Goal: Task Accomplishment & Management: Manage account settings

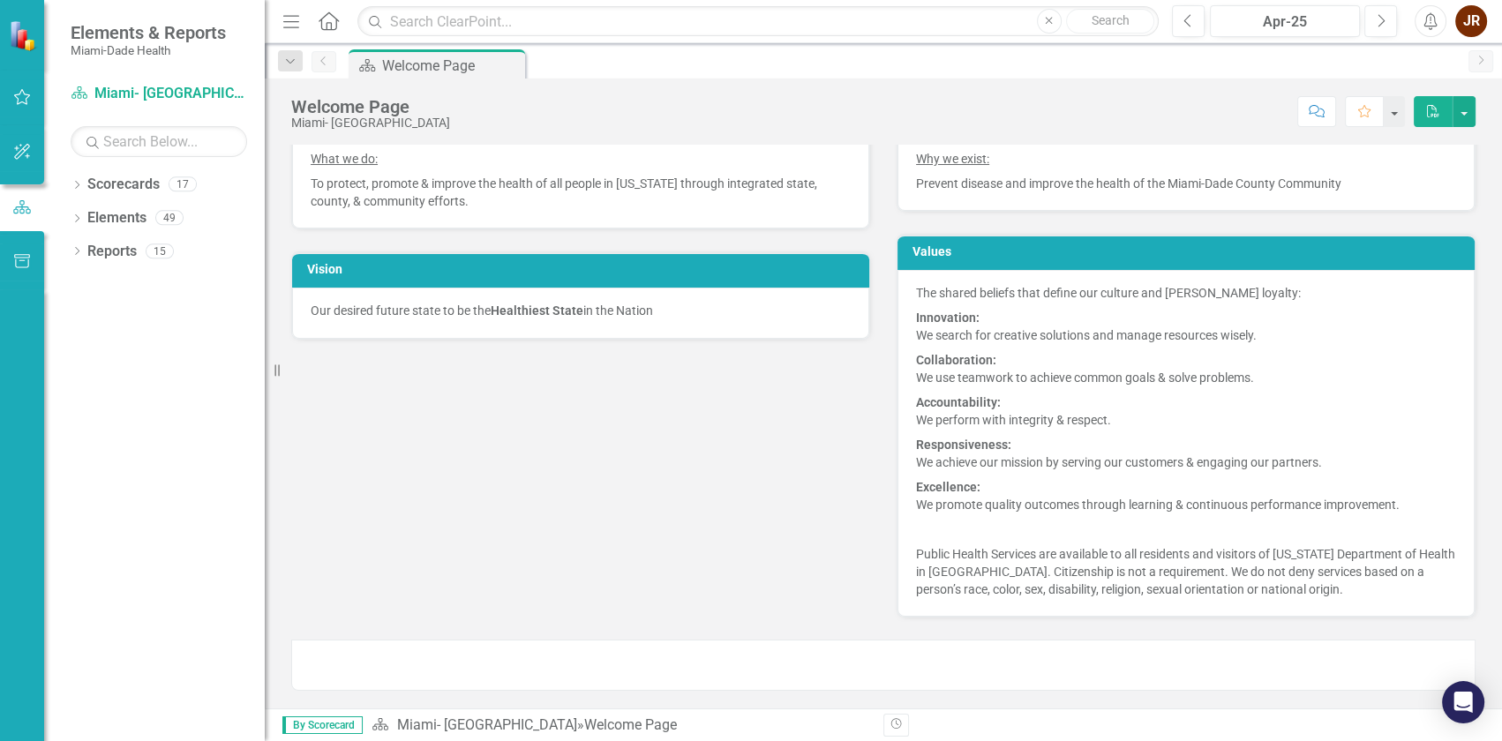
scroll to position [42, 0]
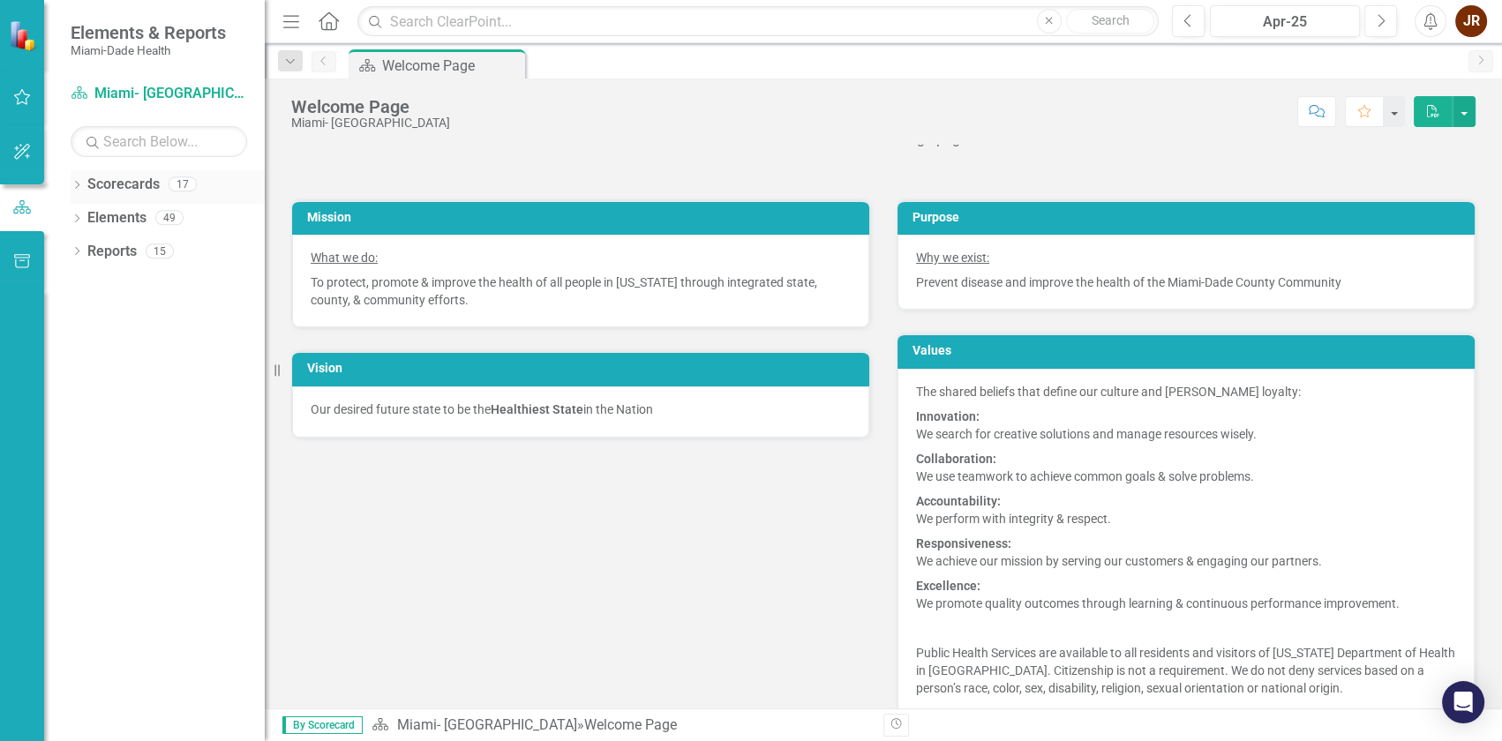
click at [79, 187] on icon "Dropdown" at bounding box center [77, 187] width 12 height 10
click at [88, 220] on icon "Dropdown" at bounding box center [85, 217] width 13 height 11
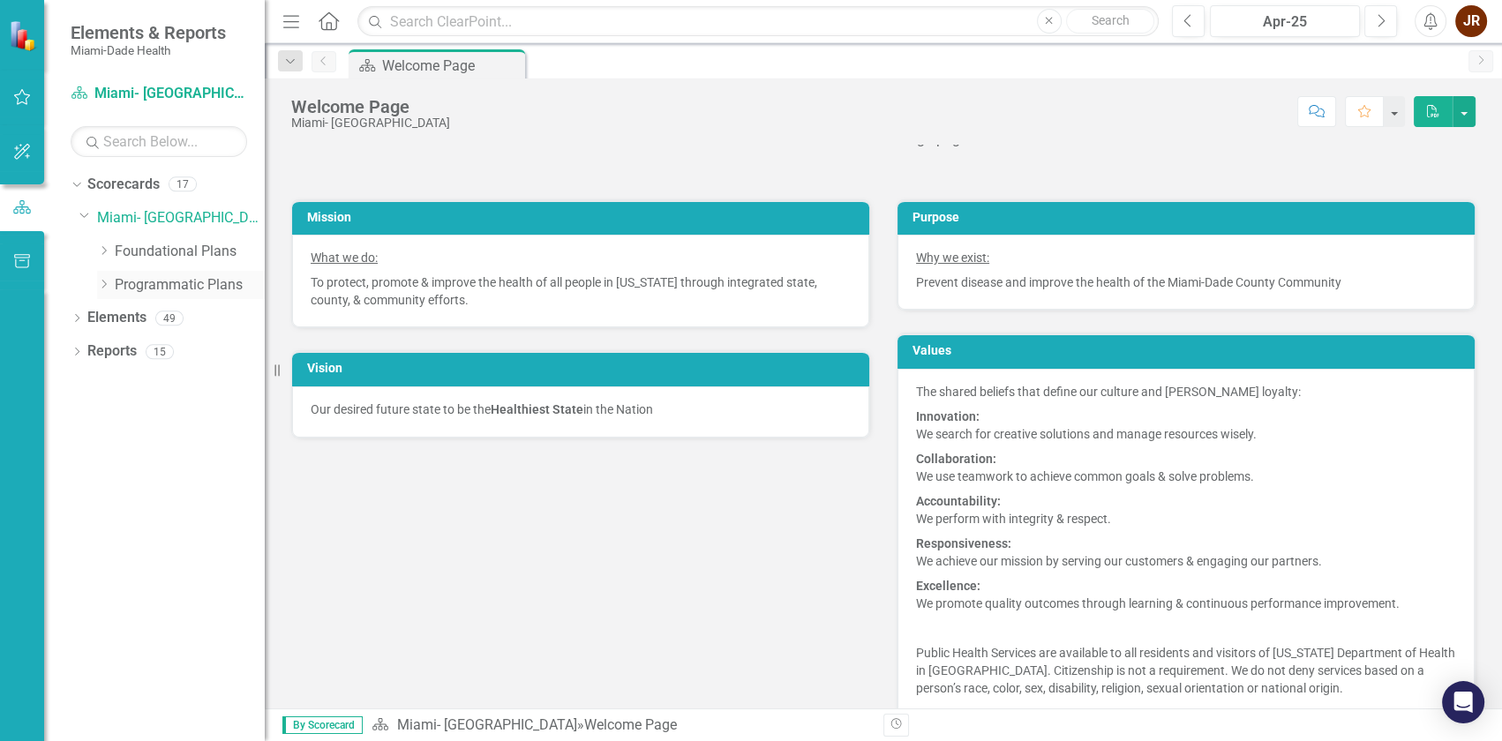
click at [109, 285] on icon "Dropdown" at bounding box center [103, 284] width 13 height 11
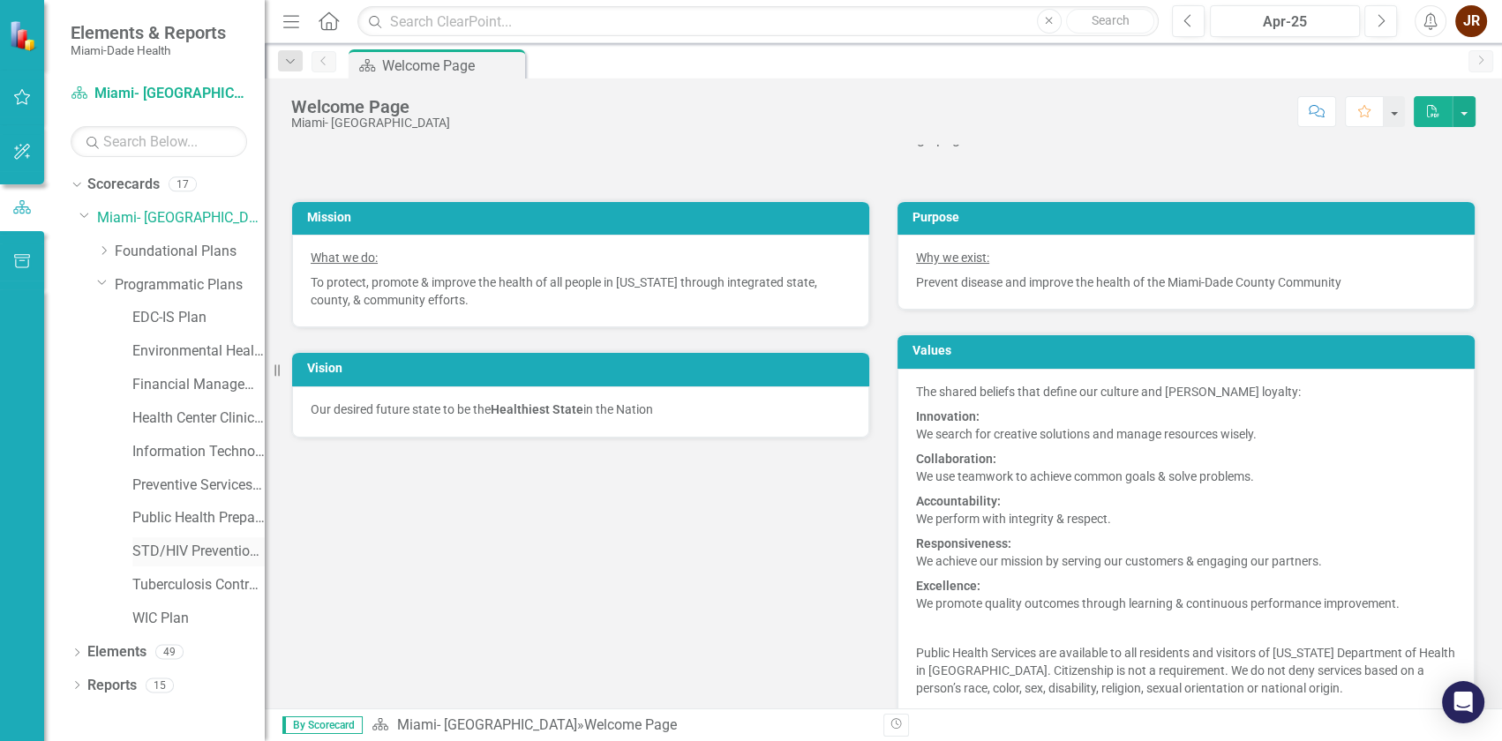
click at [162, 547] on link "STD/HIV Prevention and Control Plan" at bounding box center [198, 552] width 132 height 20
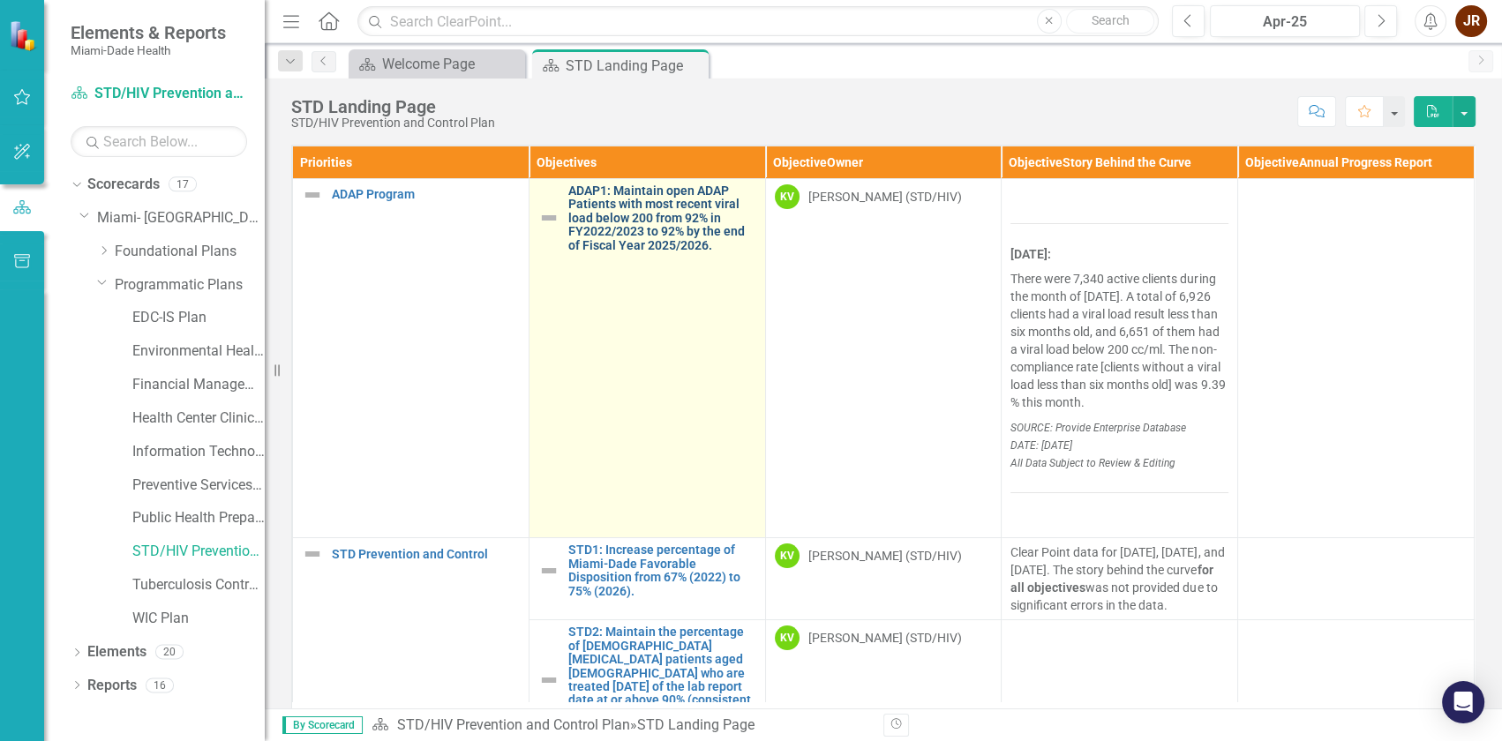
click at [687, 241] on link "ADAP1: Maintain open ADAP Patients with most recent viral load below 200 from 9…" at bounding box center [662, 218] width 188 height 68
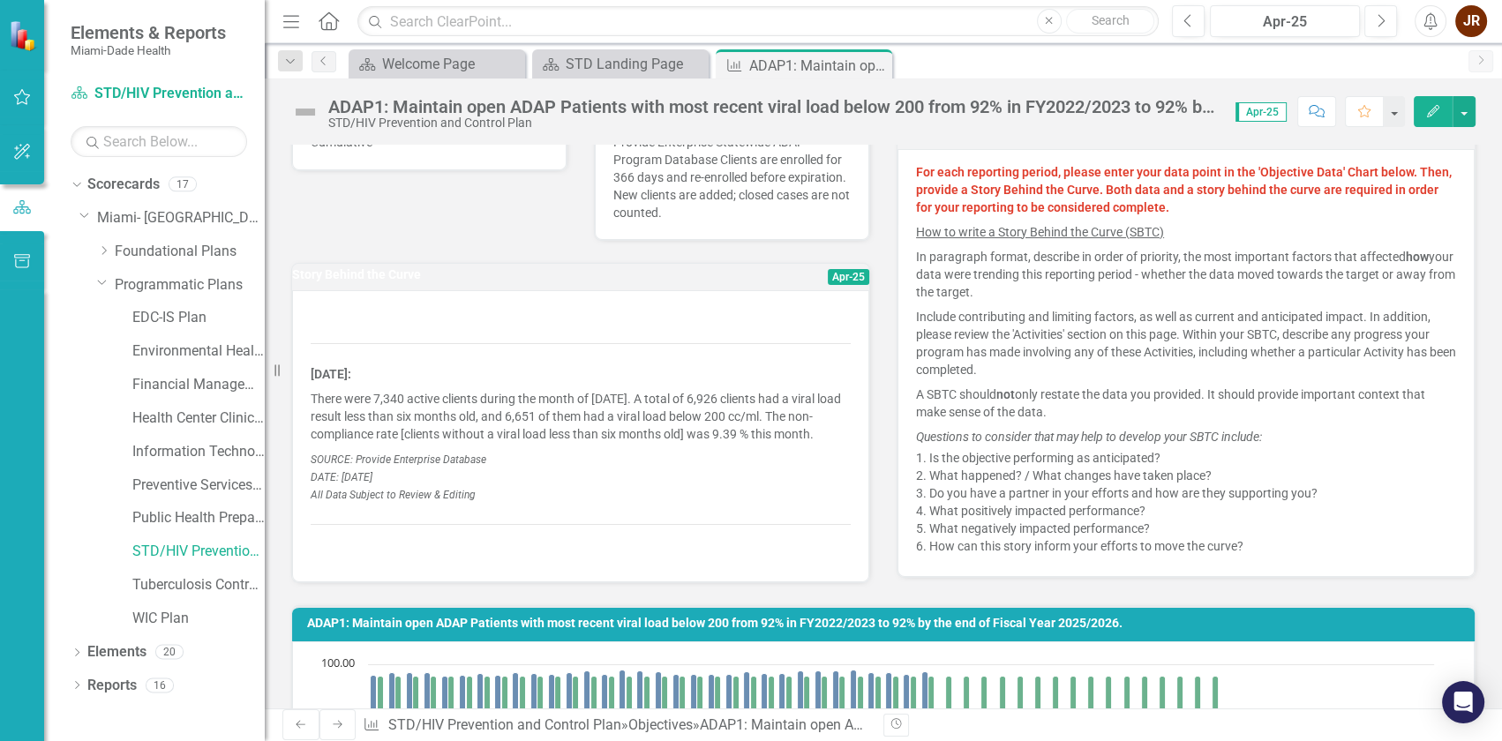
scroll to position [357, 0]
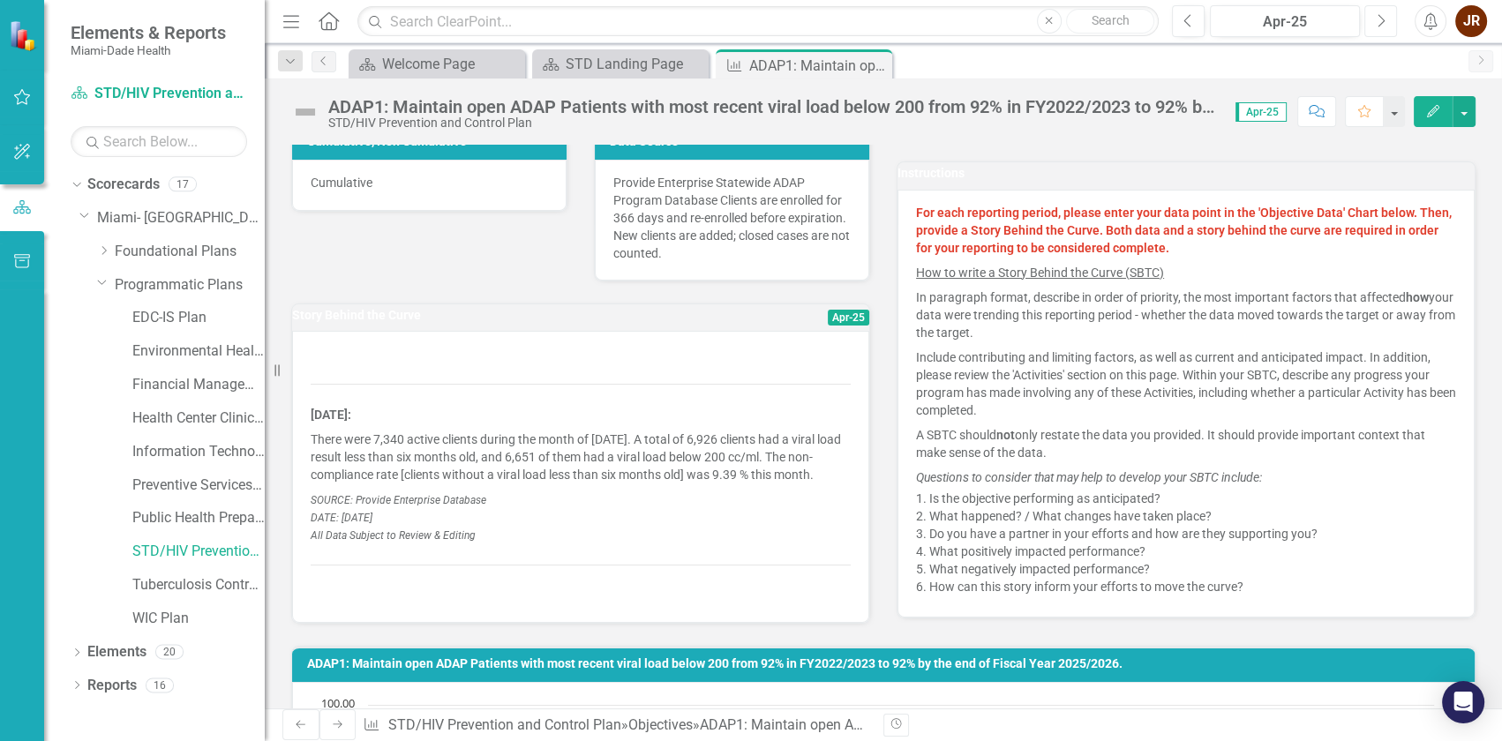
click at [1383, 26] on icon "Next" at bounding box center [1381, 21] width 10 height 16
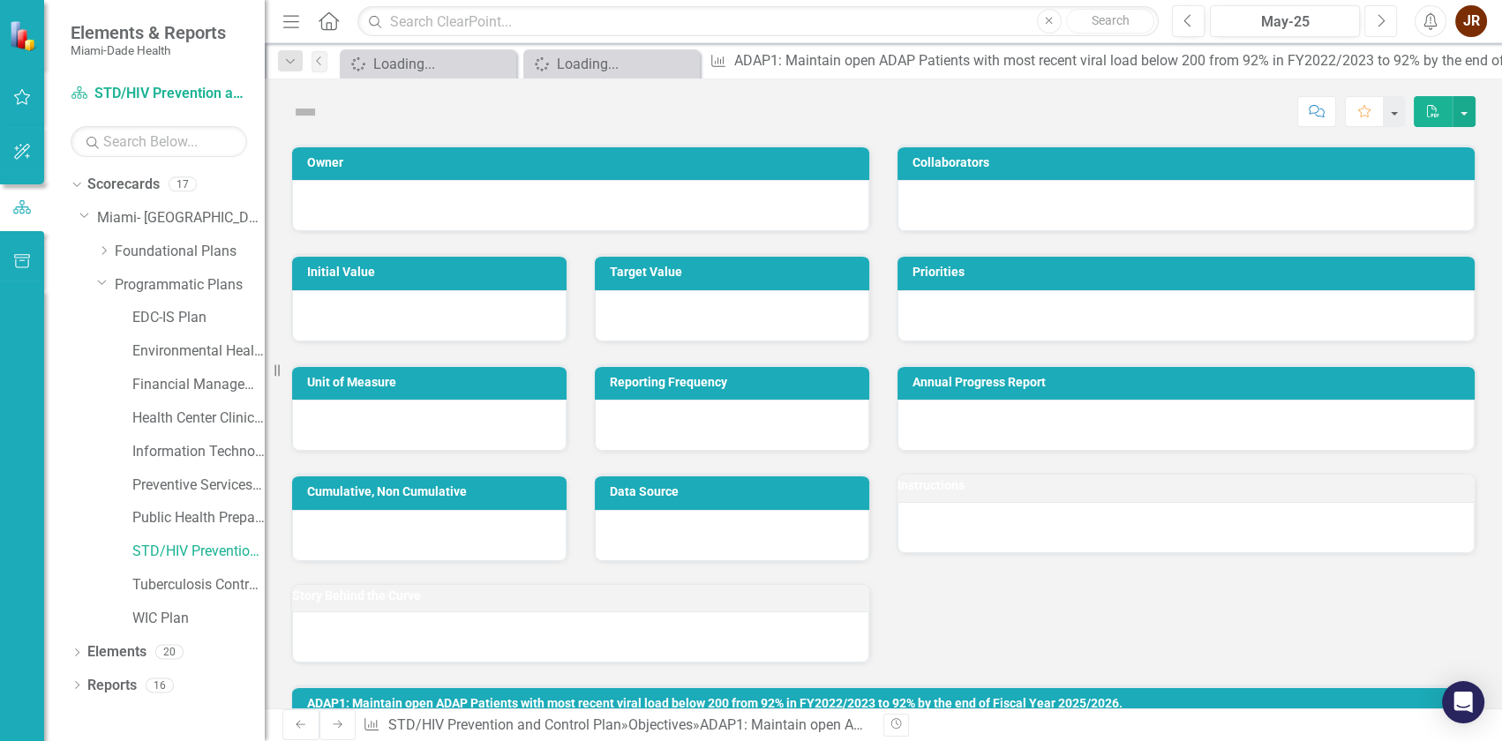
click at [1381, 22] on icon "Next" at bounding box center [1381, 21] width 10 height 16
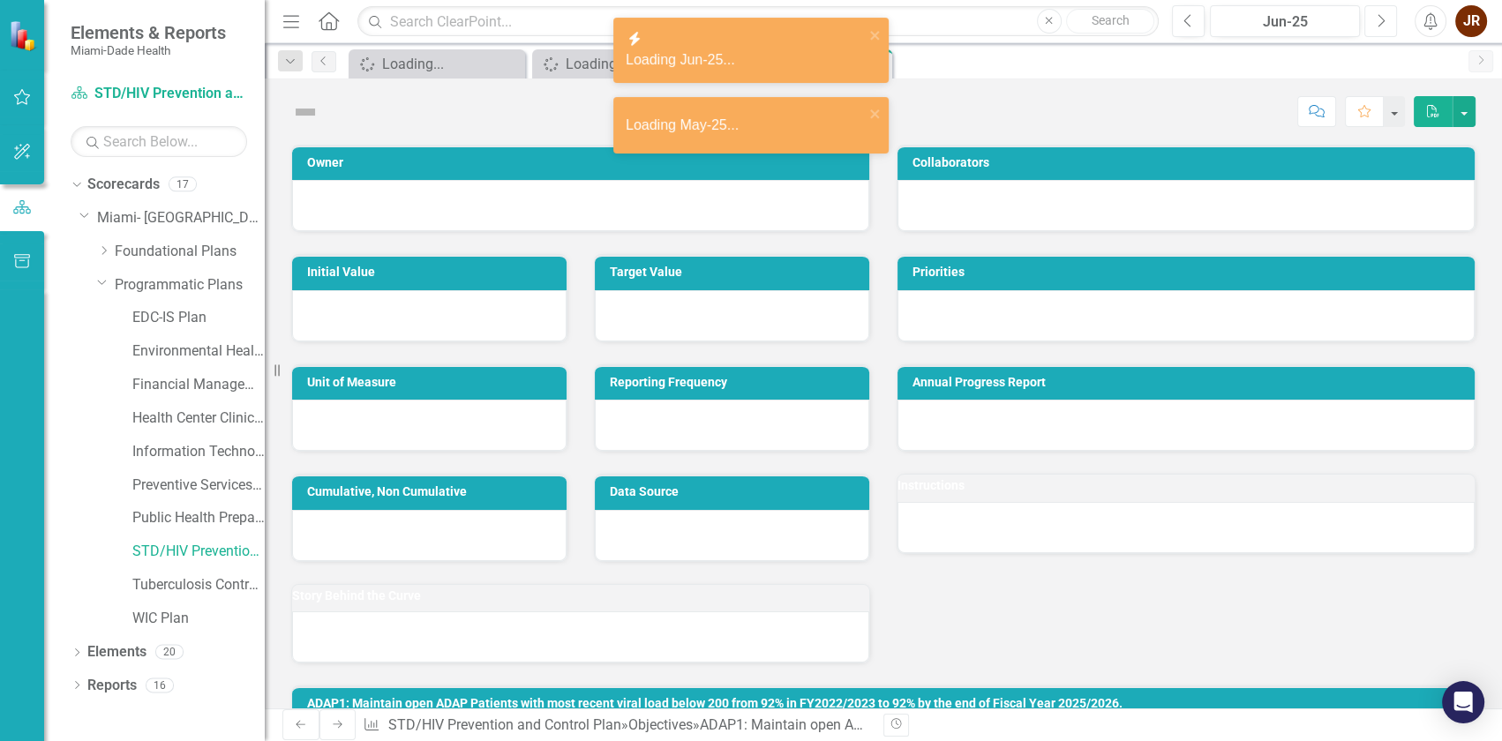
click at [1381, 22] on icon "Next" at bounding box center [1381, 21] width 10 height 16
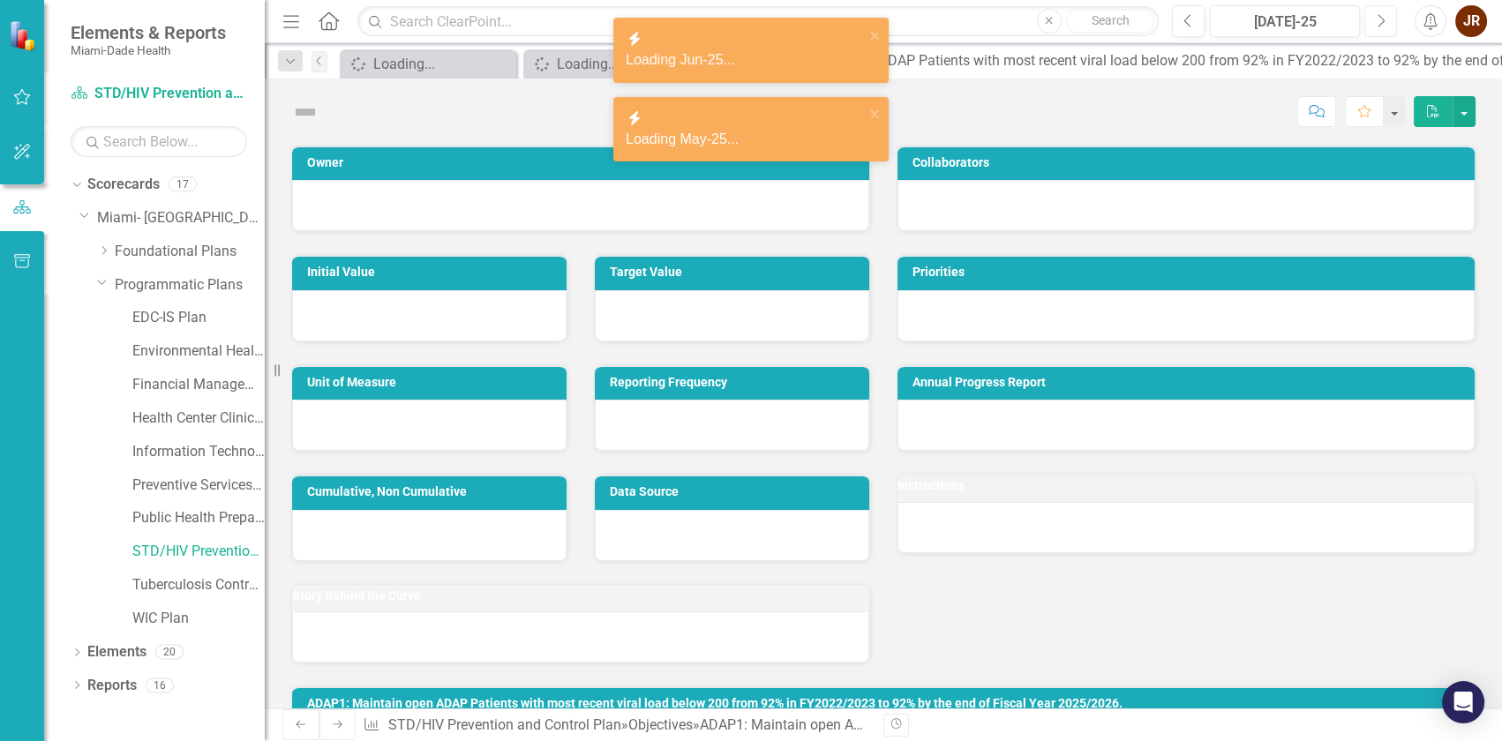
click at [1381, 22] on icon "Next" at bounding box center [1381, 21] width 10 height 16
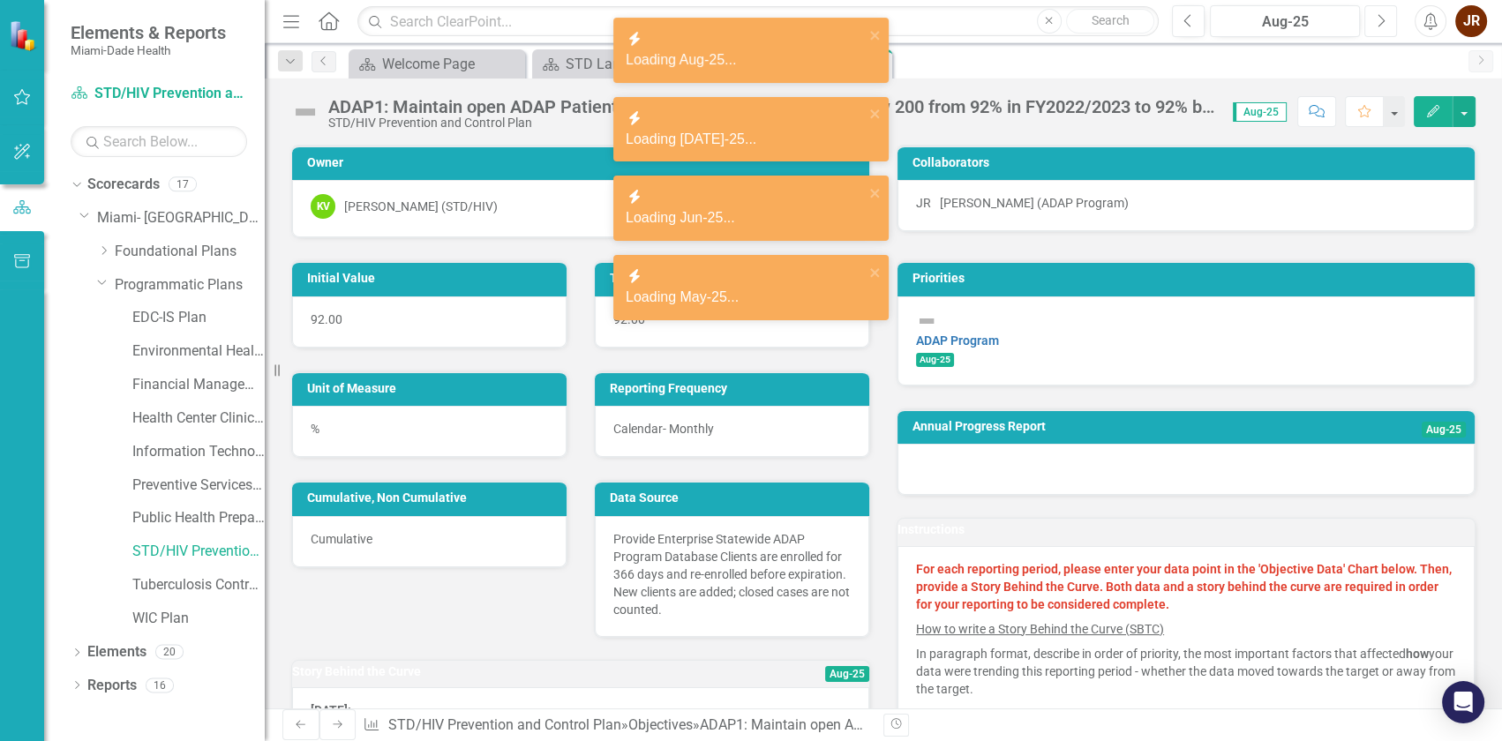
click at [1381, 22] on icon "Next" at bounding box center [1381, 21] width 10 height 16
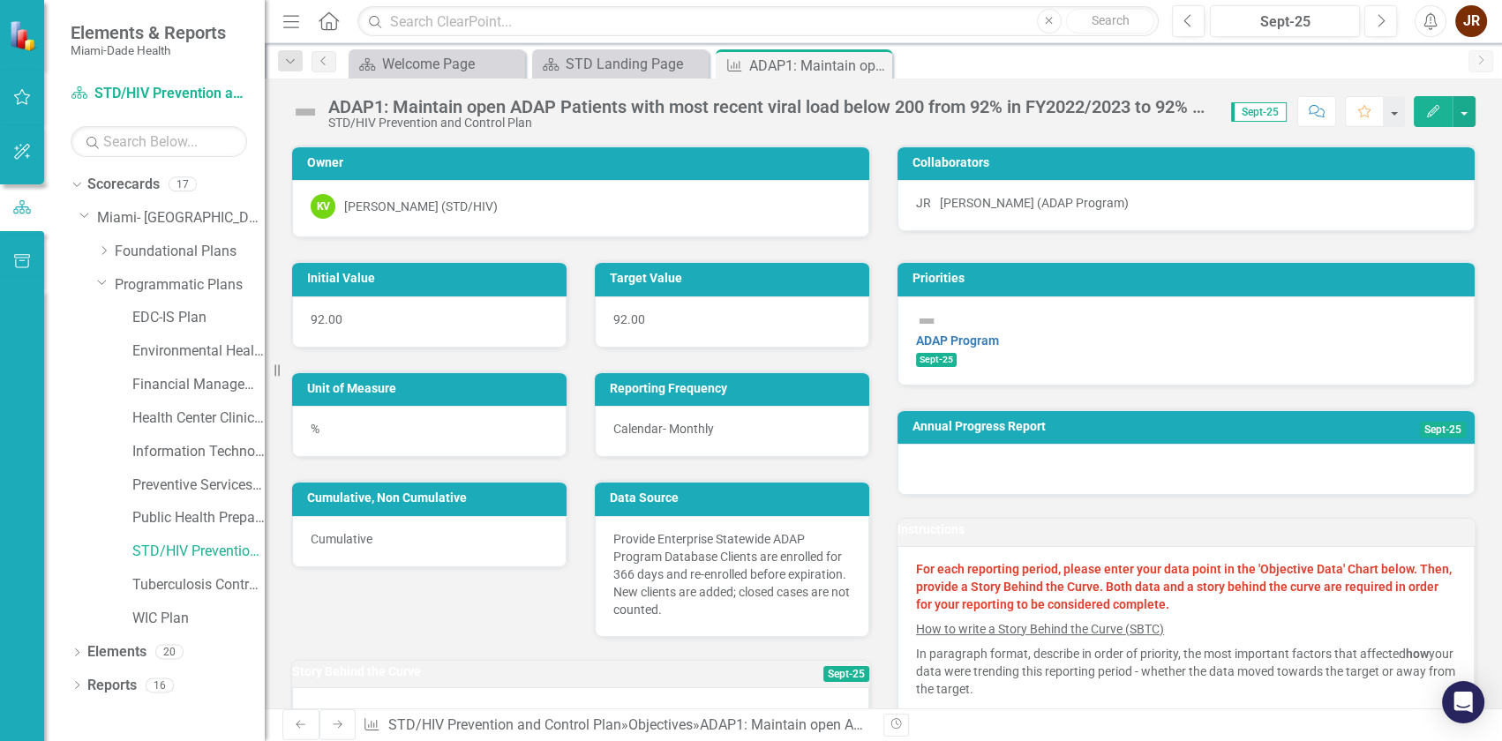
click at [885, 500] on div "Instructions For each reporting period, please enter your data point in the 'Ob…" at bounding box center [1185, 735] width 605 height 478
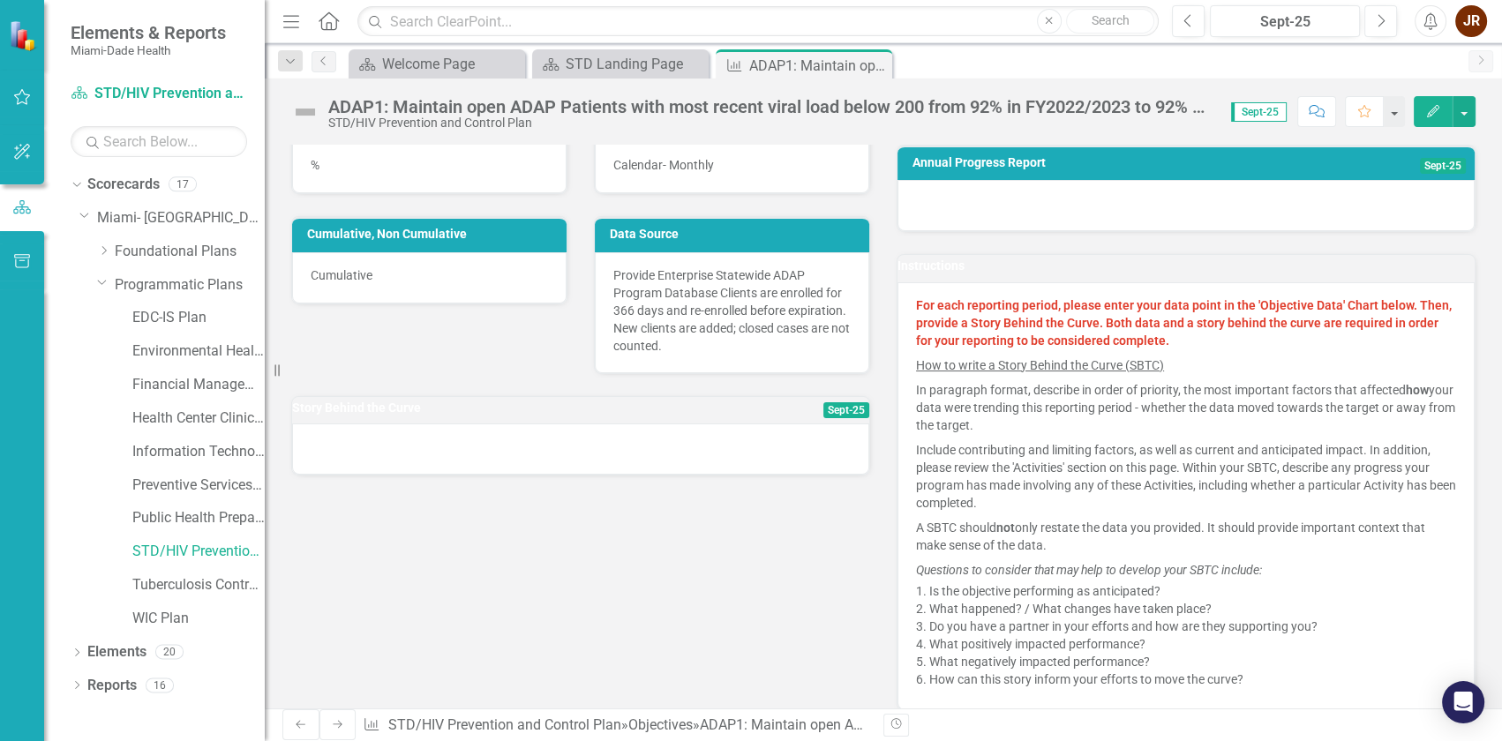
scroll to position [262, 0]
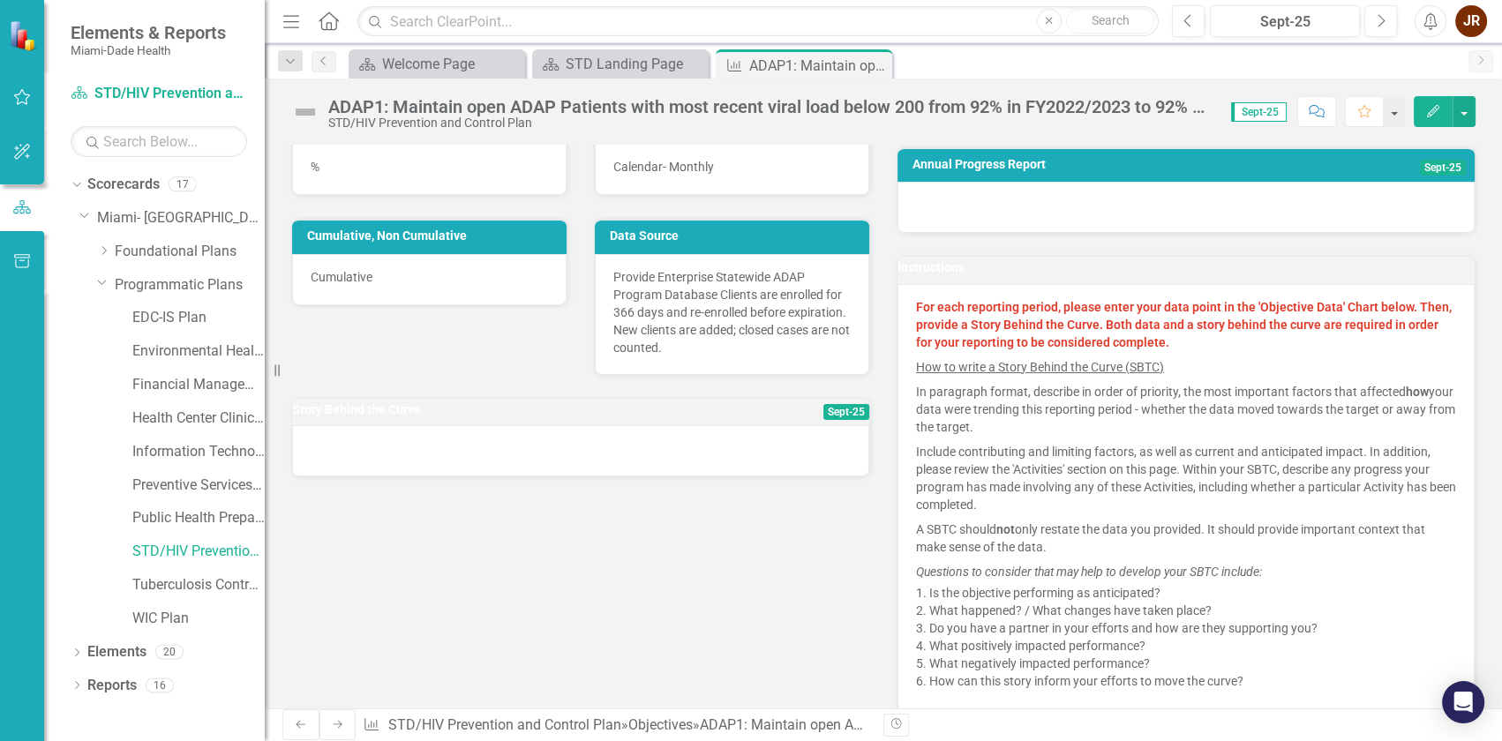
click at [711, 477] on div at bounding box center [580, 450] width 577 height 51
click at [582, 465] on div at bounding box center [580, 450] width 577 height 51
click at [443, 462] on div at bounding box center [580, 450] width 577 height 51
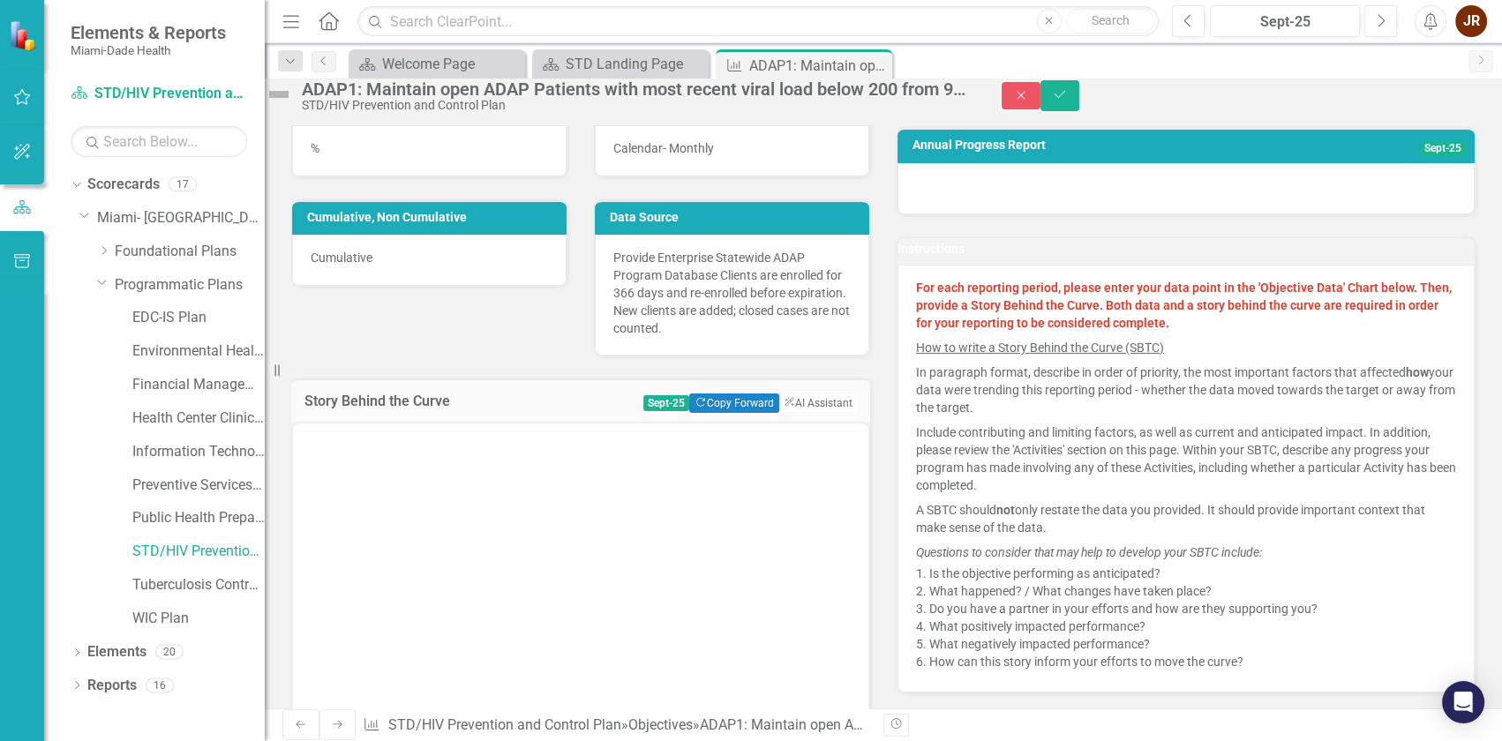
scroll to position [0, 0]
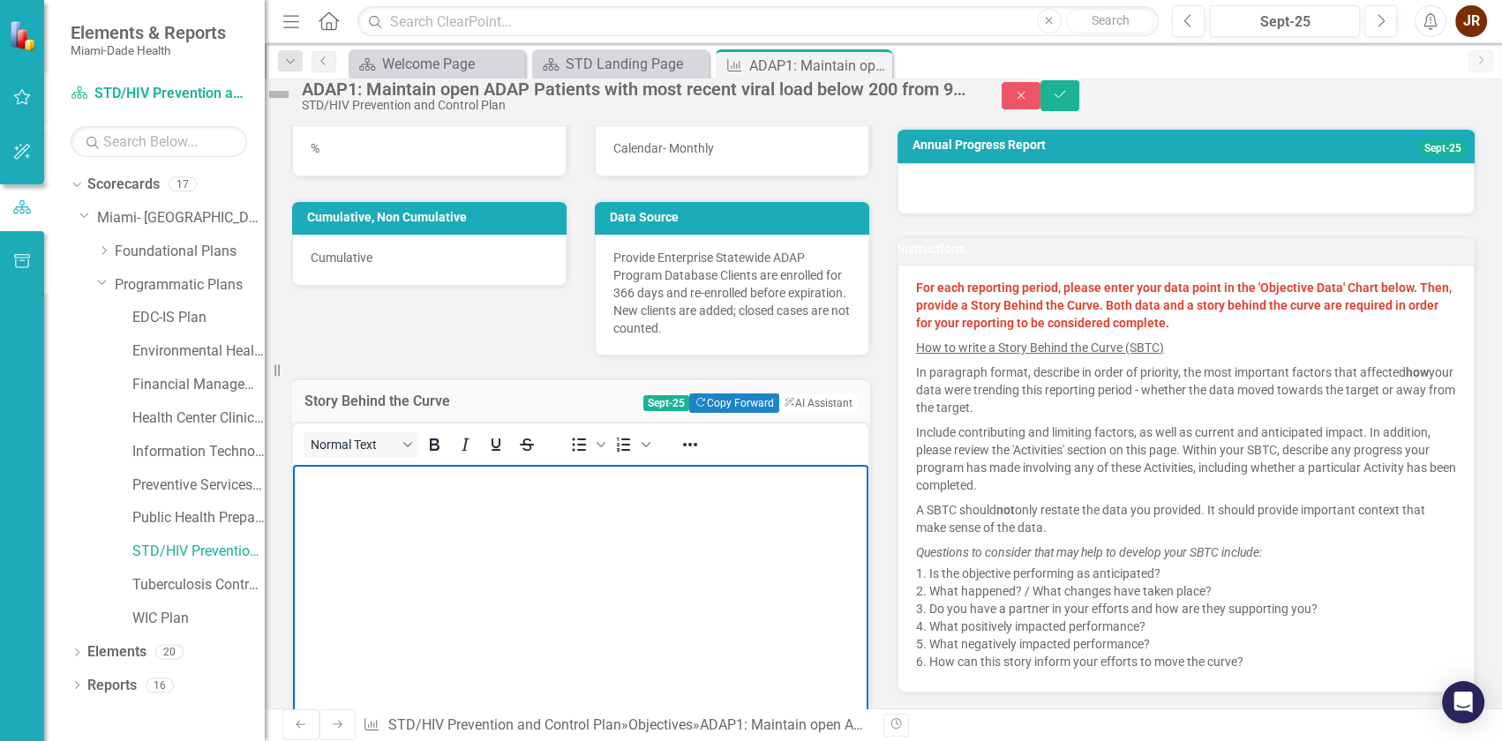
click at [468, 517] on body "Rich Text Area. Press ALT-0 for help." at bounding box center [580, 596] width 575 height 265
click at [380, 509] on body "Rich Text Area. Press ALT-0 for help." at bounding box center [580, 596] width 575 height 265
paste body "Rich Text Area. Press ALT-0 for help."
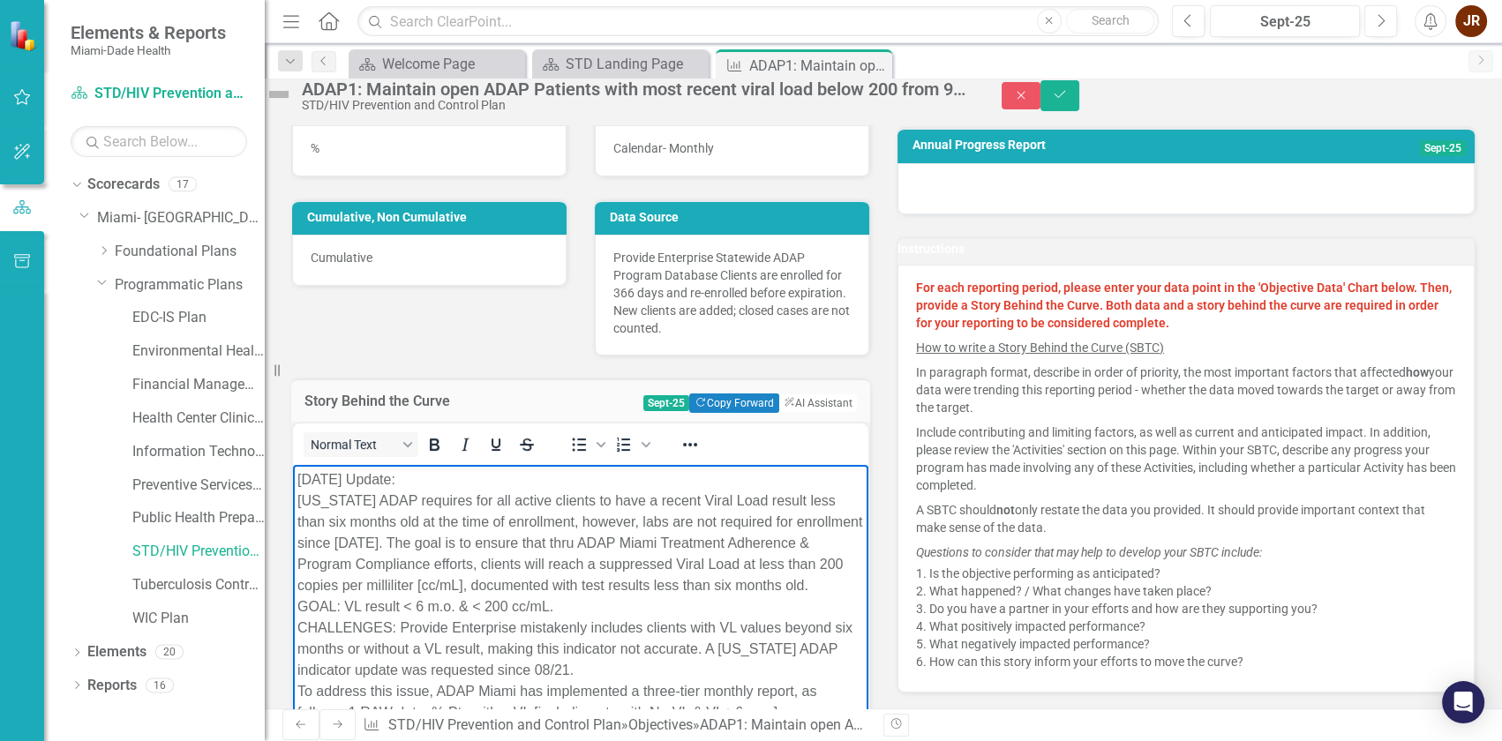
scroll to position [319, 0]
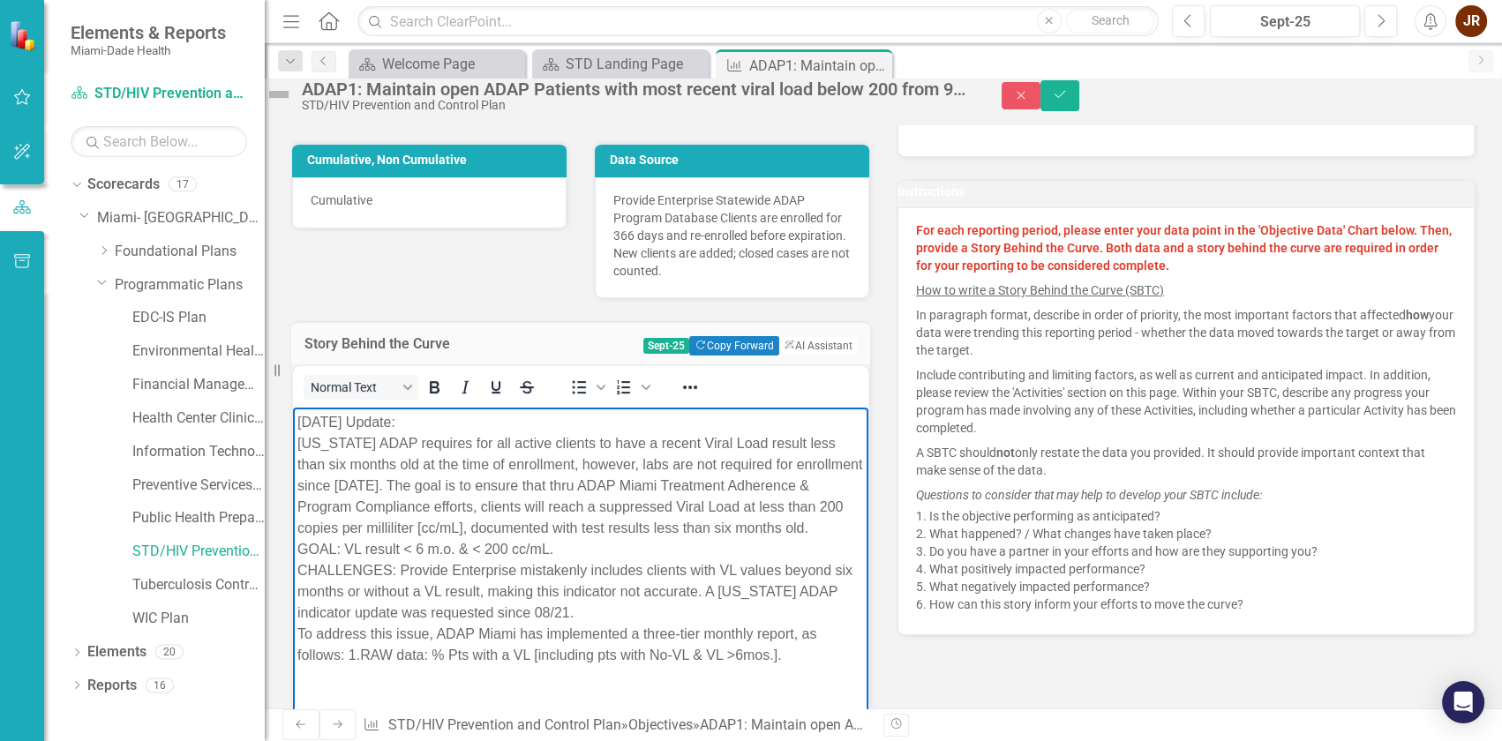
click at [433, 424] on p "[DATE] Update: [US_STATE] ADAP requires for all active clients to have a recent…" at bounding box center [580, 538] width 567 height 254
click at [432, 424] on p "[DATE] Update: [US_STATE] ADAP requires for all active clients to have a recent…" at bounding box center [580, 538] width 567 height 254
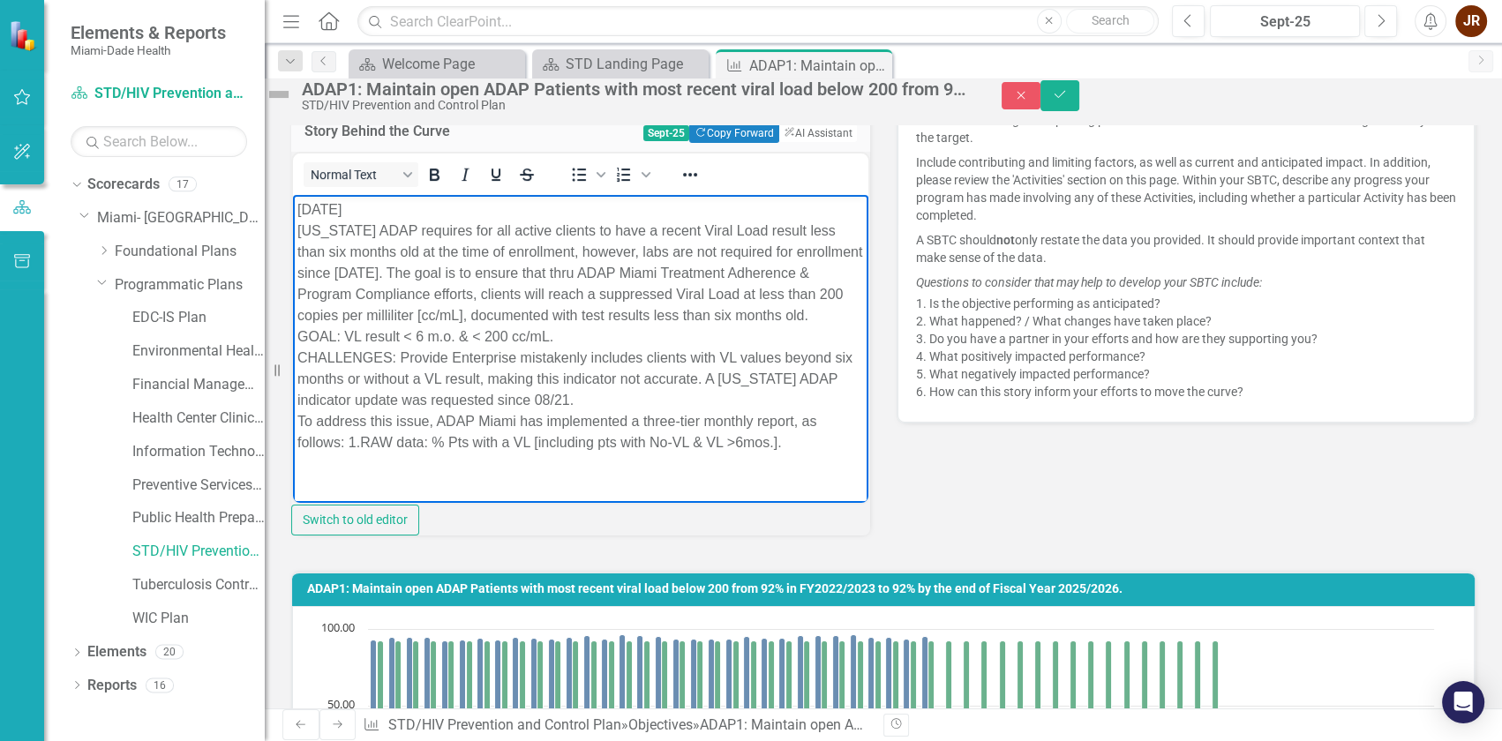
scroll to position [560, 0]
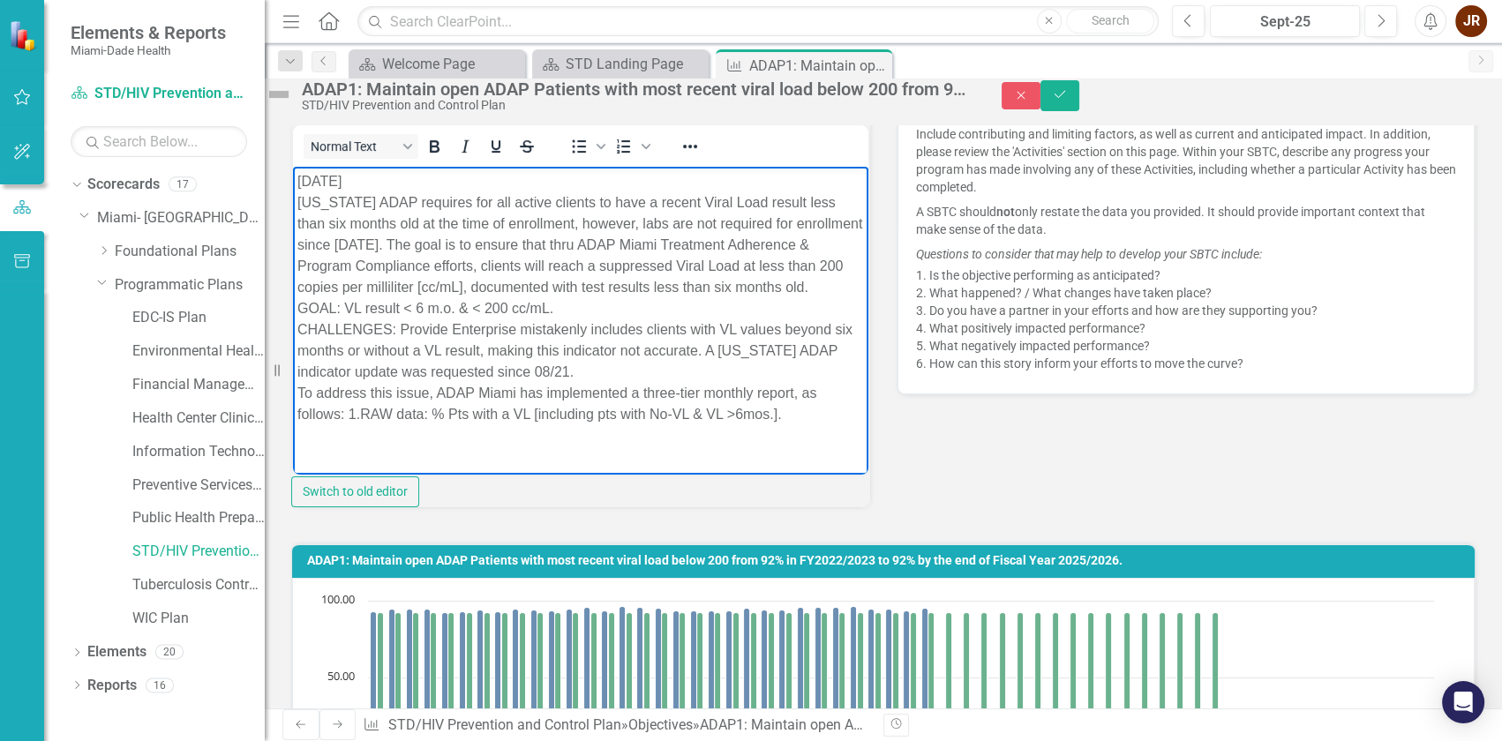
click at [806, 425] on p "[DATE] [US_STATE] ADAP requires for all active clients to have a recent Viral L…" at bounding box center [580, 297] width 567 height 254
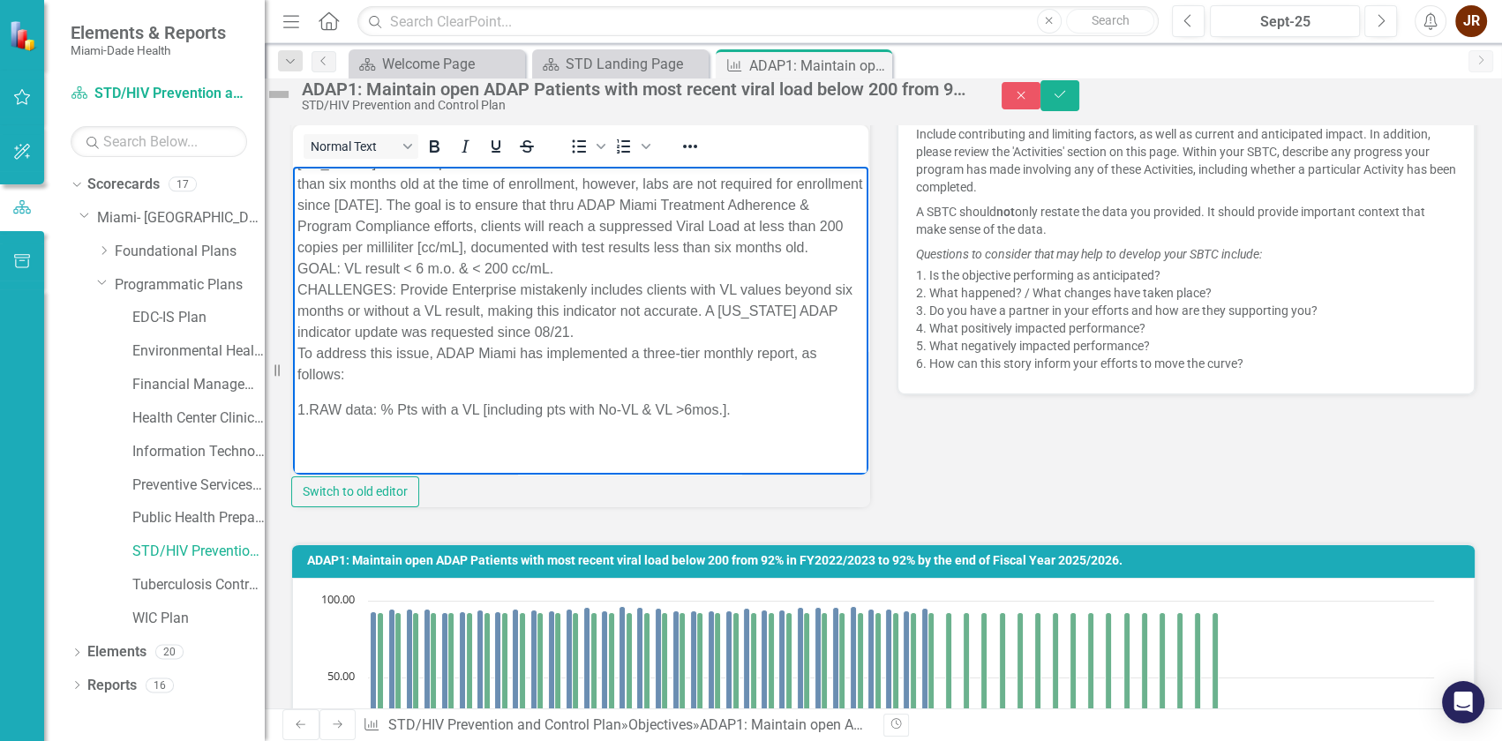
scroll to position [102, 0]
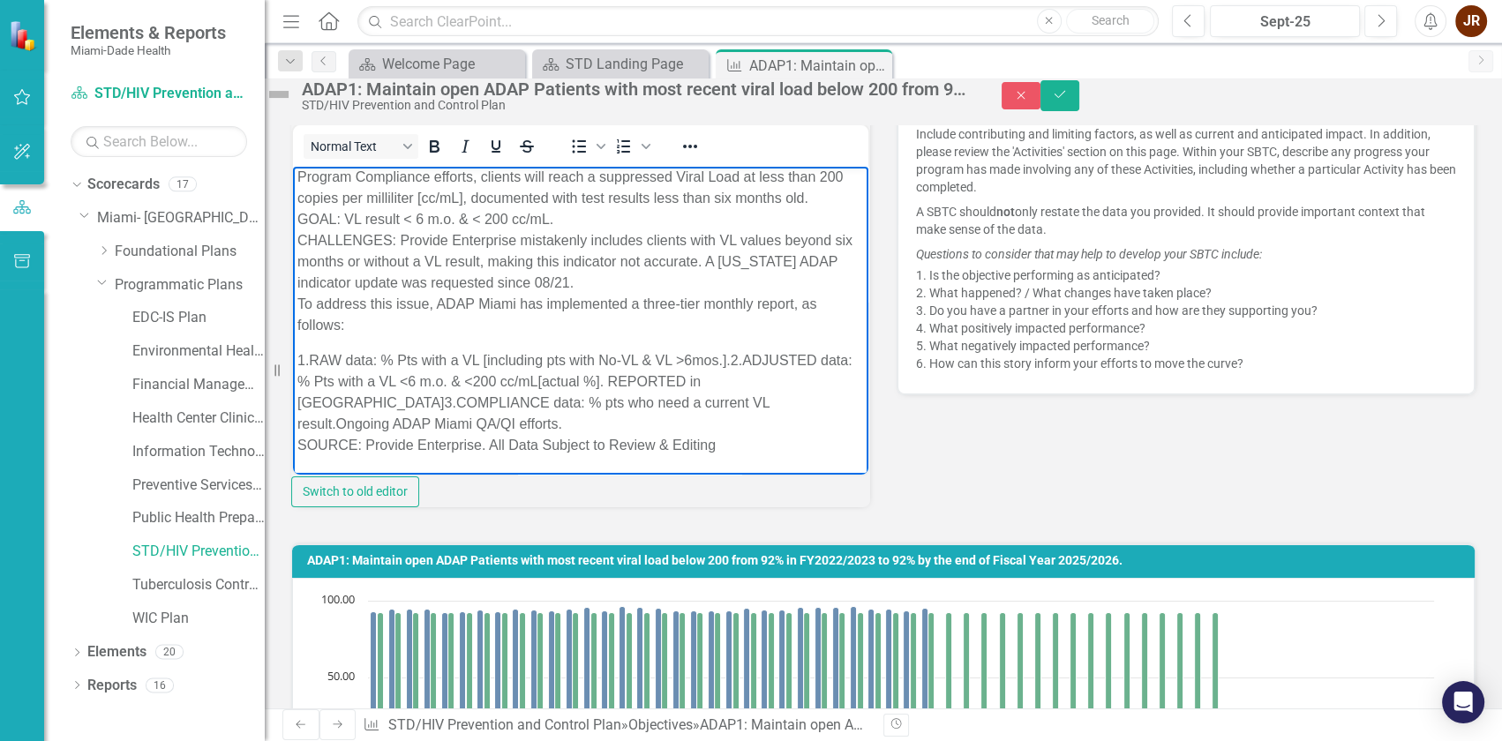
click at [468, 409] on p "1.RAW data: % Pts with a VL [including pts with No-VL & VL >6mos.]. 2.ADJUSTED …" at bounding box center [580, 402] width 567 height 106
click at [416, 267] on p "[DATE] [US_STATE] ADAP requires for all active clients to have a recent Viral L…" at bounding box center [580, 208] width 567 height 254
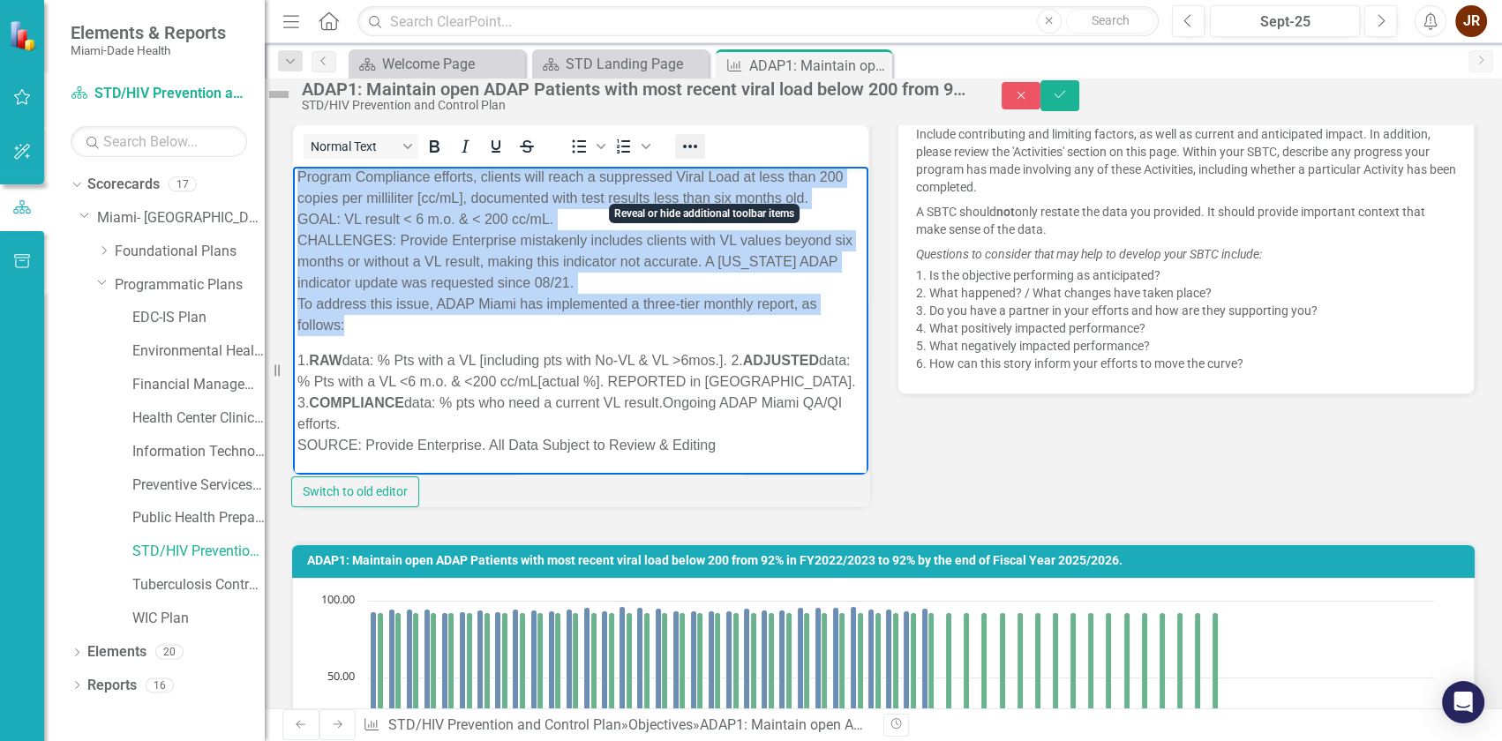
click at [700, 157] on icon "Reveal or hide additional toolbar items" at bounding box center [690, 146] width 21 height 21
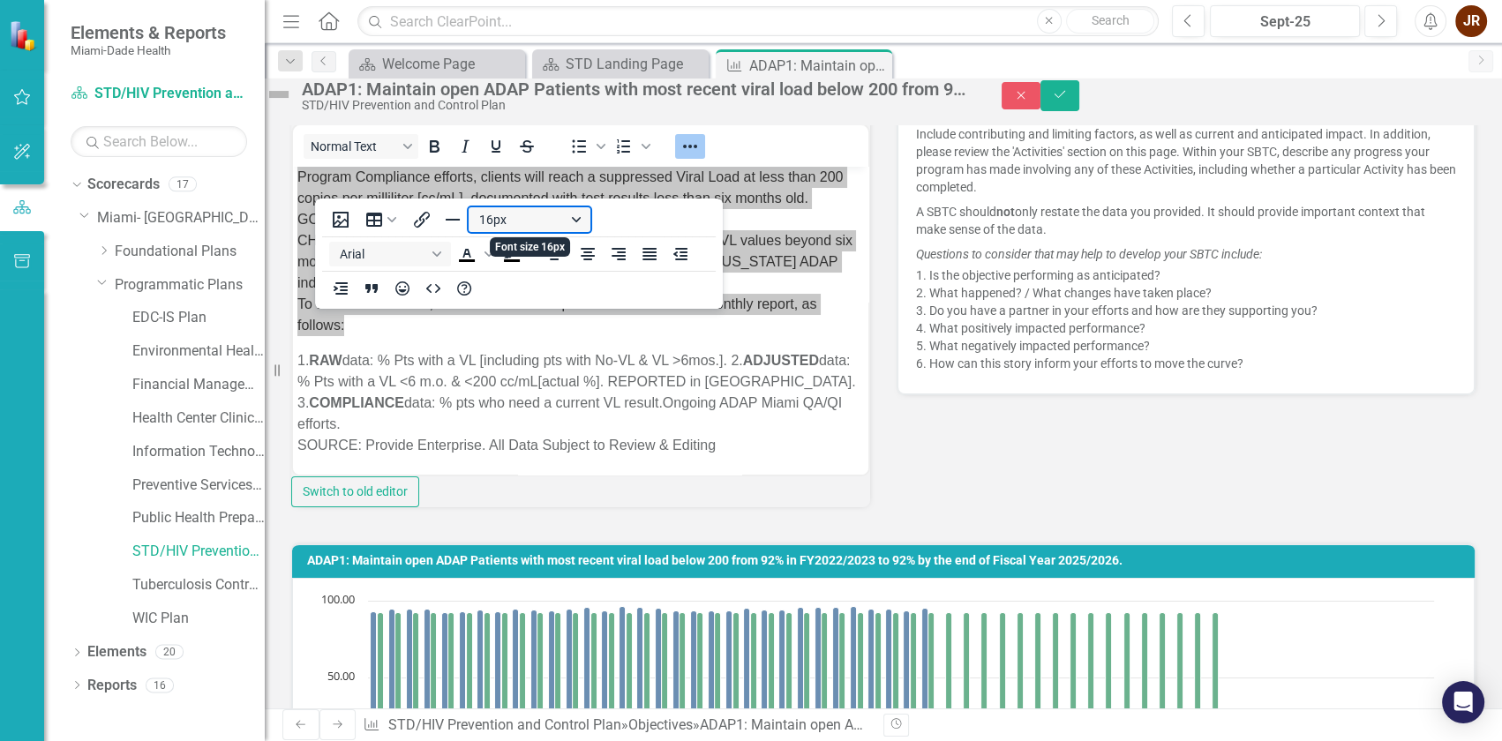
click at [572, 219] on button "16px" at bounding box center [530, 219] width 122 height 25
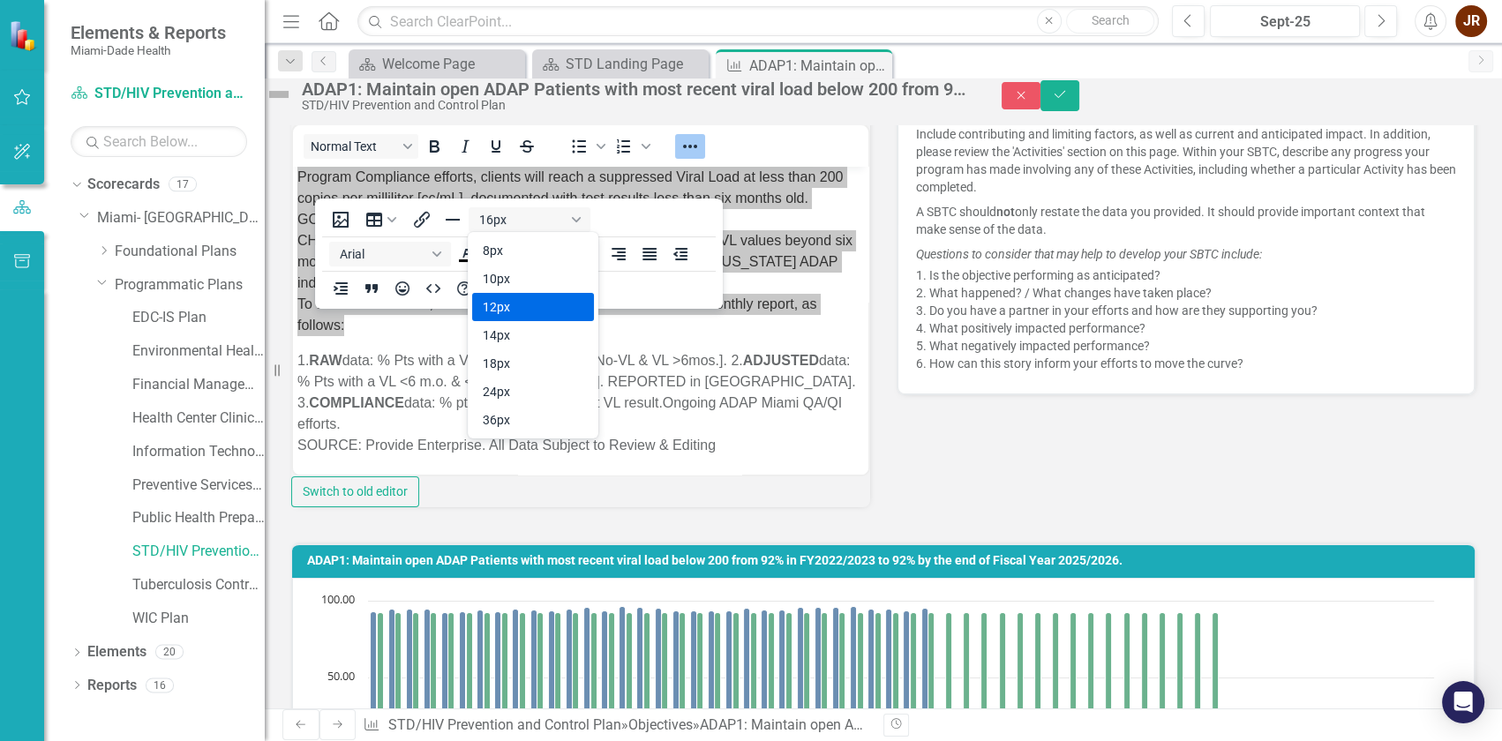
click at [522, 304] on div "12px" at bounding box center [521, 307] width 76 height 21
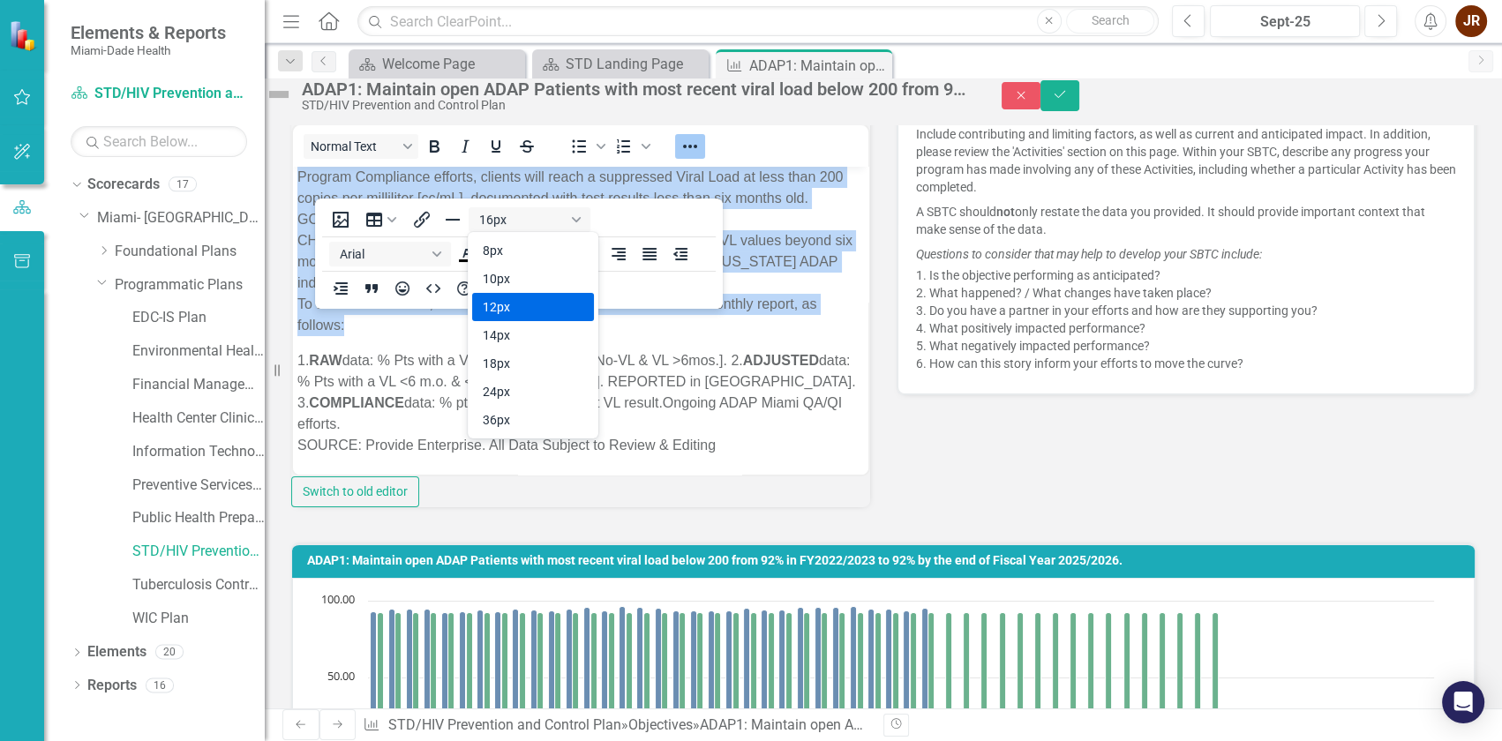
scroll to position [4, 0]
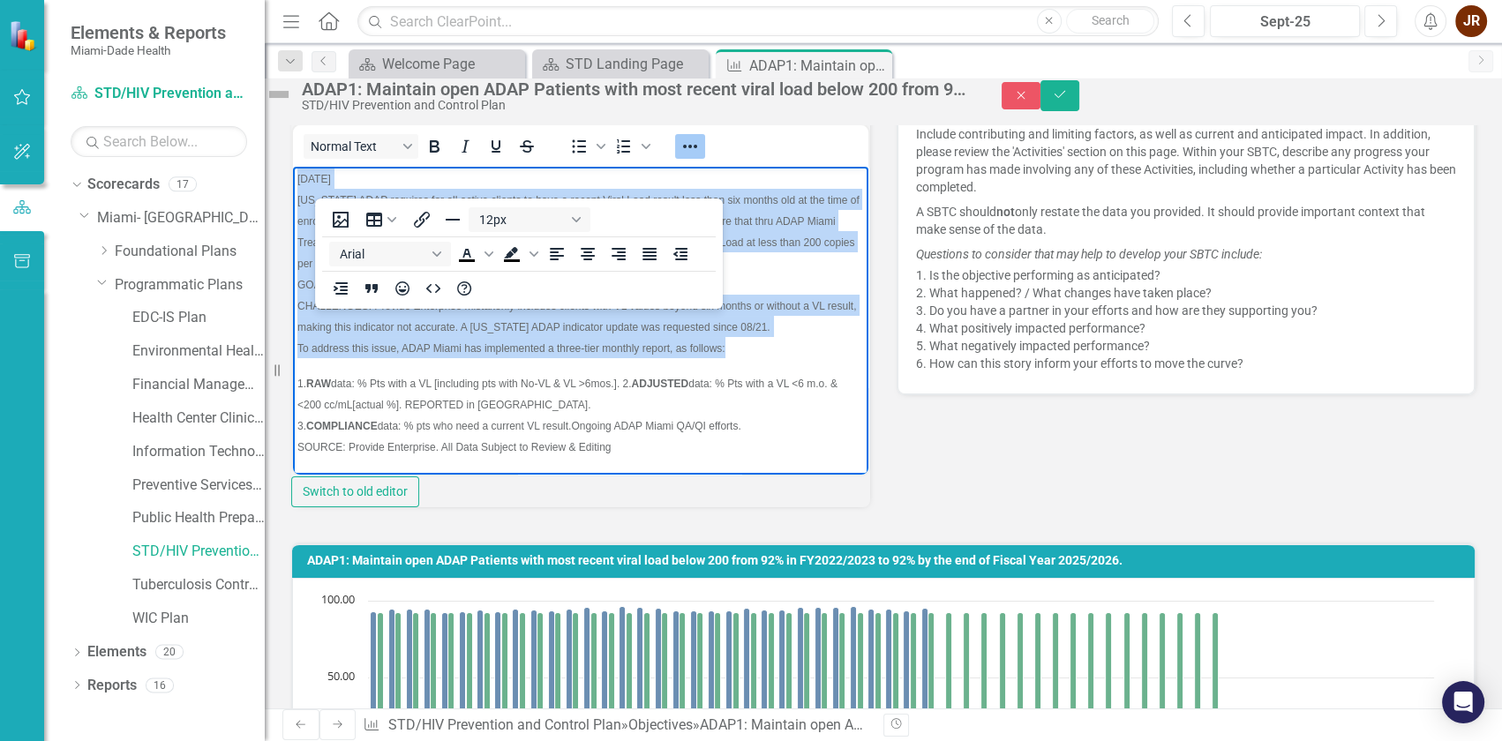
click at [630, 327] on span "CHALLENGES: Provide Enterprise mistakenly includes clients with VL values beyon…" at bounding box center [576, 316] width 559 height 34
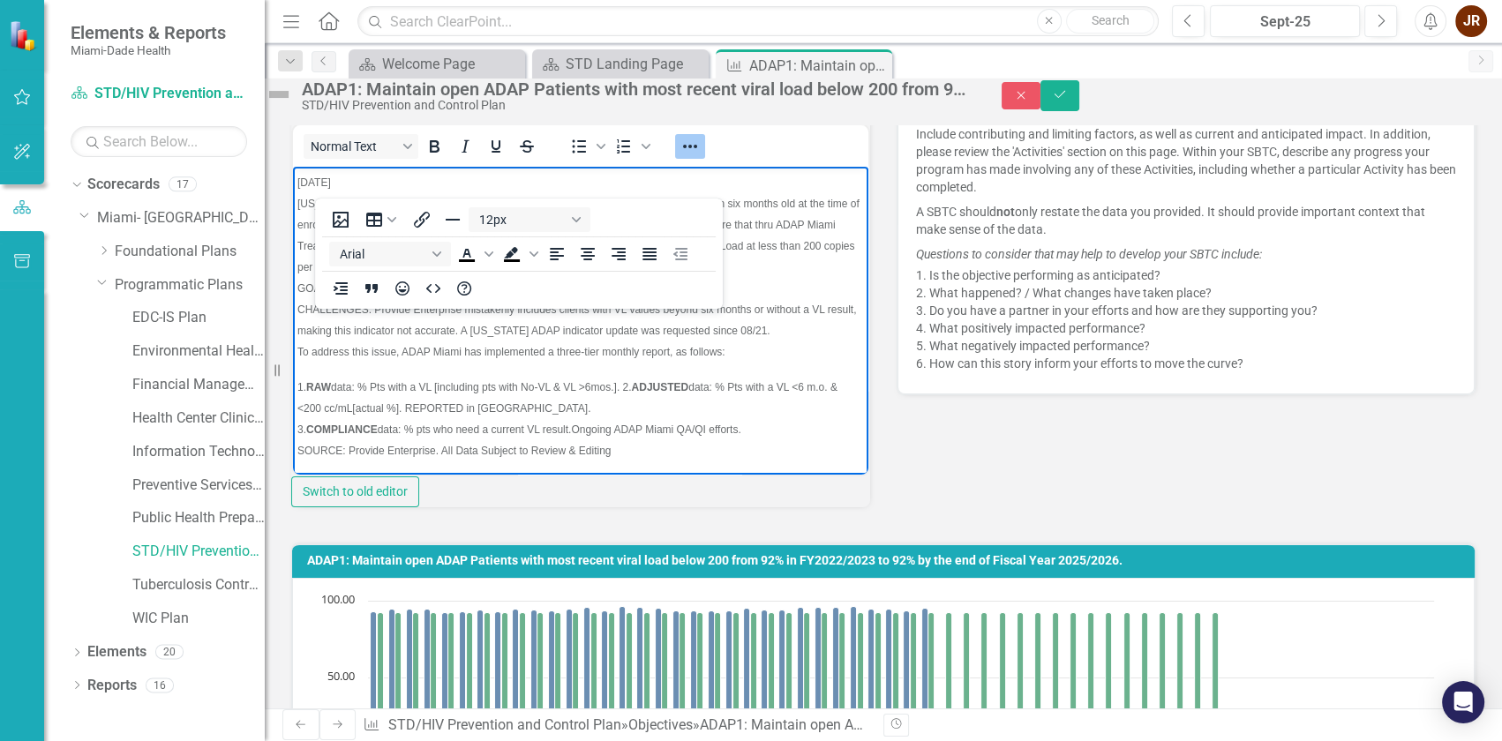
scroll to position [0, 0]
click at [700, 157] on icon "Reveal or hide additional toolbar items" at bounding box center [690, 146] width 21 height 21
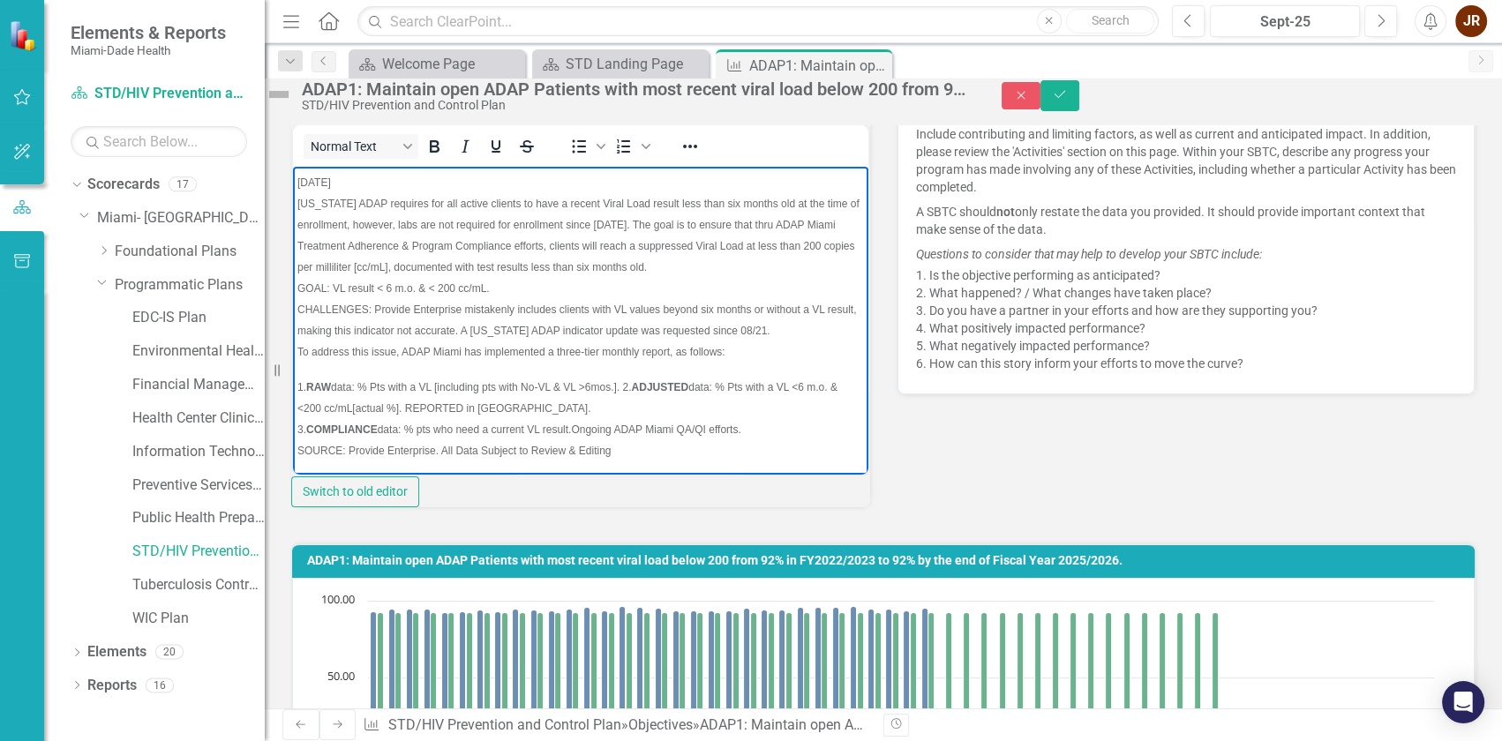
click at [650, 364] on body "[DATE] [US_STATE] ADAP requires for all active clients to have a recent Viral L…" at bounding box center [580, 322] width 575 height 312
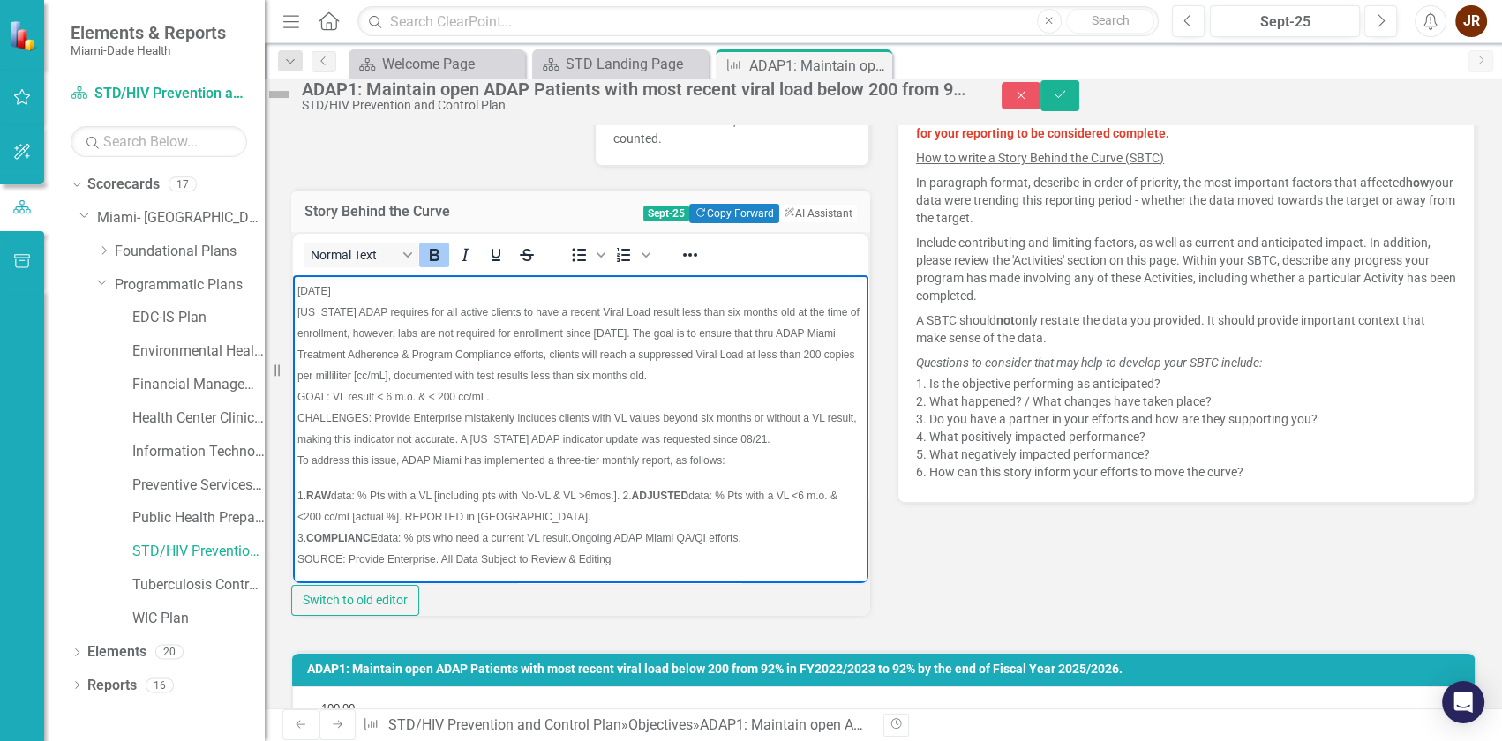
scroll to position [480, 0]
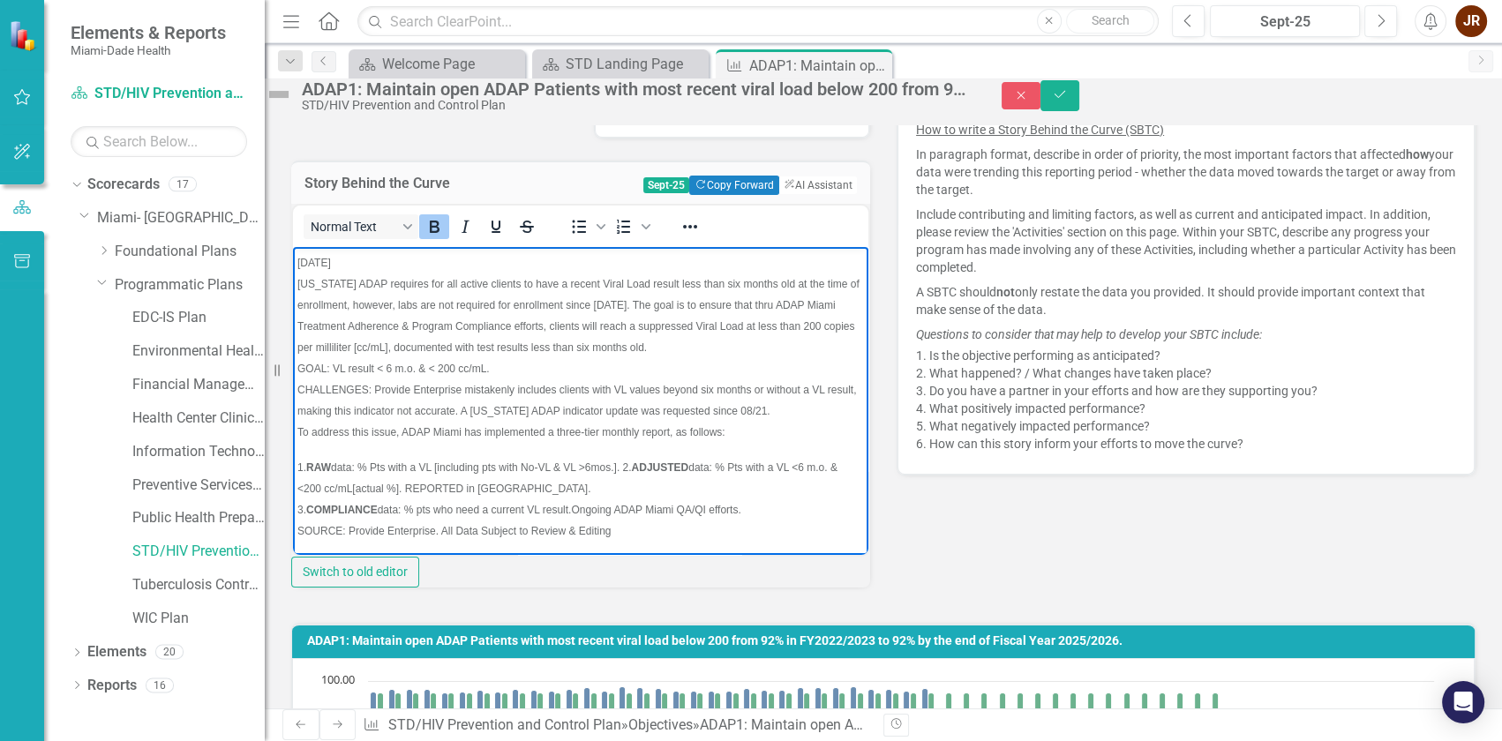
click at [559, 395] on p "[DATE] [US_STATE] ADAP requires for all active clients to have a recent Viral L…" at bounding box center [580, 346] width 567 height 191
click at [357, 388] on span "CHALLENGES: Provide Enterprise mistakenly includes clients with VL values beyon…" at bounding box center [576, 400] width 559 height 34
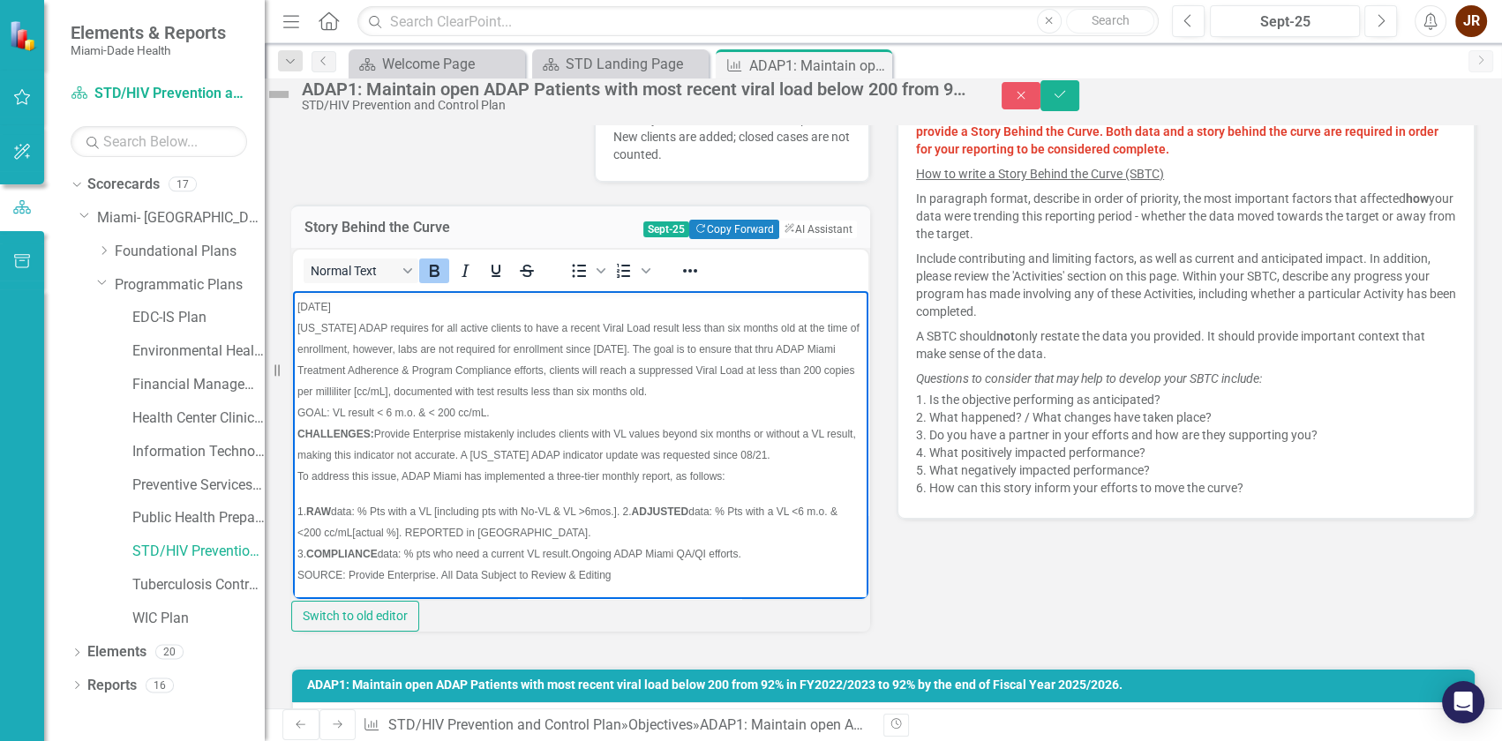
scroll to position [400, 0]
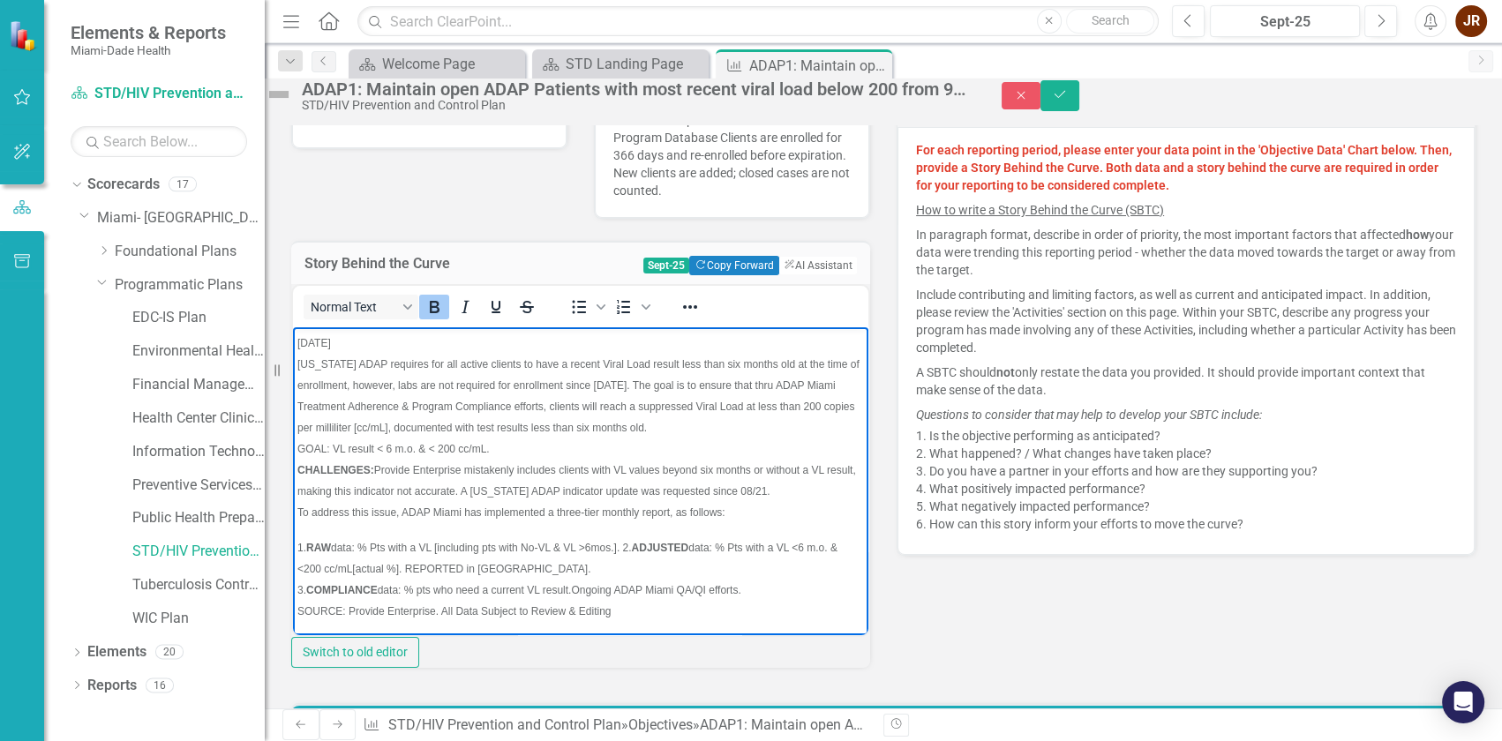
click at [397, 344] on p "[DATE] [US_STATE] ADAP requires for all active clients to have a recent Viral L…" at bounding box center [580, 426] width 567 height 191
drag, startPoint x: 394, startPoint y: 344, endPoint x: 259, endPoint y: 339, distance: 134.3
click at [293, 339] on html "[DATE] [US_STATE] ADAP requires for all active clients to have a recent Viral L…" at bounding box center [580, 483] width 575 height 312
click at [335, 368] on span "[US_STATE] ADAP requires for all active clients to have a recent Viral Load res…" at bounding box center [578, 395] width 562 height 76
drag, startPoint x: 387, startPoint y: 492, endPoint x: 437, endPoint y: 500, distance: 49.9
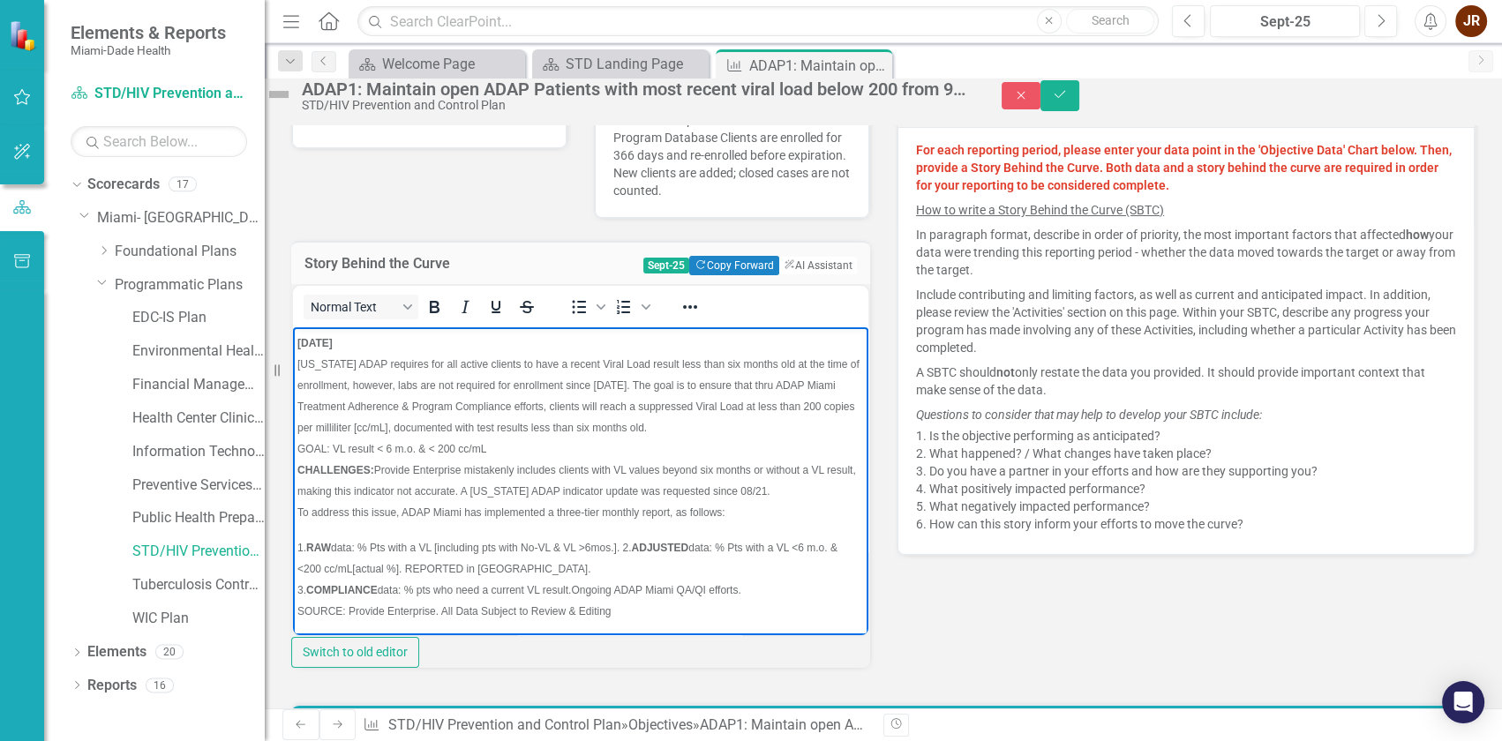
click at [387, 492] on span "CHALLENGES: Provide Enterprise mistakenly includes clients with VL values beyon…" at bounding box center [576, 480] width 559 height 34
click at [522, 489] on span "CHALLENGES: Provide Enterprise mistakenly includes clients with VL values beyon…" at bounding box center [576, 480] width 559 height 34
click at [685, 490] on span "CHALLENGES: Provide Enterprise mistakenly includes clients with VL values beyon…" at bounding box center [576, 480] width 559 height 34
click at [705, 490] on span "CHALLENGES: Provide Enterprise mistakenly includes clients with VL values beyon…" at bounding box center [576, 480] width 559 height 34
click at [449, 507] on span "To address this issue, ADAP Miami has implemented a three-tier monthly report, …" at bounding box center [511, 512] width 428 height 12
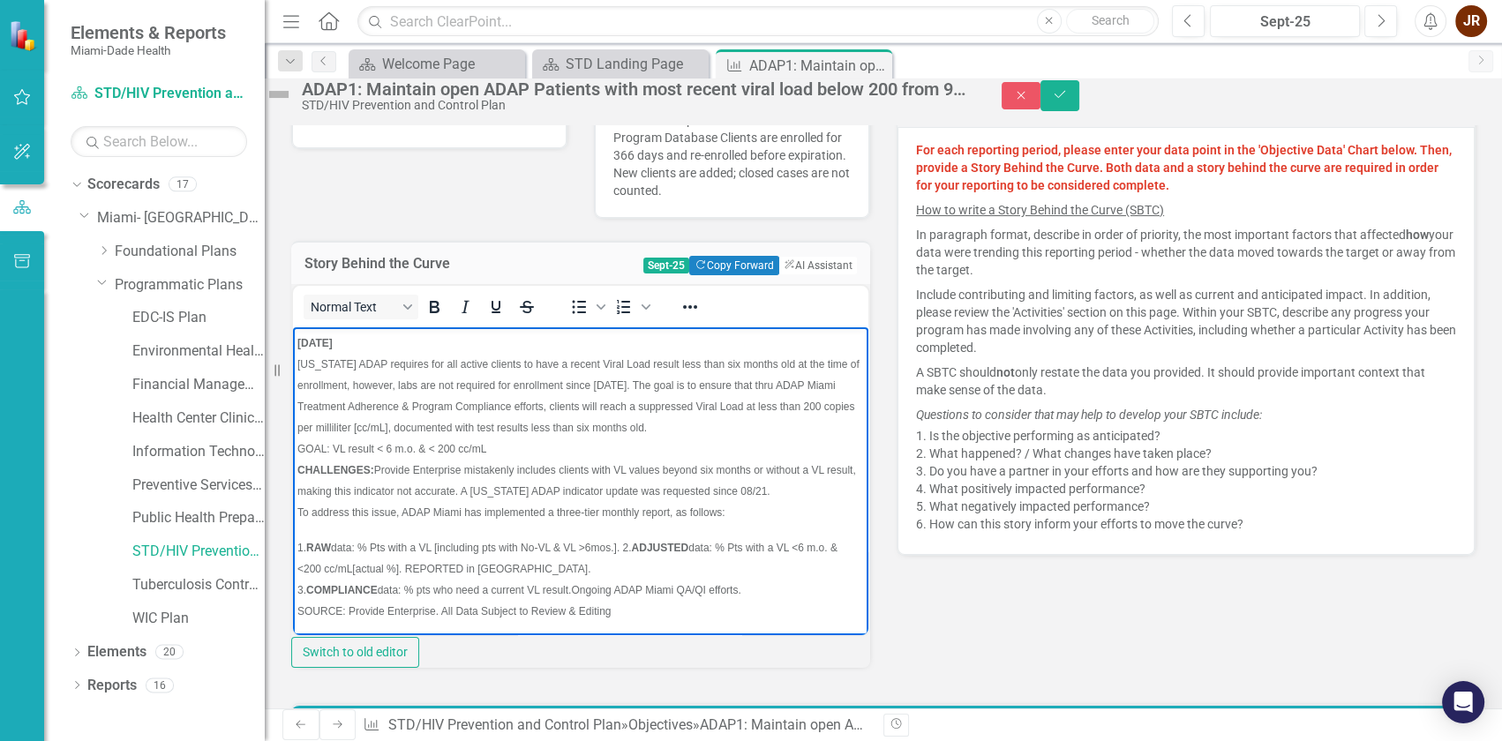
click at [546, 503] on p "[DATE] [US_STATE] ADAP requires for all active clients to have a recent Viral L…" at bounding box center [580, 426] width 567 height 191
drag, startPoint x: 589, startPoint y: 500, endPoint x: 653, endPoint y: 502, distance: 64.4
click at [590, 500] on p "[DATE] [US_STATE] ADAP requires for all active clients to have a recent Viral L…" at bounding box center [580, 426] width 567 height 191
click at [655, 502] on p "[DATE] [US_STATE] ADAP requires for all active clients to have a recent Viral L…" at bounding box center [580, 426] width 567 height 191
click at [657, 595] on p "1. RAW data: % Pts with a VL [including pts with No-VL & VL >6mos.]. 2. ADJUSTE…" at bounding box center [580, 578] width 567 height 85
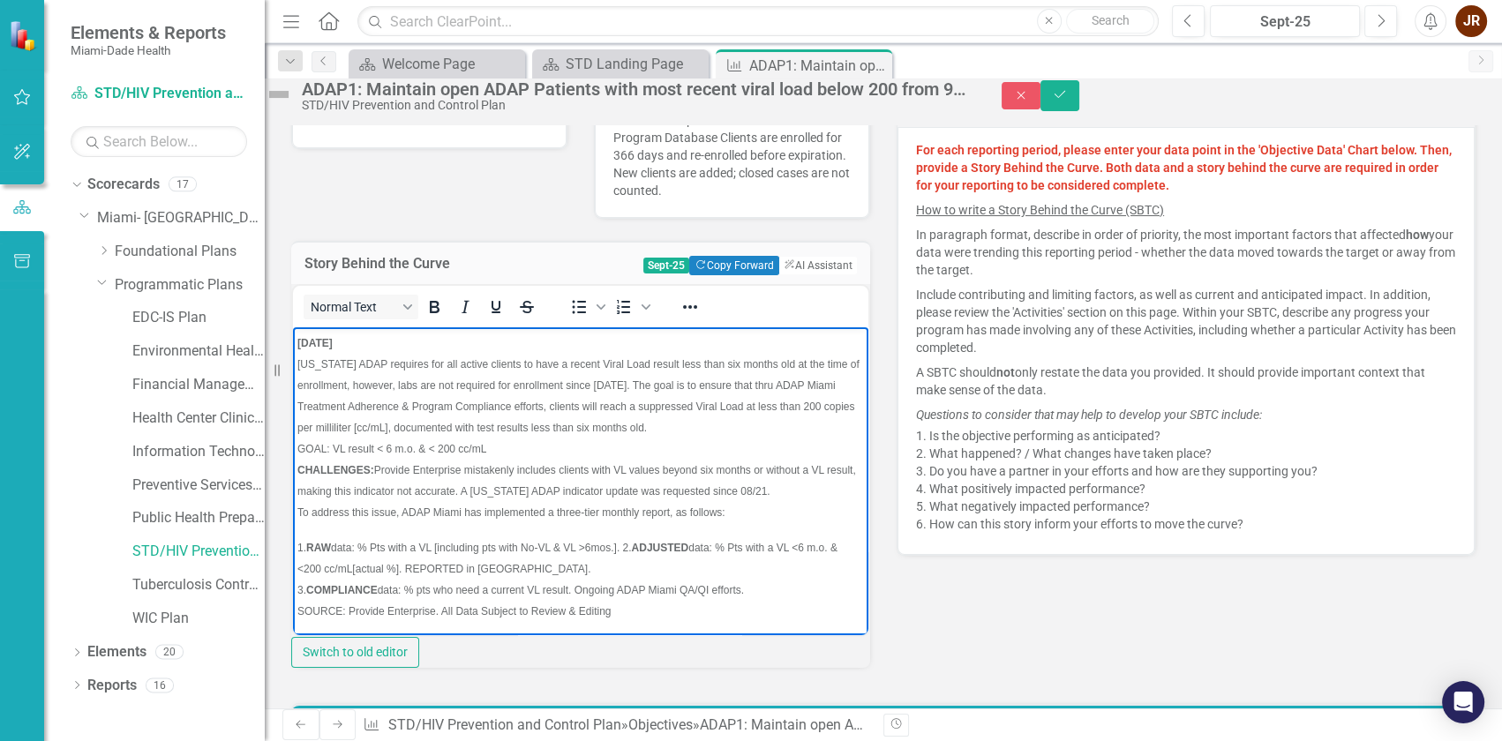
click at [770, 595] on p "1. RAW data: % Pts with a VL [including pts with No-VL & VL >6mos.]. 2. ADJUSTE…" at bounding box center [580, 578] width 567 height 85
click at [480, 616] on span "SOURCE: Provide Enterprise. All Data Subject to Review & Editing" at bounding box center [454, 611] width 314 height 12
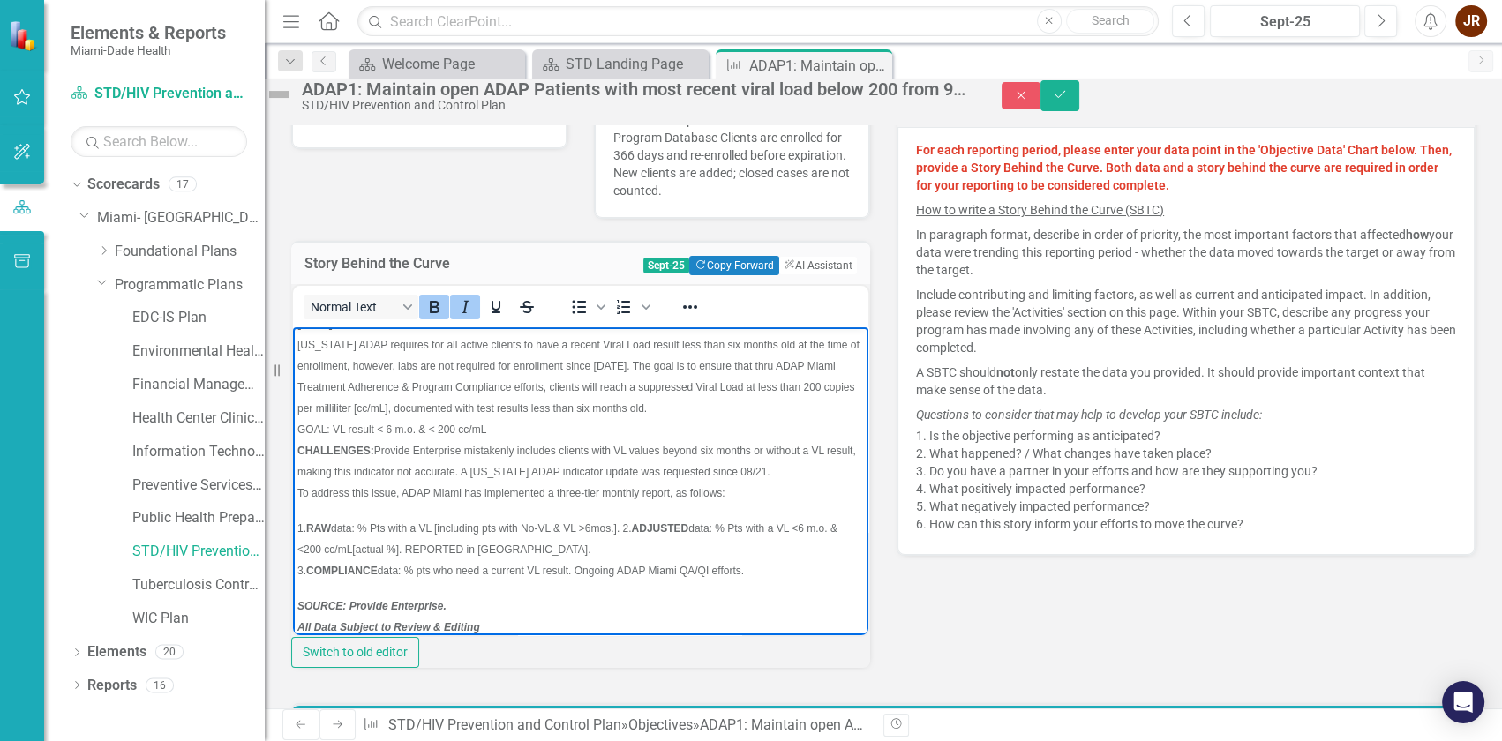
click at [575, 528] on span "1. RAW data: % Pts with a VL [including pts with No-VL & VL >6mos.]. 2. ADJUSTE…" at bounding box center [567, 539] width 540 height 34
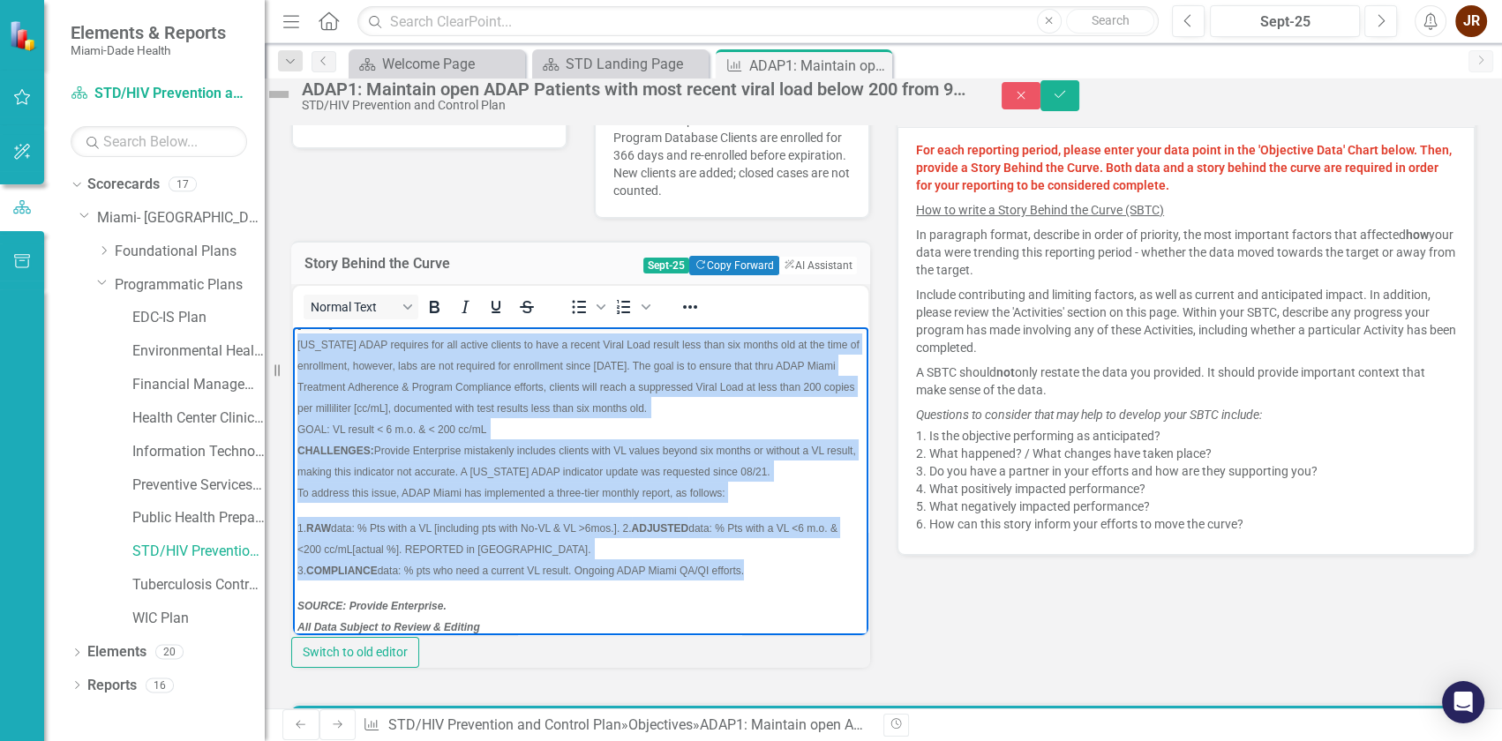
scroll to position [0, 0]
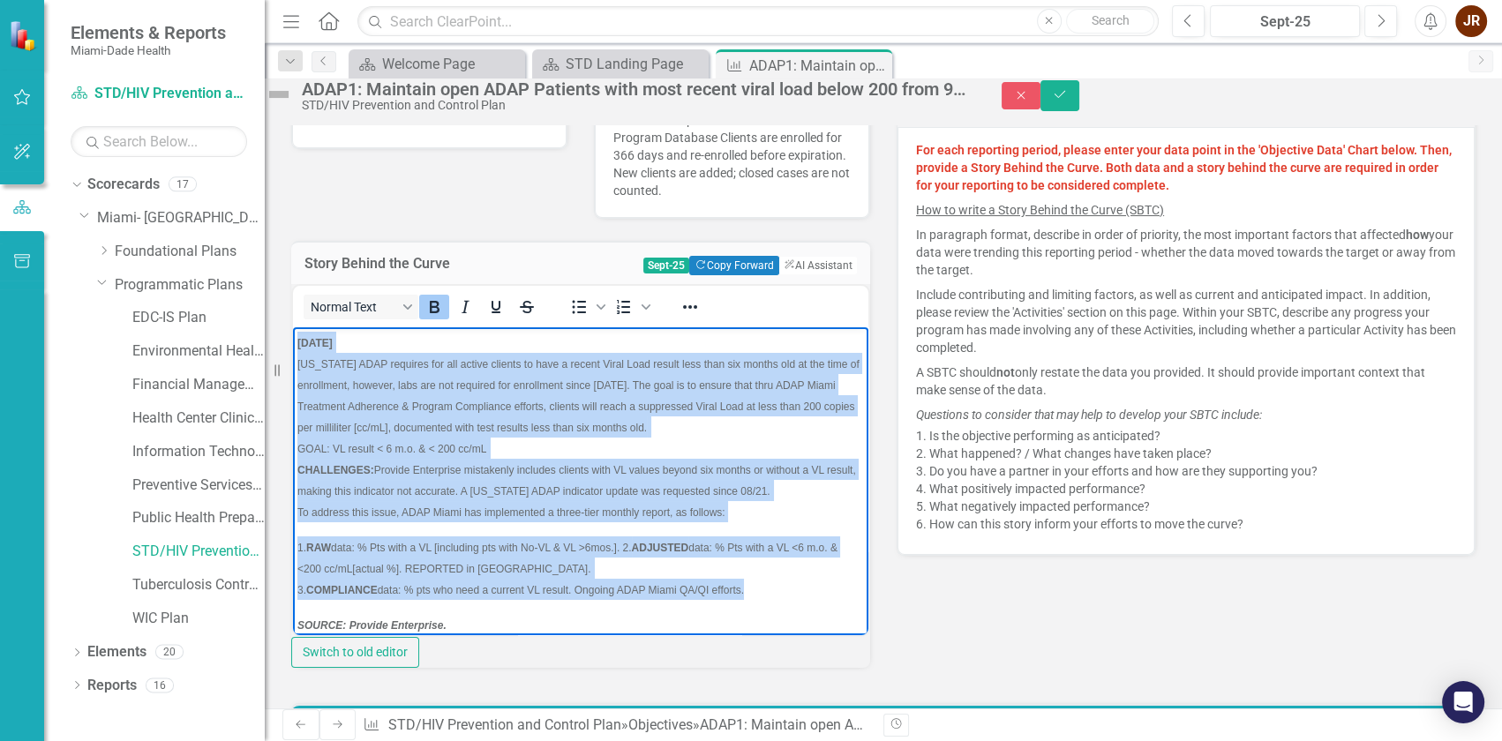
drag, startPoint x: 747, startPoint y: 565, endPoint x: 268, endPoint y: 331, distance: 532.4
click at [293, 331] on html "[DATE] [US_STATE] ADAP requires for all active clients to have a recent Viral L…" at bounding box center [580, 501] width 575 height 348
click at [697, 309] on icon "Reveal or hide additional toolbar items" at bounding box center [690, 307] width 14 height 4
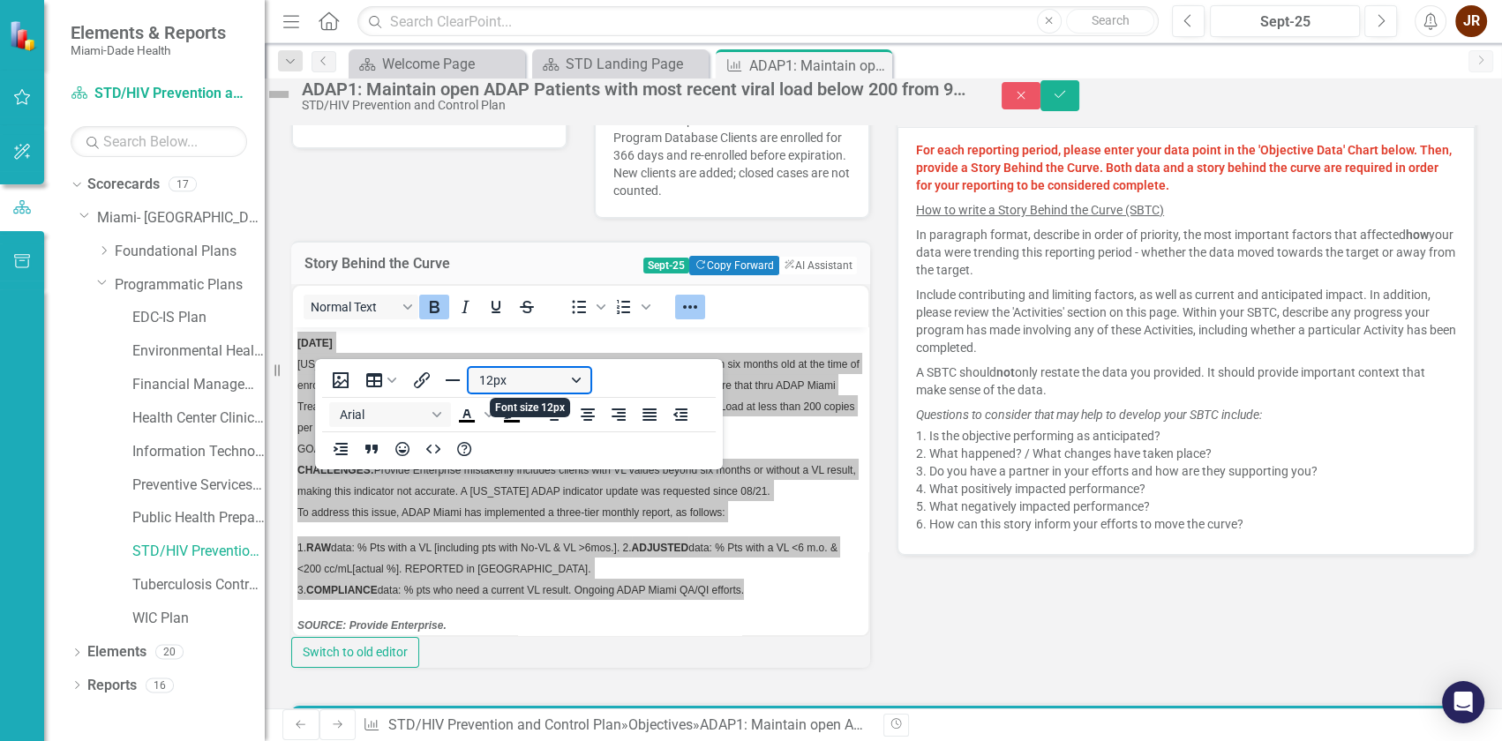
click at [575, 379] on button "12px" at bounding box center [530, 380] width 122 height 25
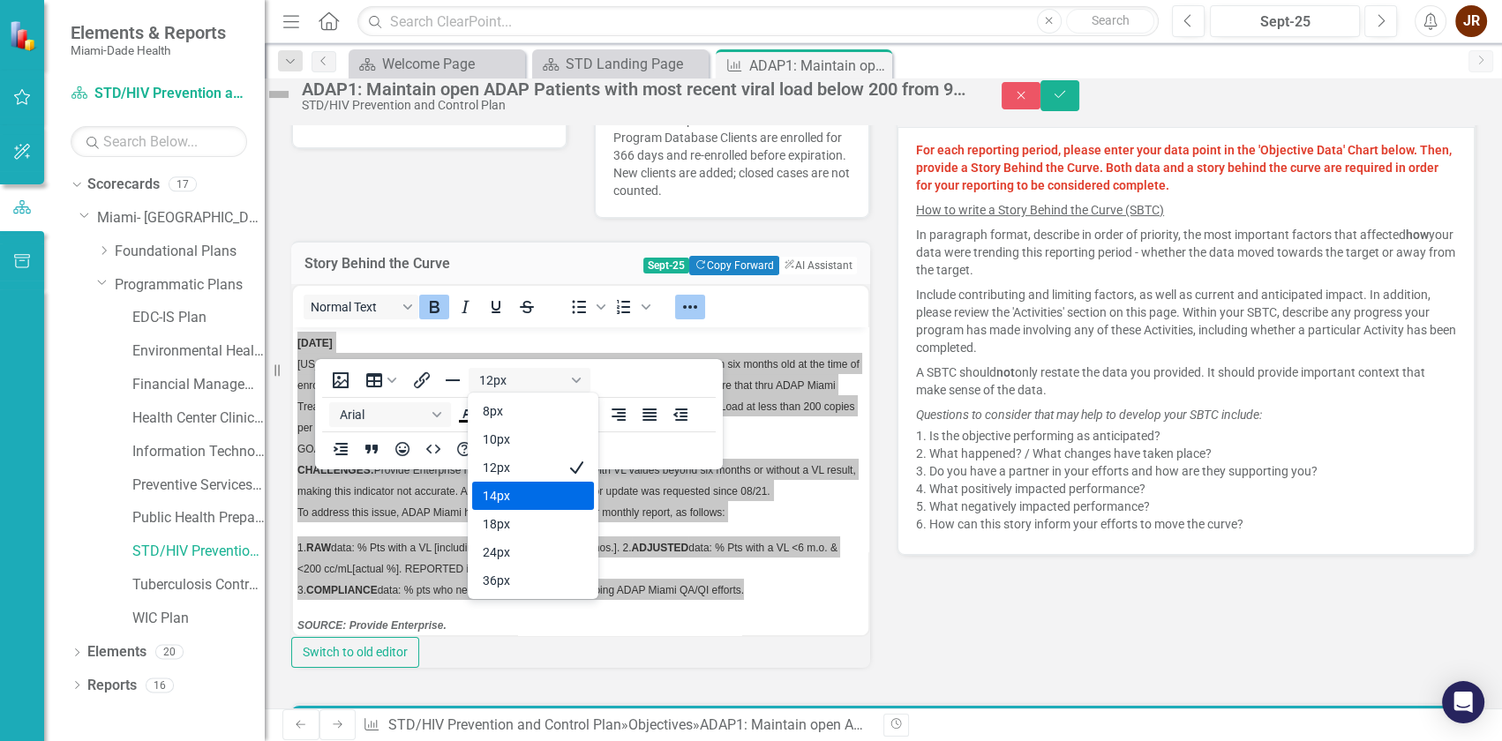
click at [501, 495] on div "14px" at bounding box center [521, 495] width 76 height 21
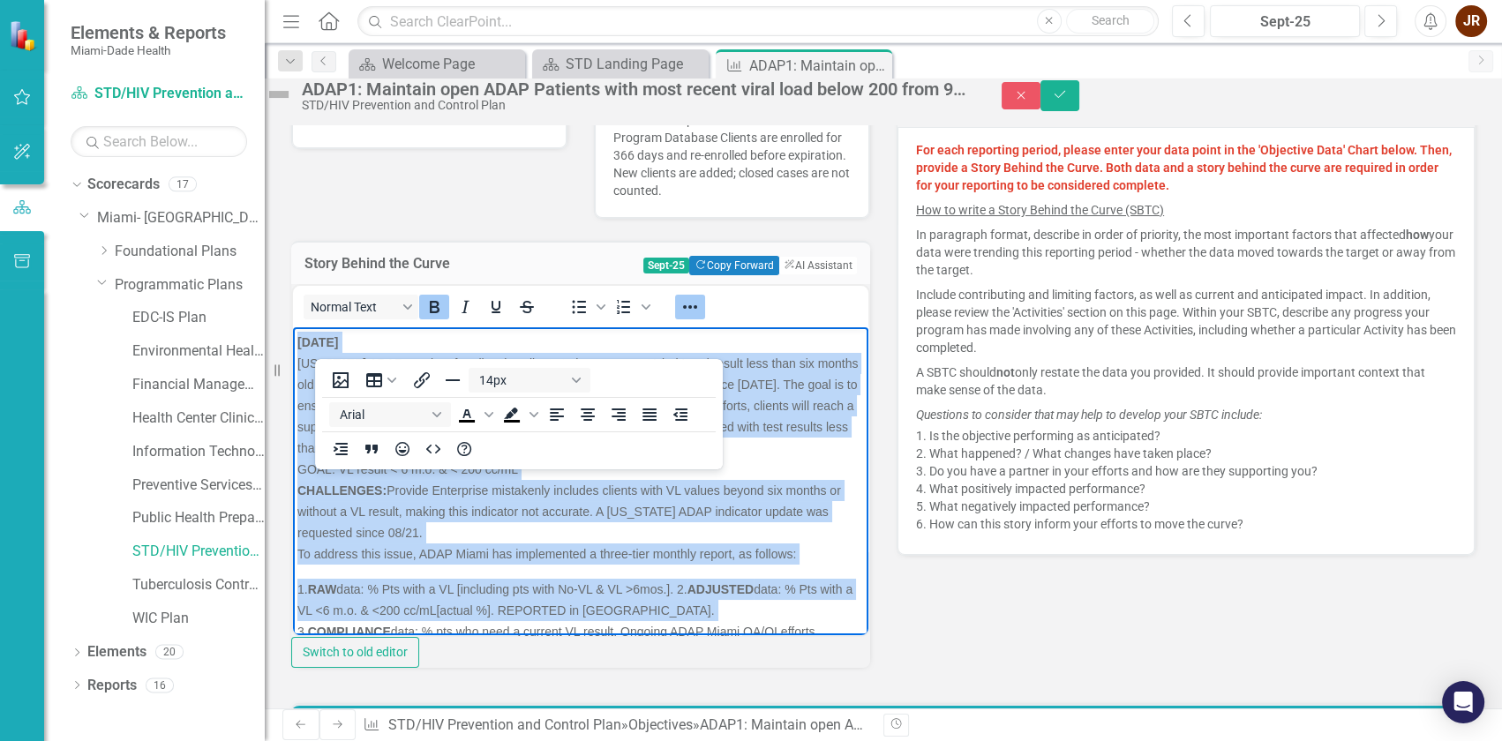
click at [501, 524] on p "[DATE] [US_STATE] ADAP requires for all active clients to have a recent Viral L…" at bounding box center [580, 447] width 567 height 233
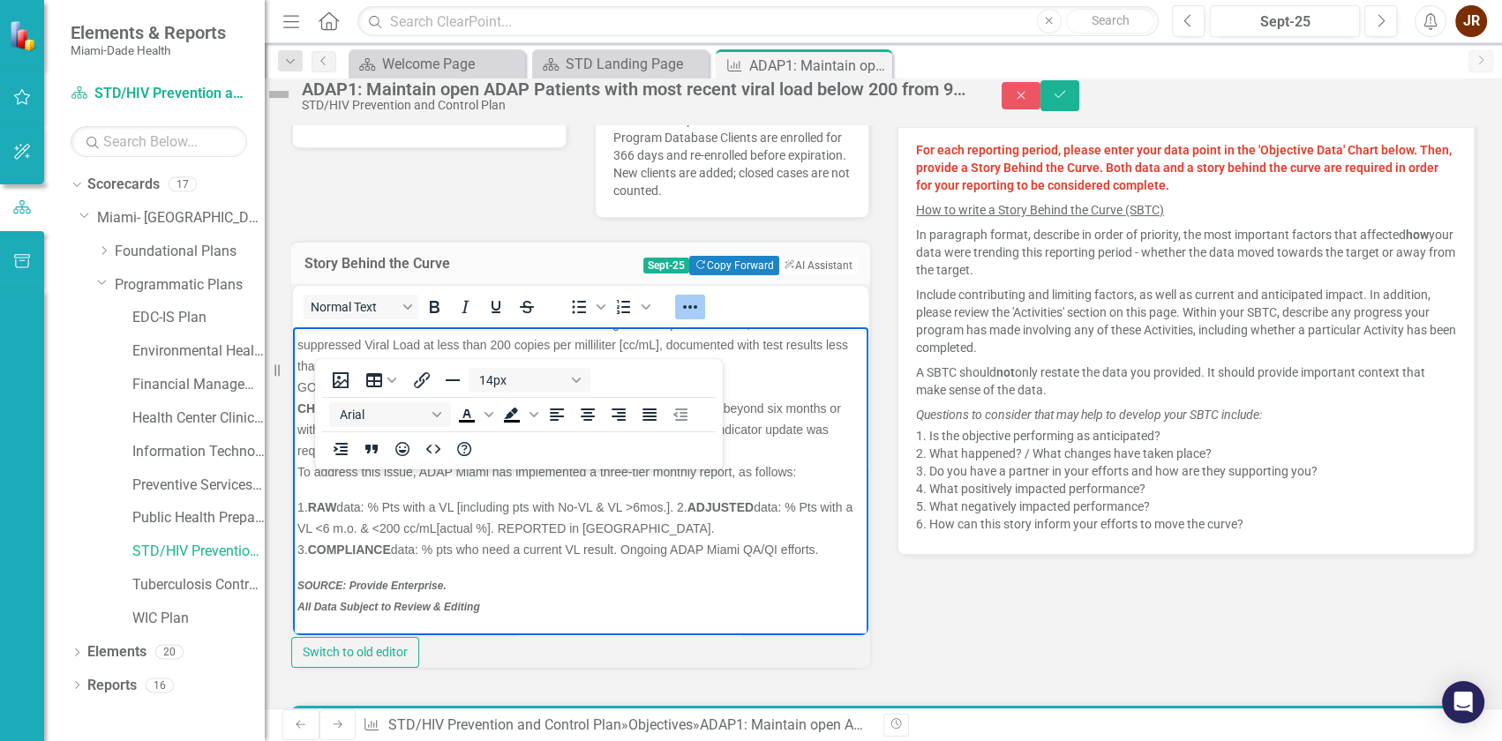
scroll to position [102, 0]
click at [455, 606] on span "SOURCE: Provide Enterprise. All Data Subject to Review & Editing" at bounding box center [388, 596] width 183 height 34
drag, startPoint x: 502, startPoint y: 608, endPoint x: 289, endPoint y: 584, distance: 214.9
click at [293, 584] on html "[DATE] [US_STATE] ADAP requires for all active clients to have a recent Viral L…" at bounding box center [580, 439] width 575 height 390
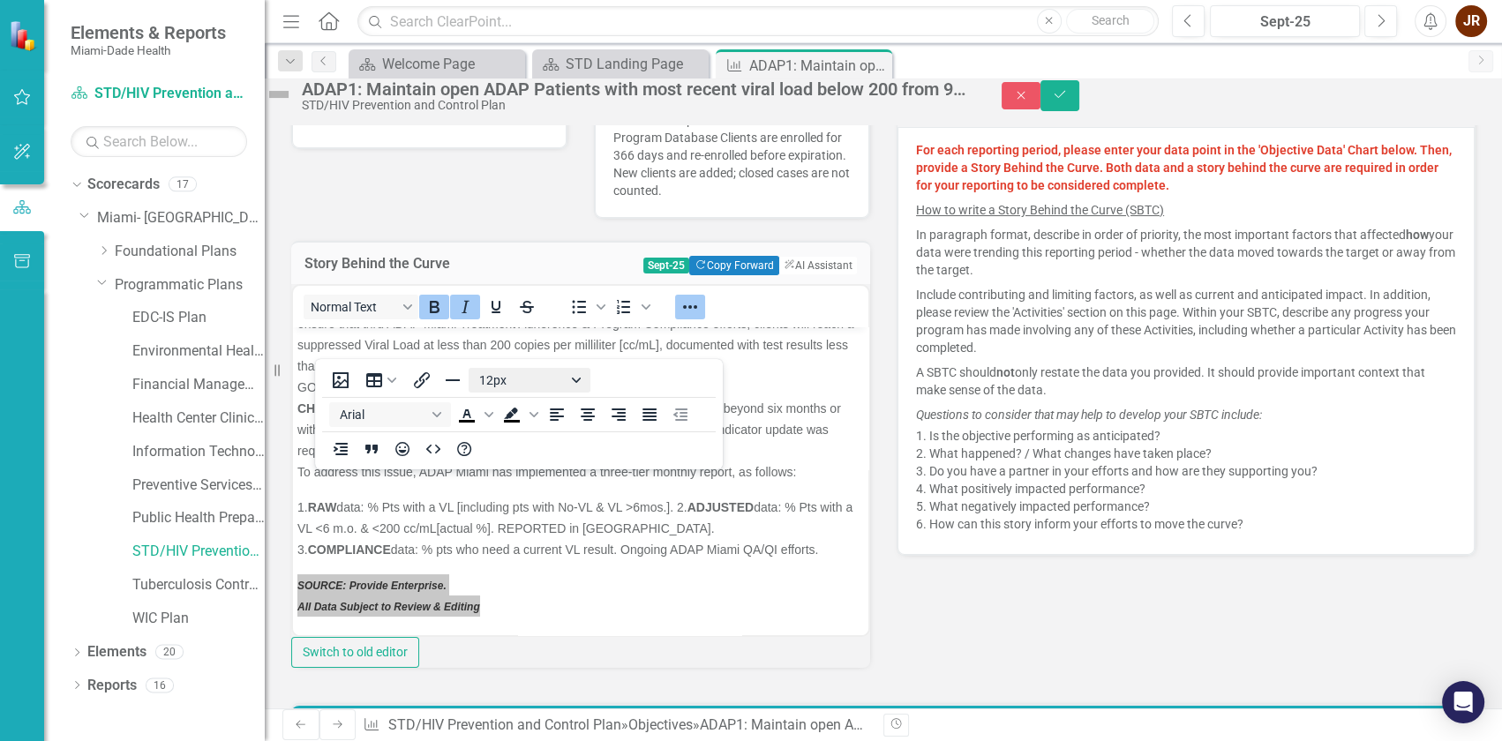
click at [572, 379] on button "12px" at bounding box center [530, 380] width 122 height 25
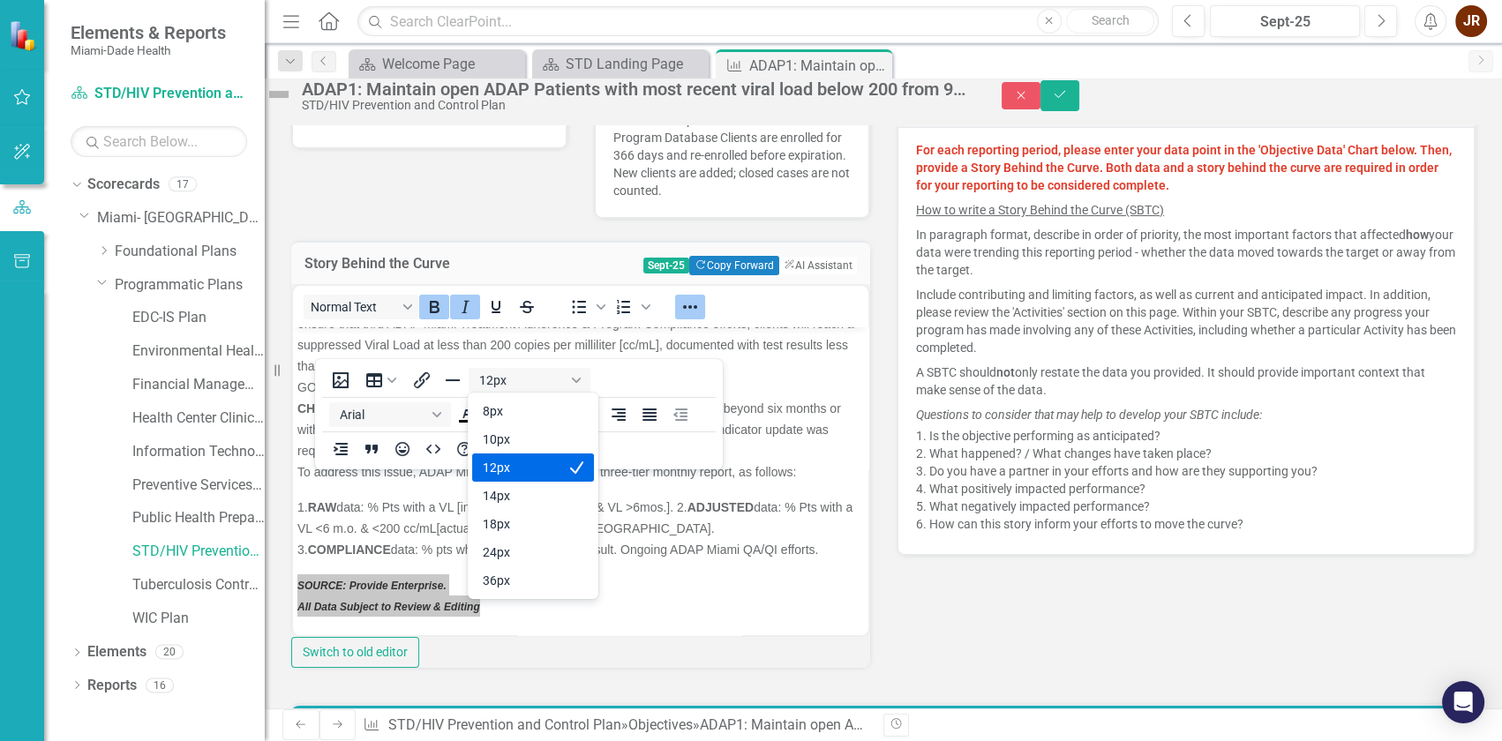
click at [512, 468] on div "12px" at bounding box center [521, 467] width 76 height 21
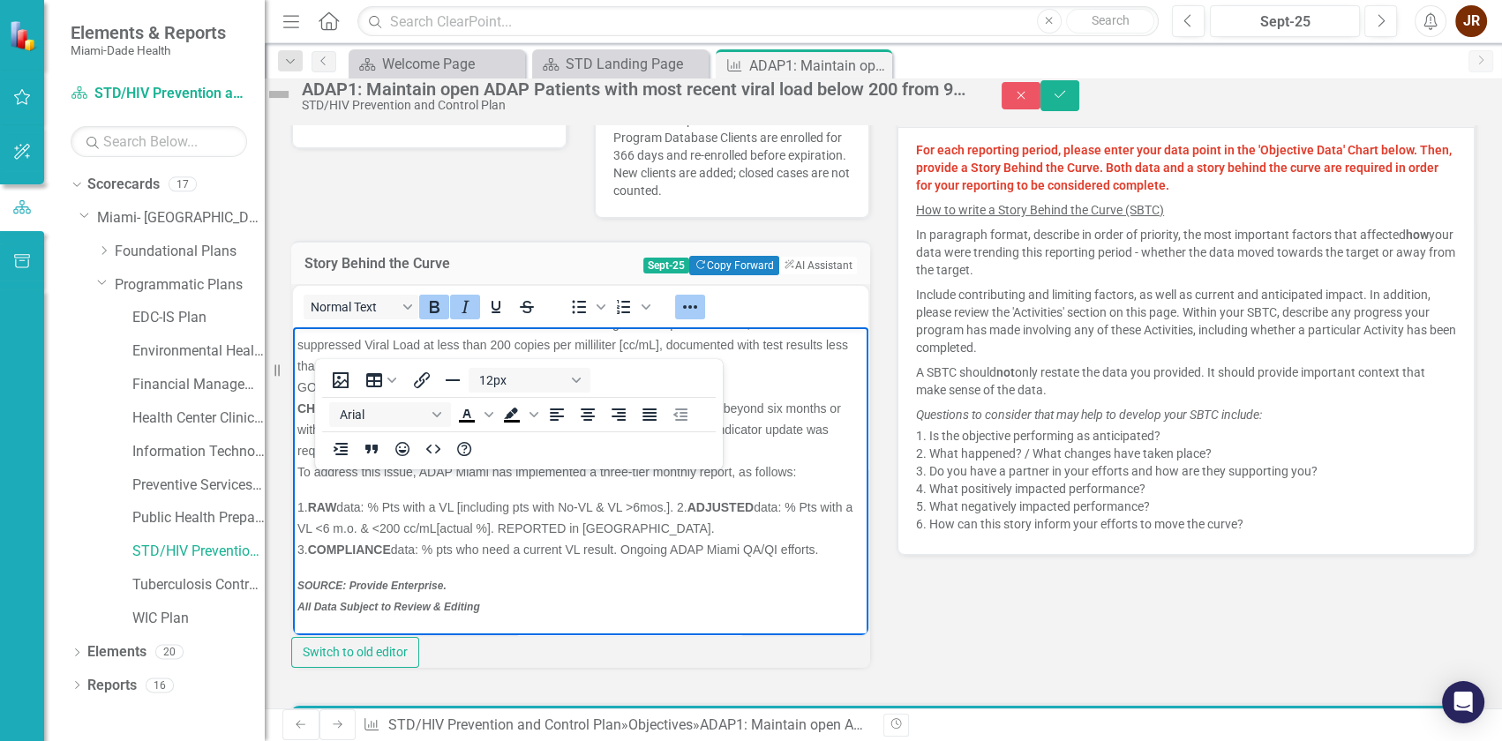
click at [529, 590] on p "SOURCE: Provide Enterprise. All Data Subject to Review & Editing" at bounding box center [580, 595] width 567 height 42
click at [682, 577] on p "SOURCE: Provide Enterprise. All Data Subject to Review & Editing" at bounding box center [580, 595] width 567 height 42
click at [701, 318] on icon "Reveal or hide additional toolbar items" at bounding box center [690, 307] width 21 height 21
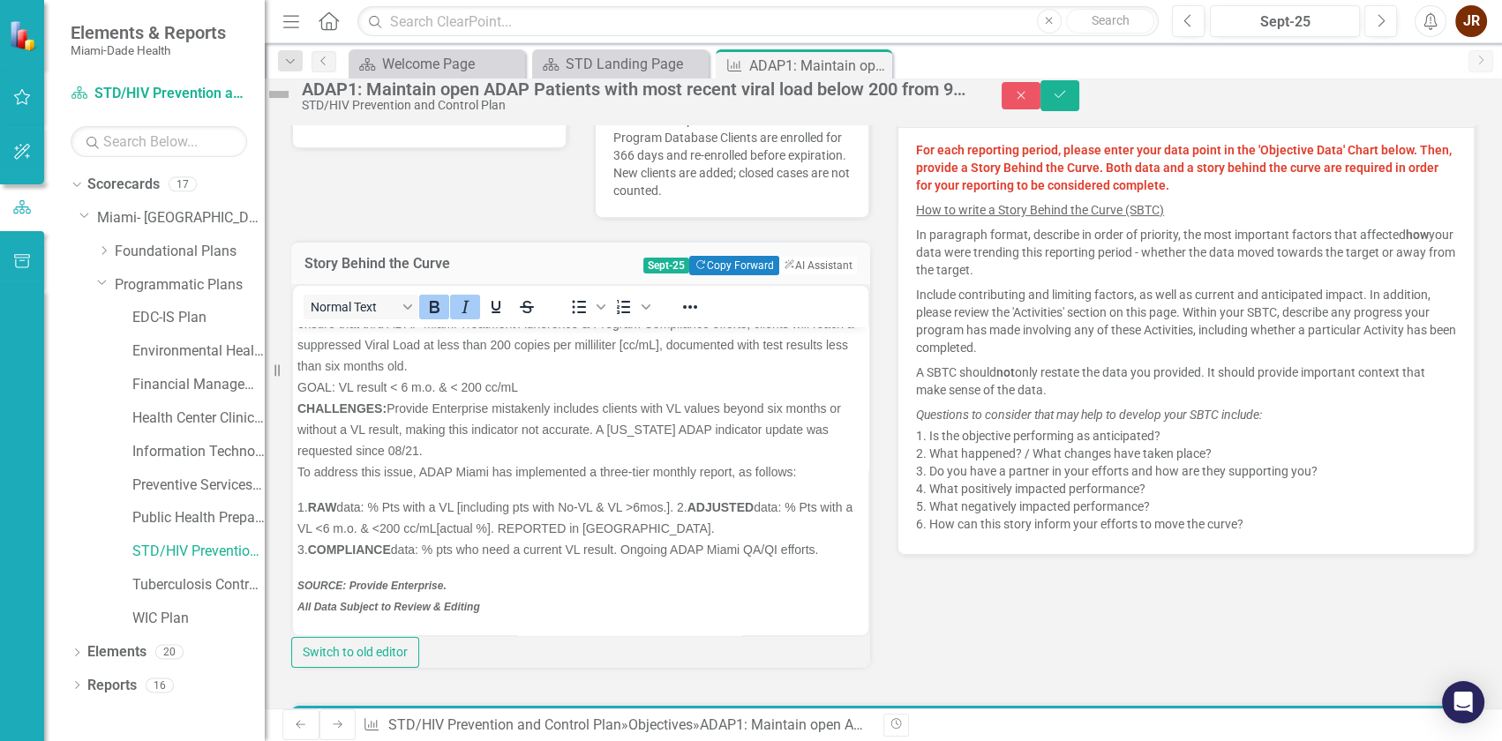
click at [743, 464] on span "To address this issue, ADAP Miami has implemented a three-tier monthly report, …" at bounding box center [546, 471] width 499 height 14
click at [1068, 101] on icon "Save" at bounding box center [1060, 94] width 16 height 12
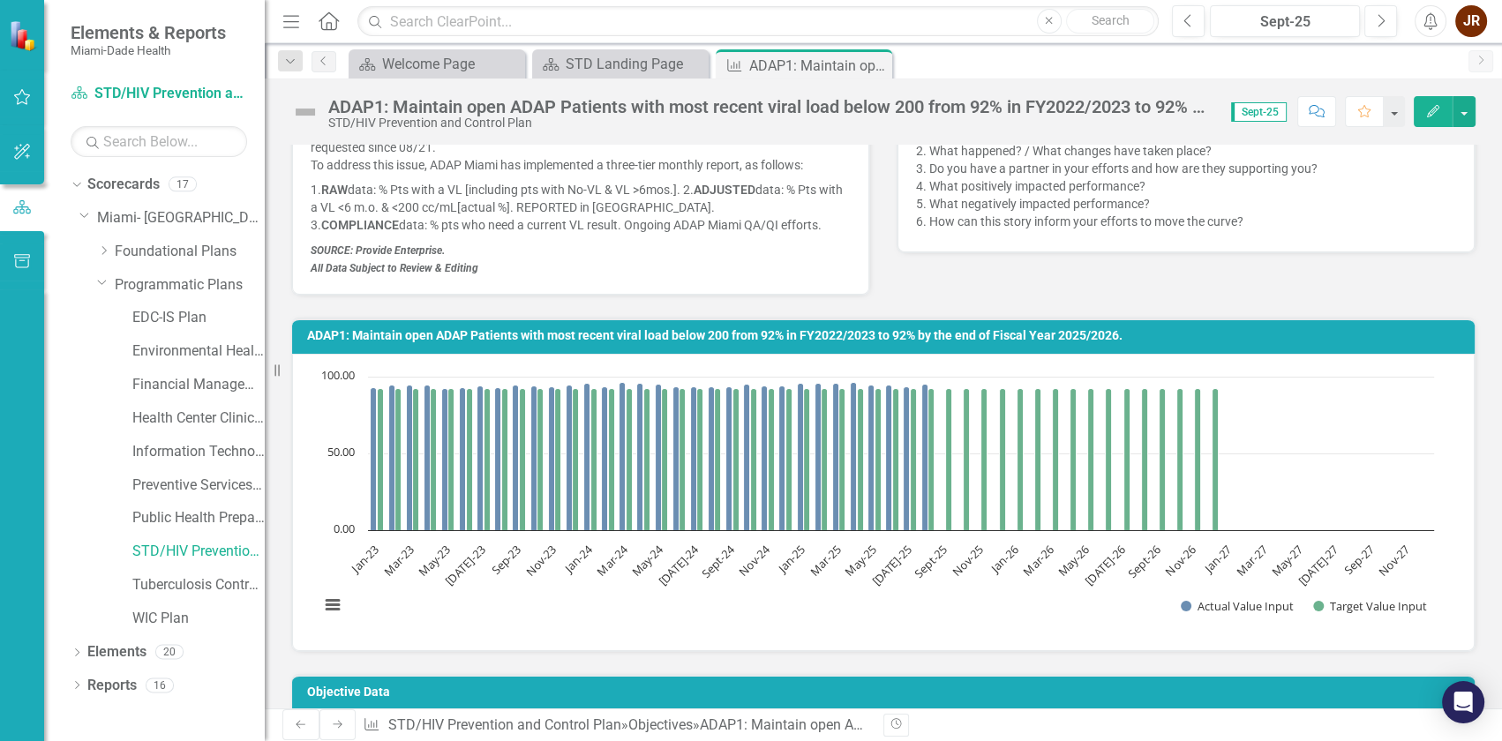
scroll to position [401, 0]
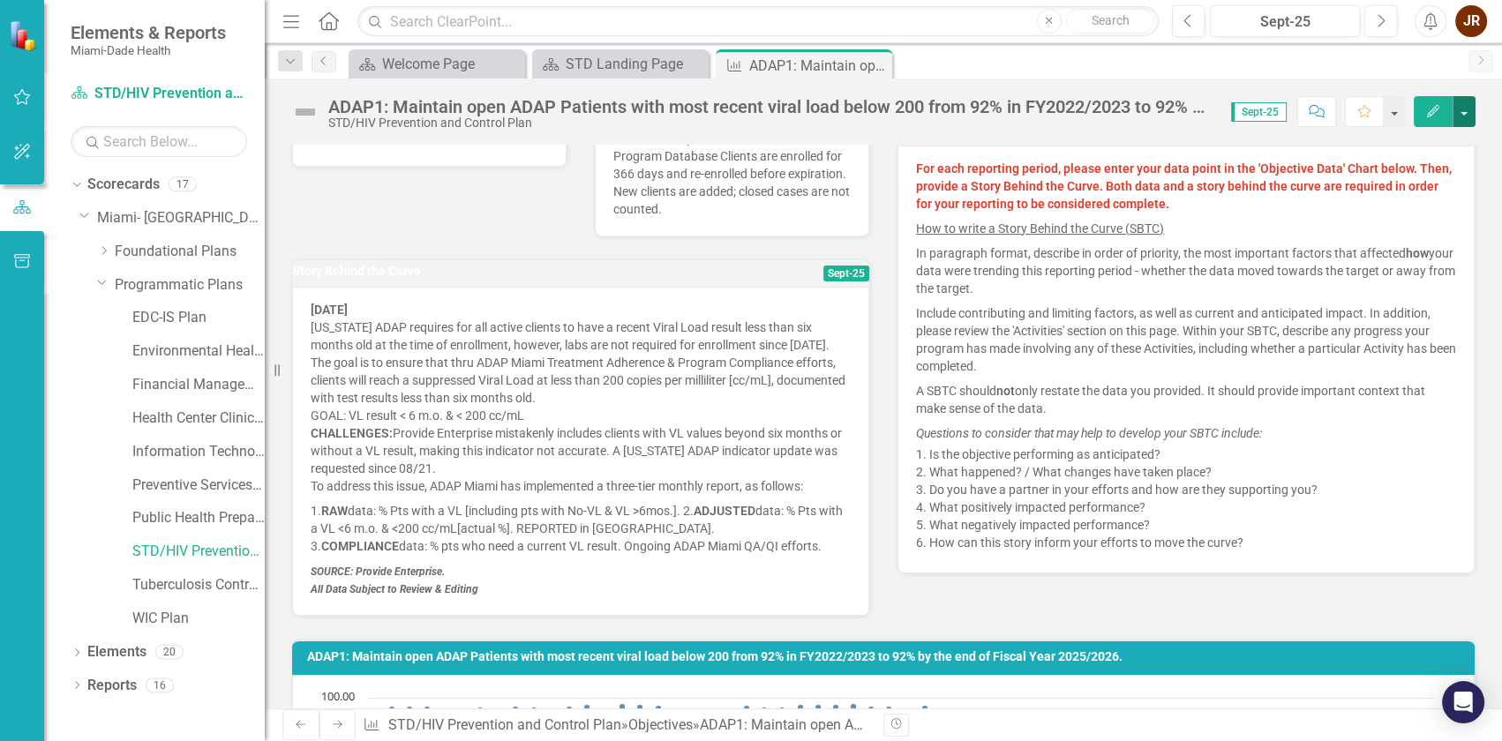
click at [1463, 110] on button "button" at bounding box center [1464, 111] width 23 height 31
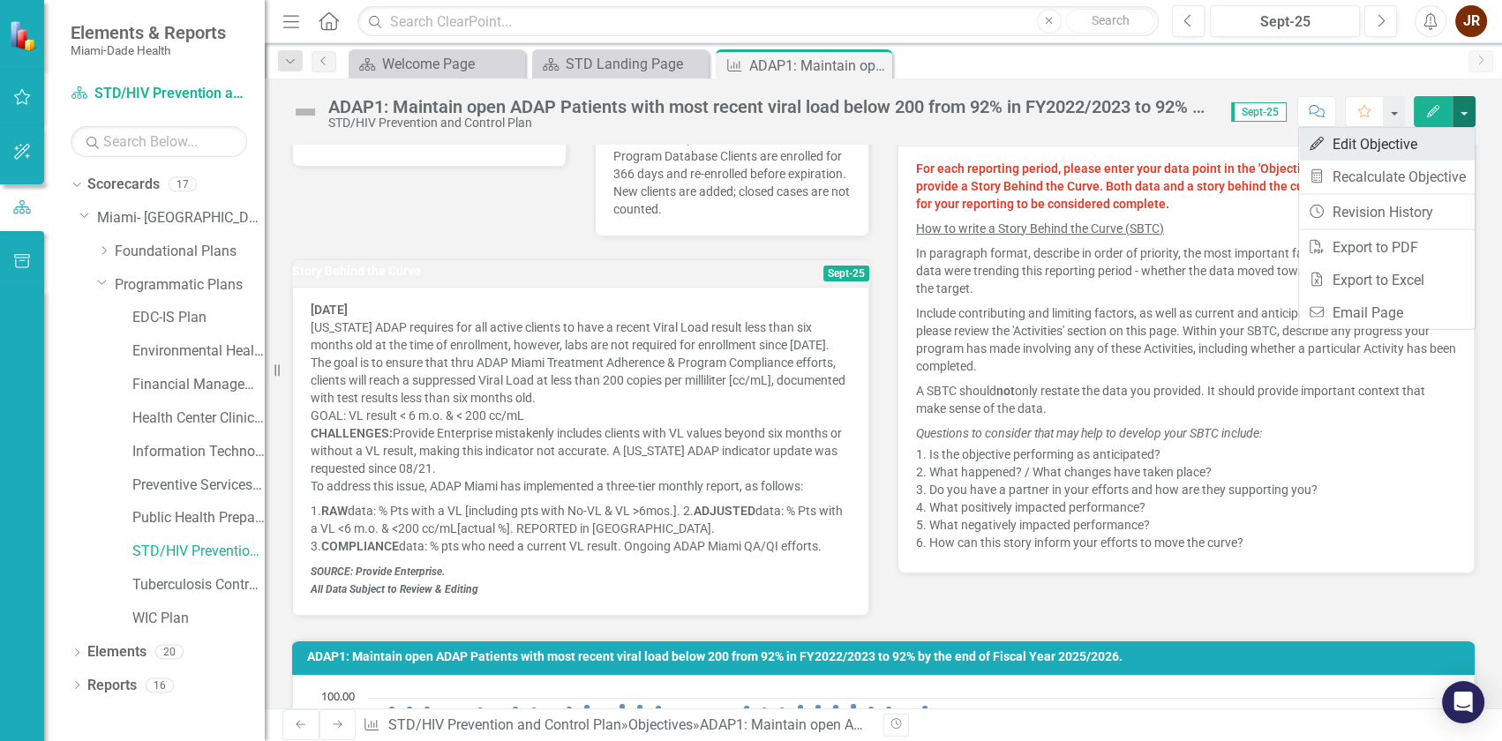
click at [1403, 136] on link "Edit Edit Objective" at bounding box center [1387, 144] width 176 height 33
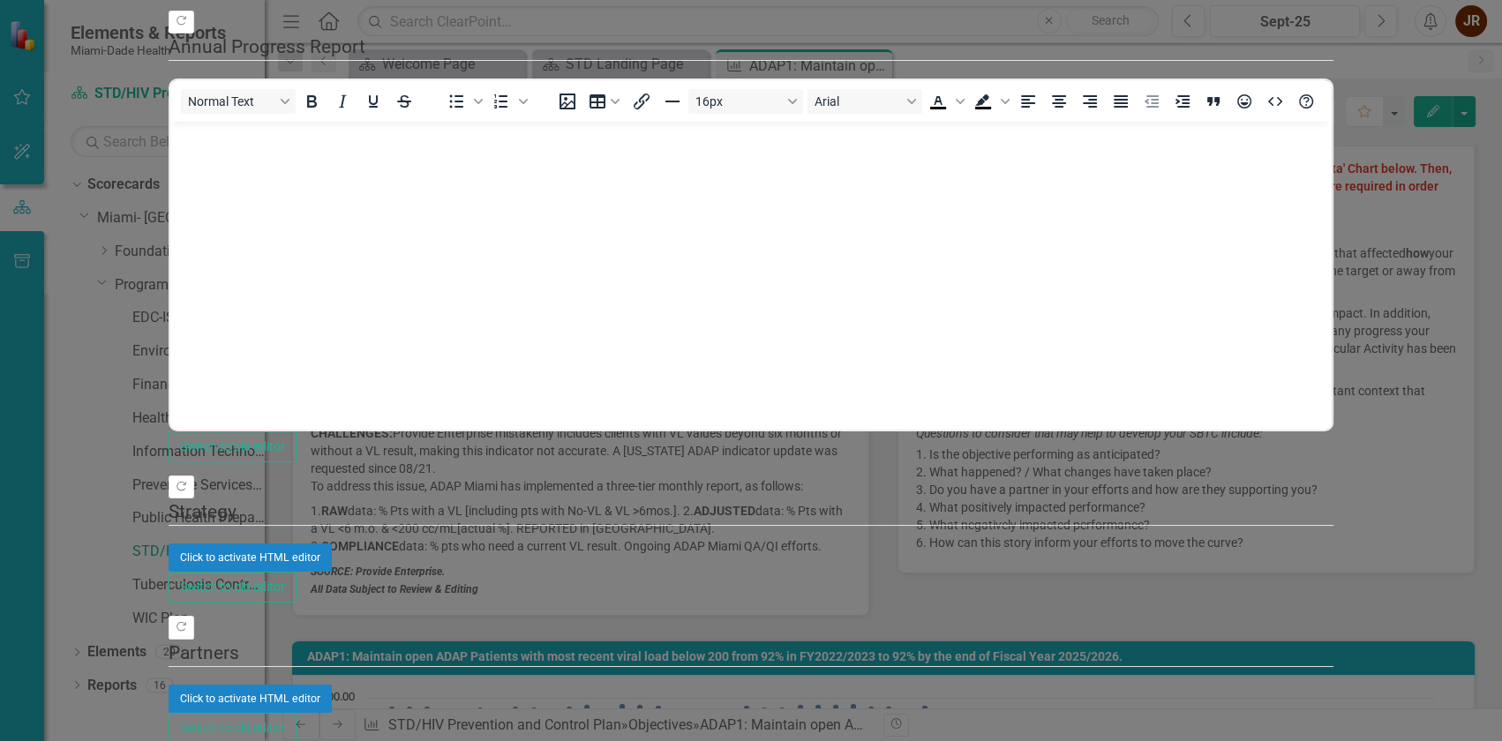
scroll to position [0, 0]
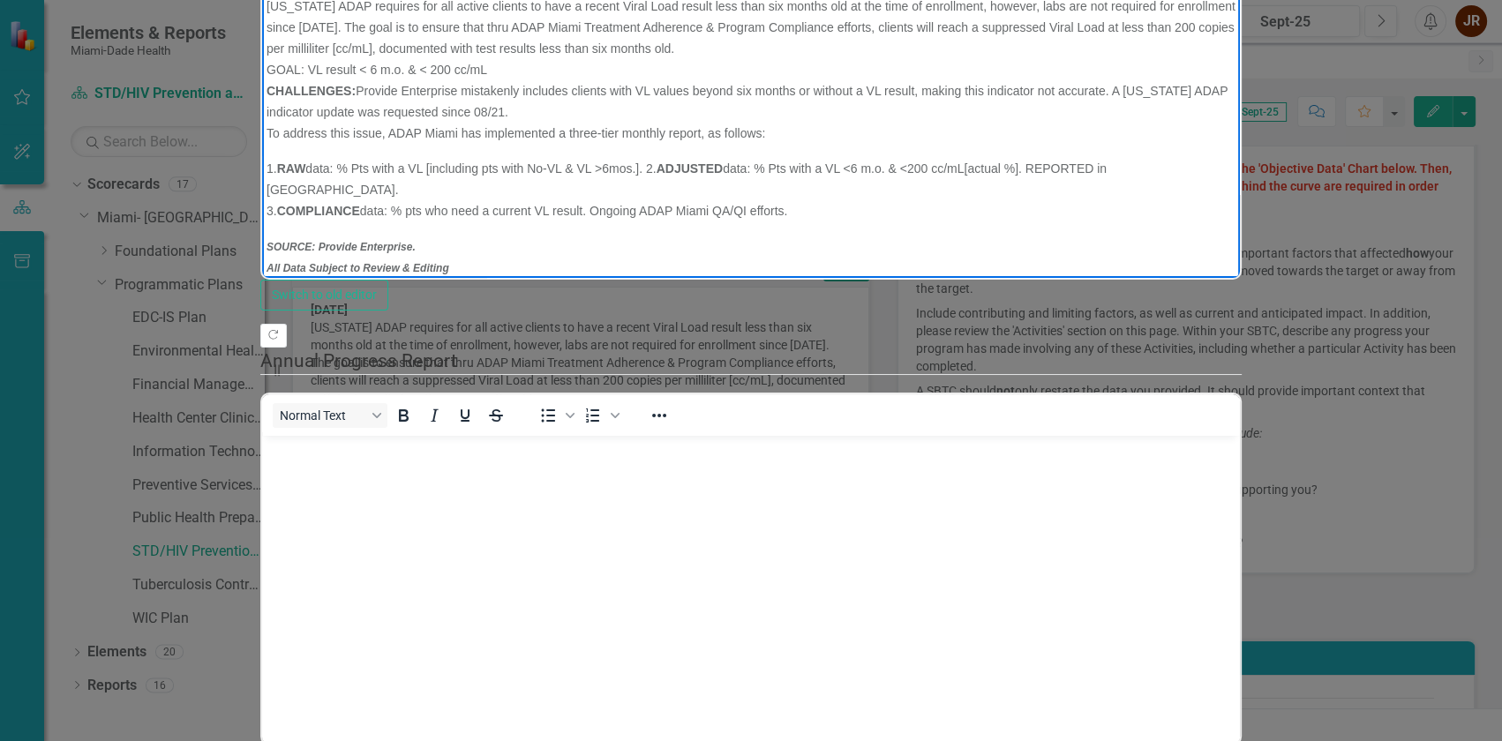
click at [487, 36] on p "[DATE] [US_STATE] ADAP requires for all active clients to have a recent Viral L…" at bounding box center [751, 59] width 969 height 169
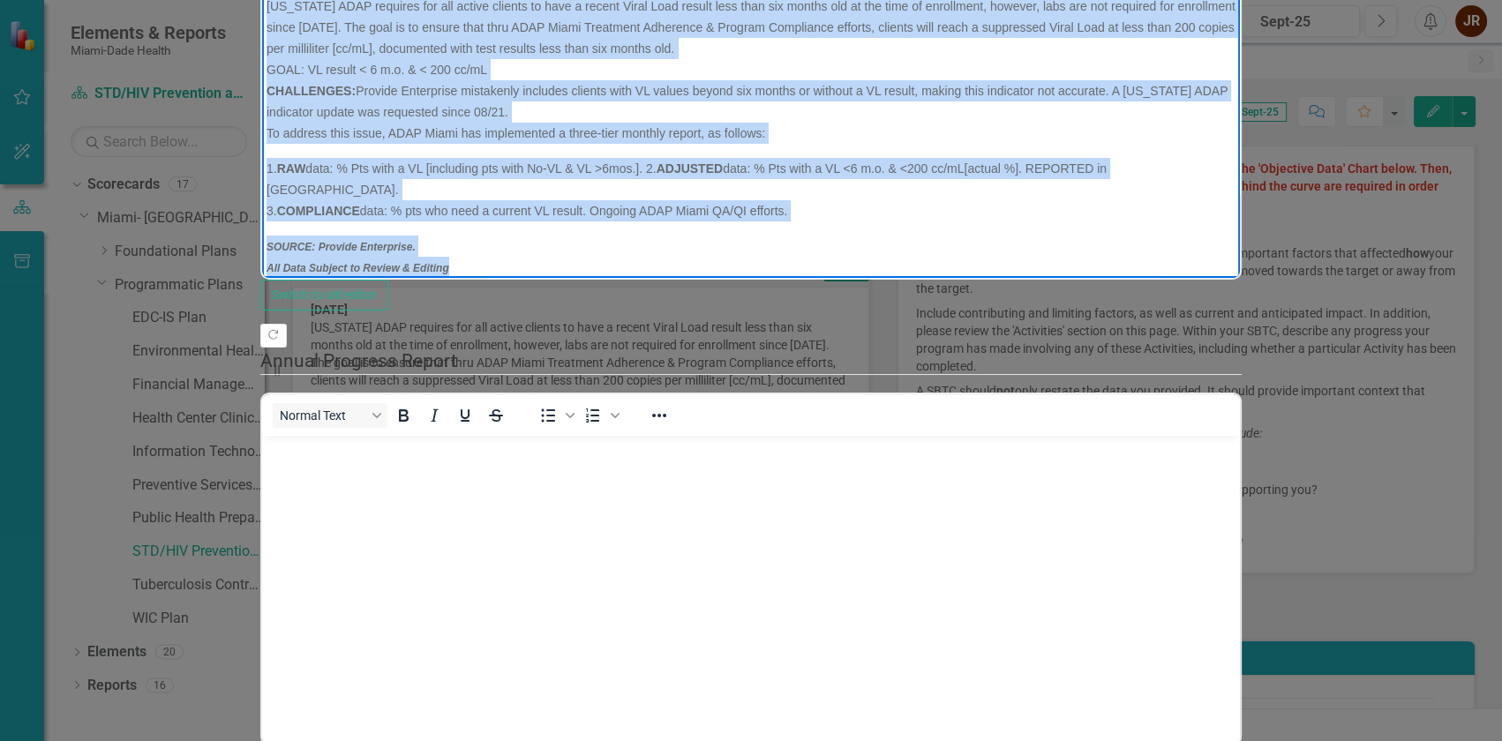
drag, startPoint x: 477, startPoint y: 256, endPoint x: 112, endPoint y: -88, distance: 501.3
click at [262, 0] on html "[DATE] [US_STATE] ADAP requires for all active clients to have a recent Viral L…" at bounding box center [751, 134] width 978 height 327
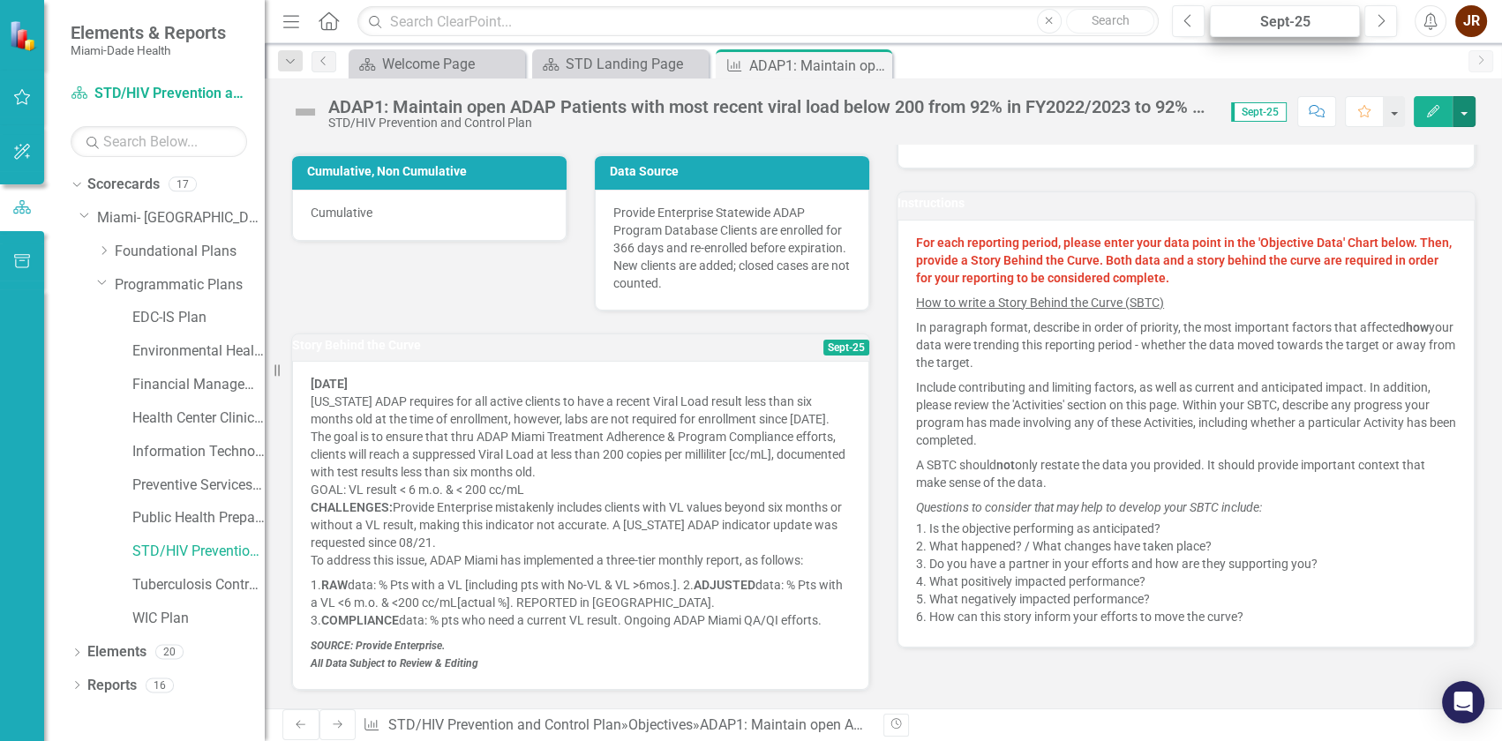
scroll to position [160, 0]
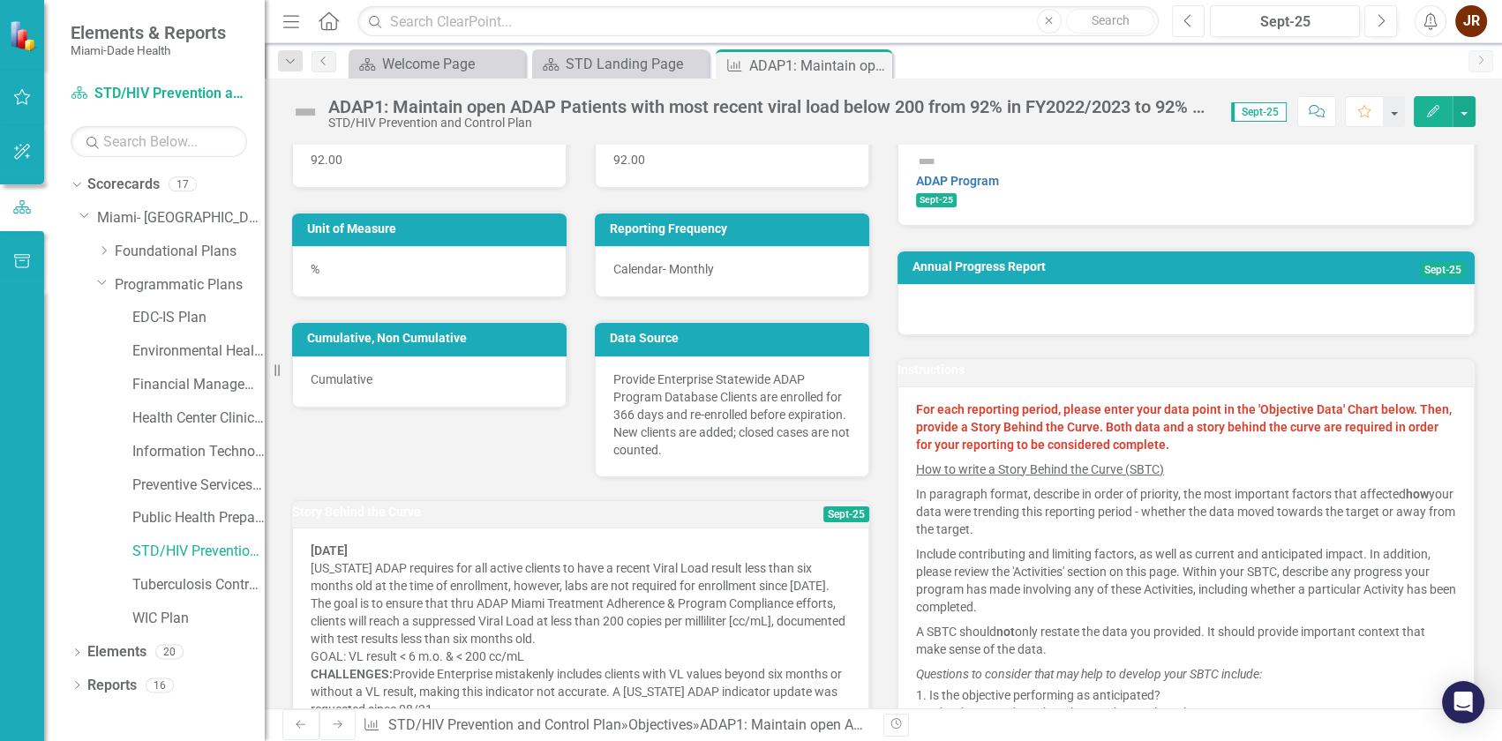
click at [1191, 23] on icon "Previous" at bounding box center [1188, 21] width 10 height 16
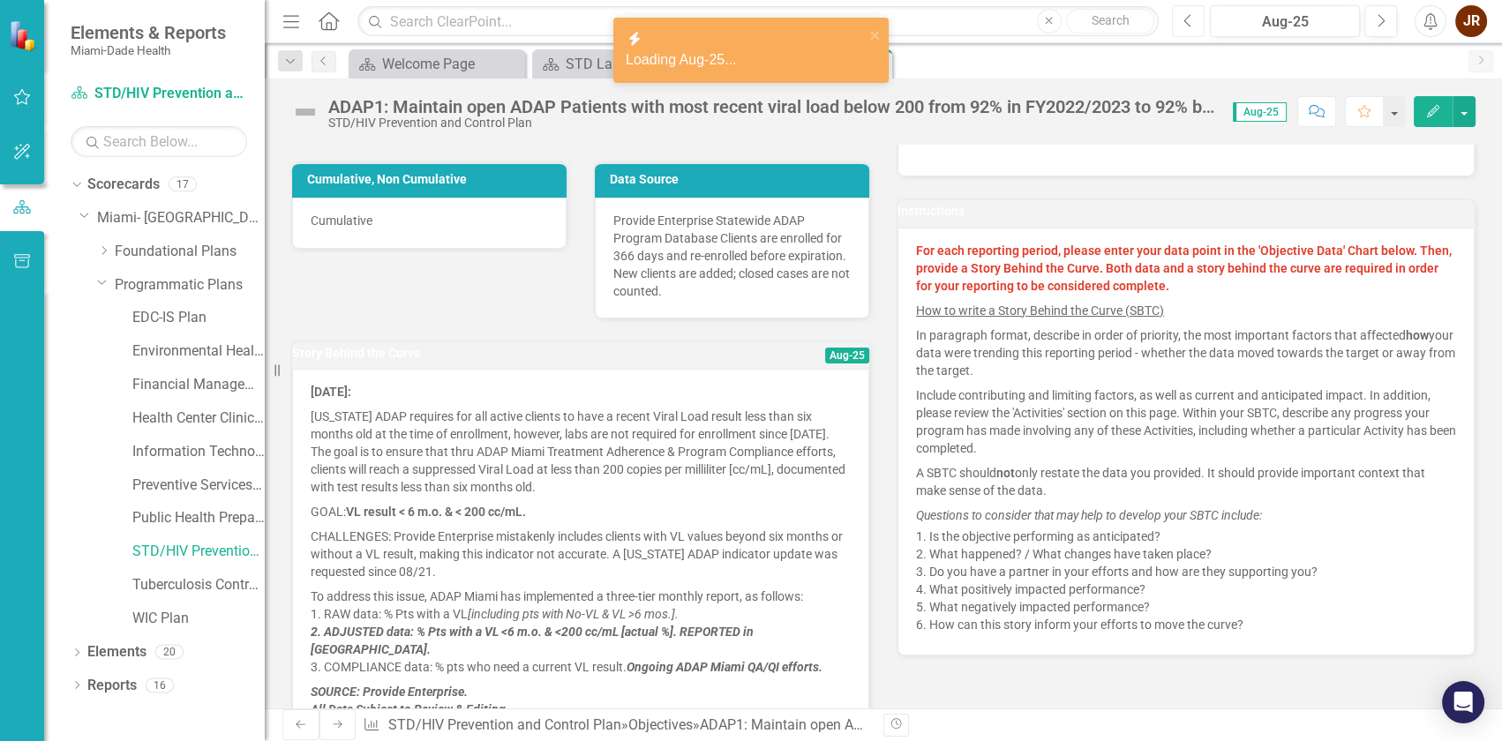
scroll to position [320, 0]
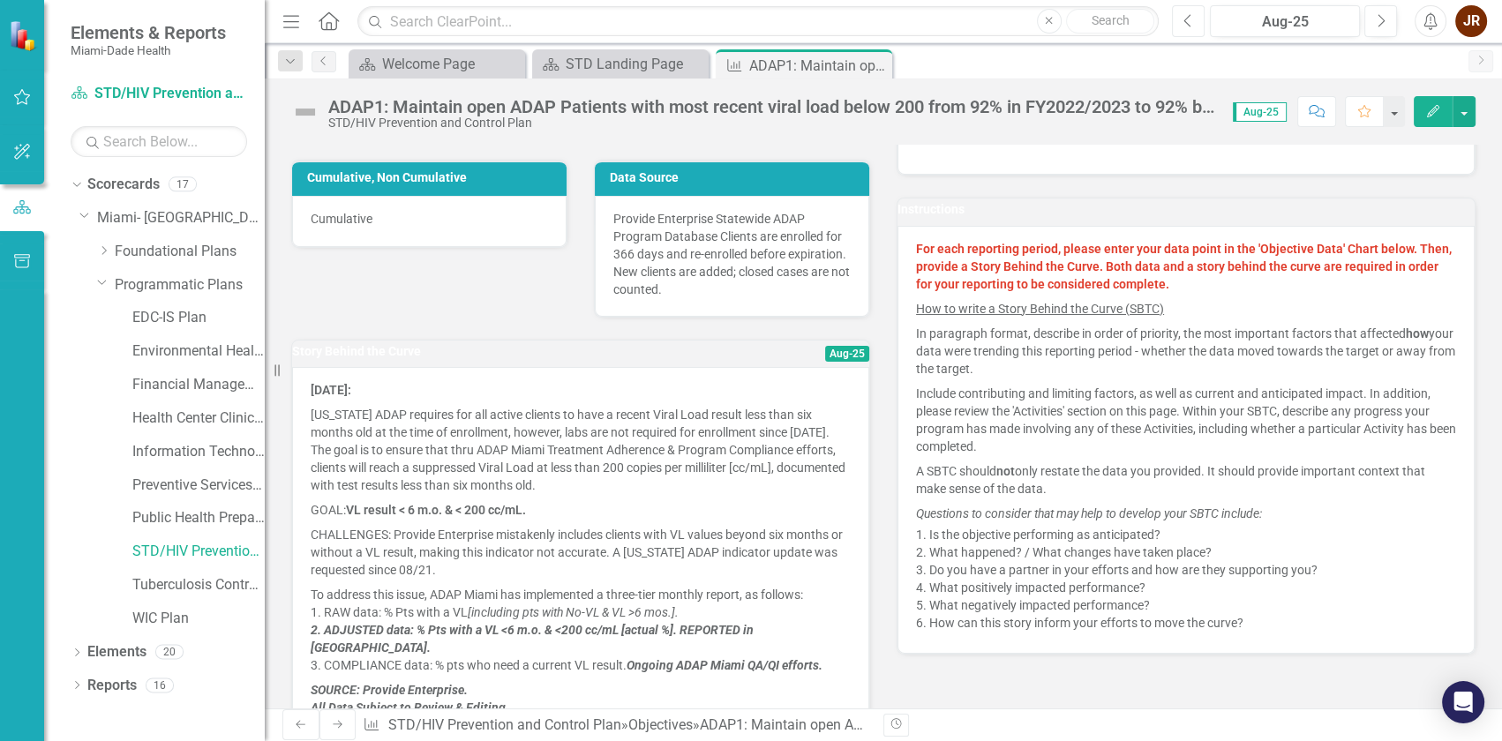
click at [1190, 26] on icon "Previous" at bounding box center [1188, 21] width 10 height 16
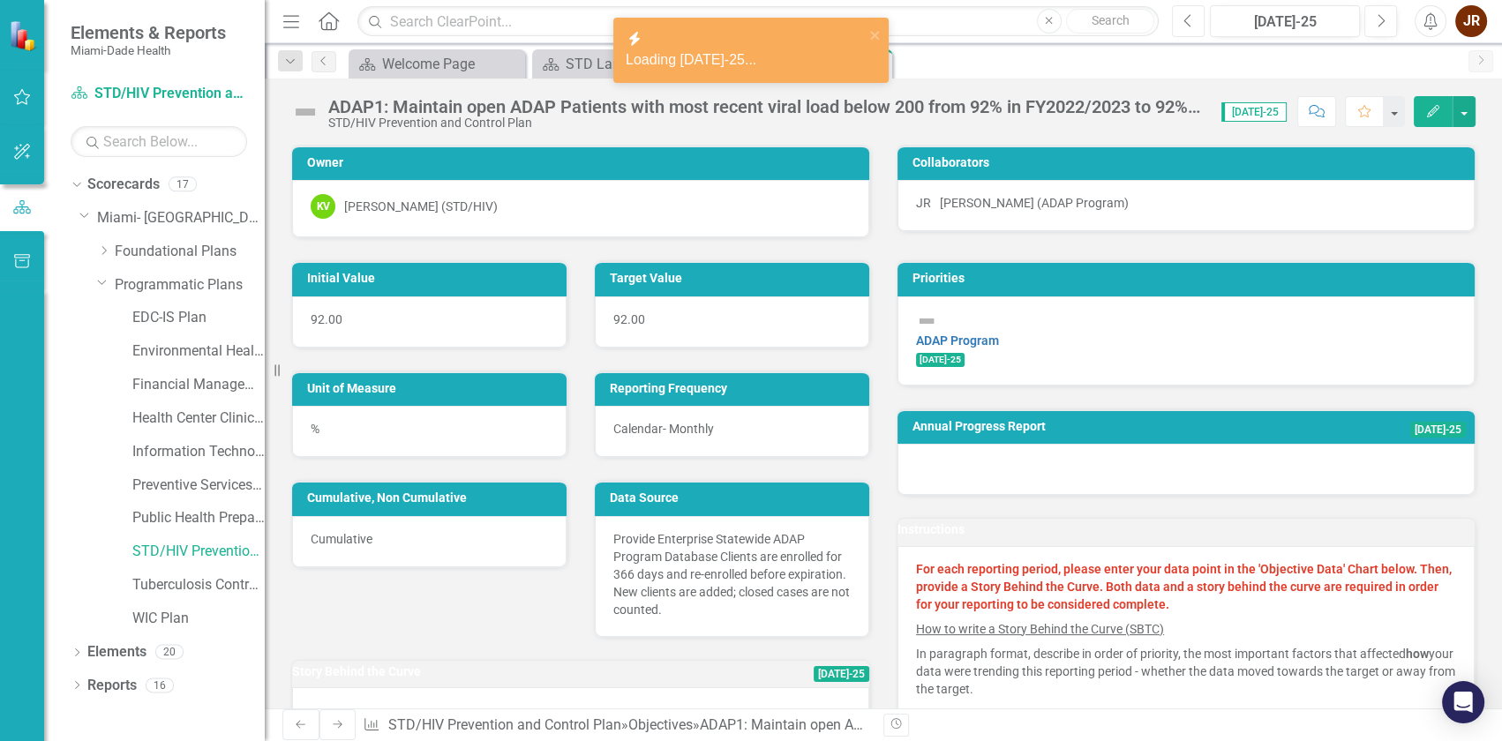
scroll to position [240, 0]
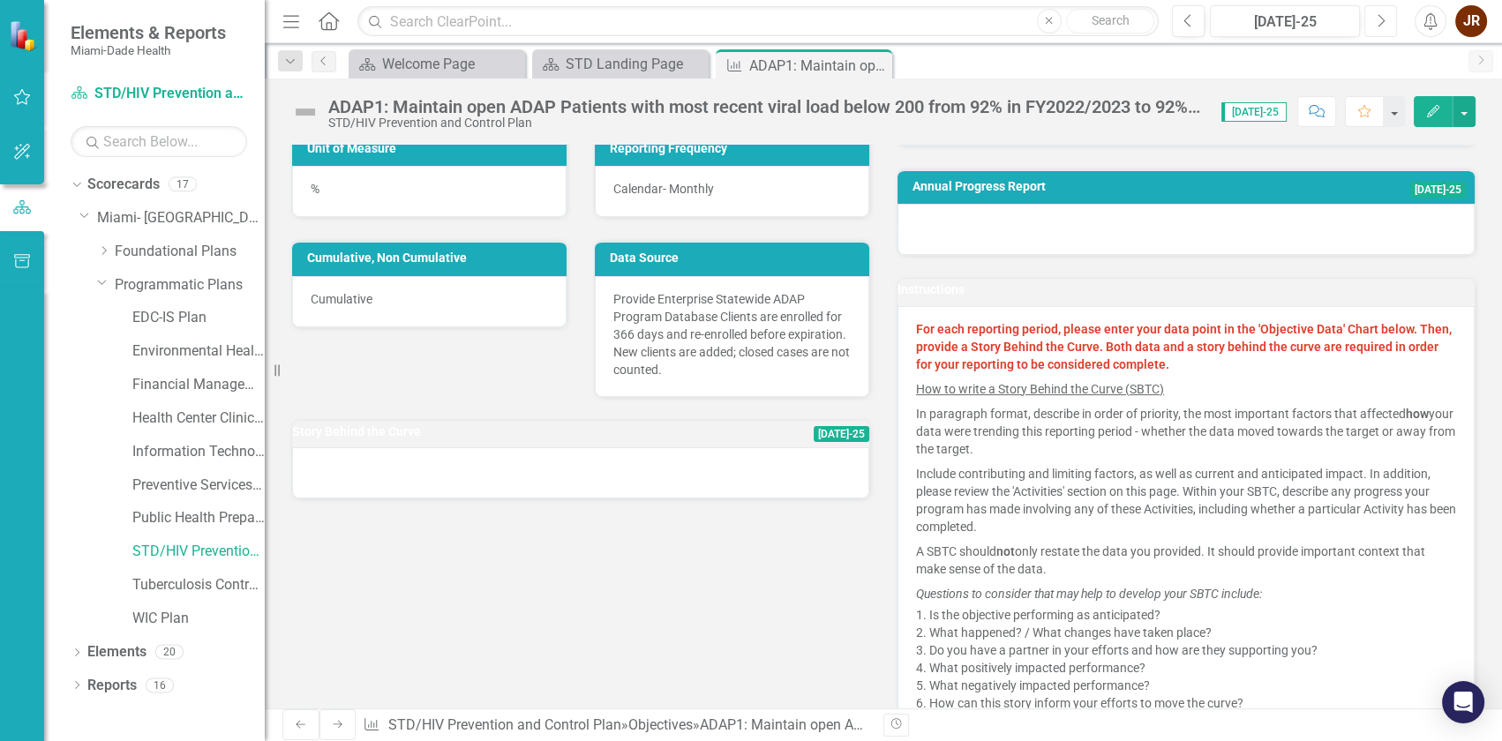
click at [1377, 20] on icon "Next" at bounding box center [1381, 21] width 10 height 16
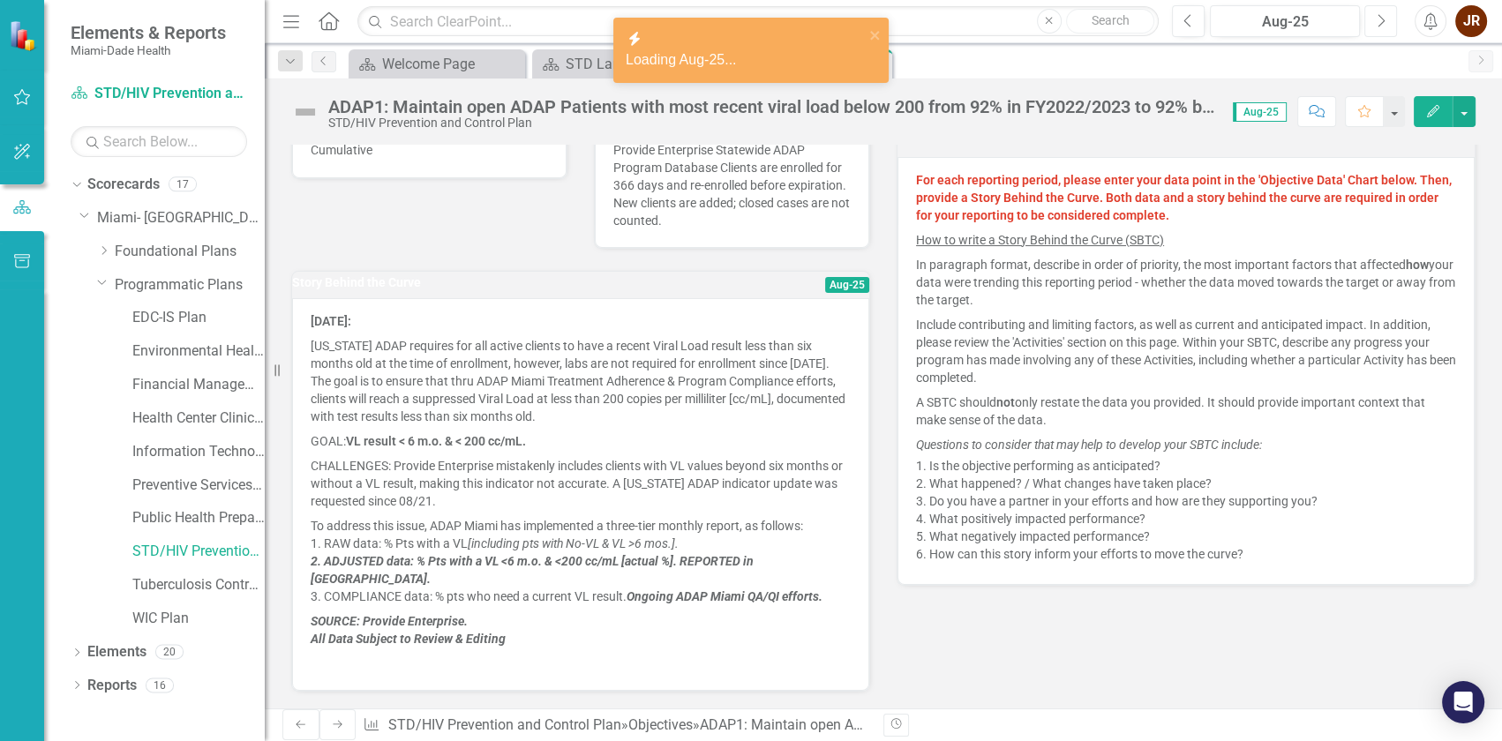
scroll to position [481, 0]
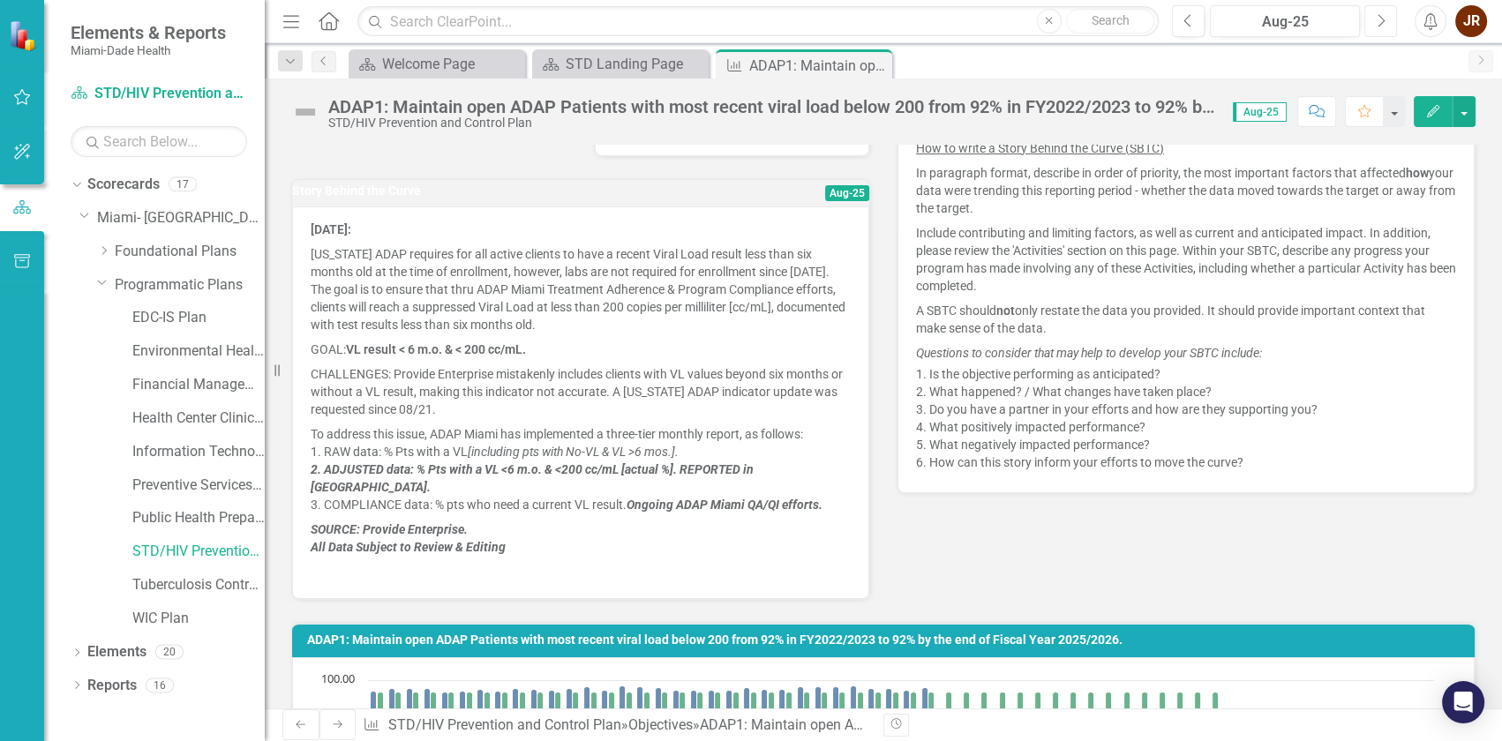
click at [1382, 18] on icon "button" at bounding box center [1382, 20] width 7 height 12
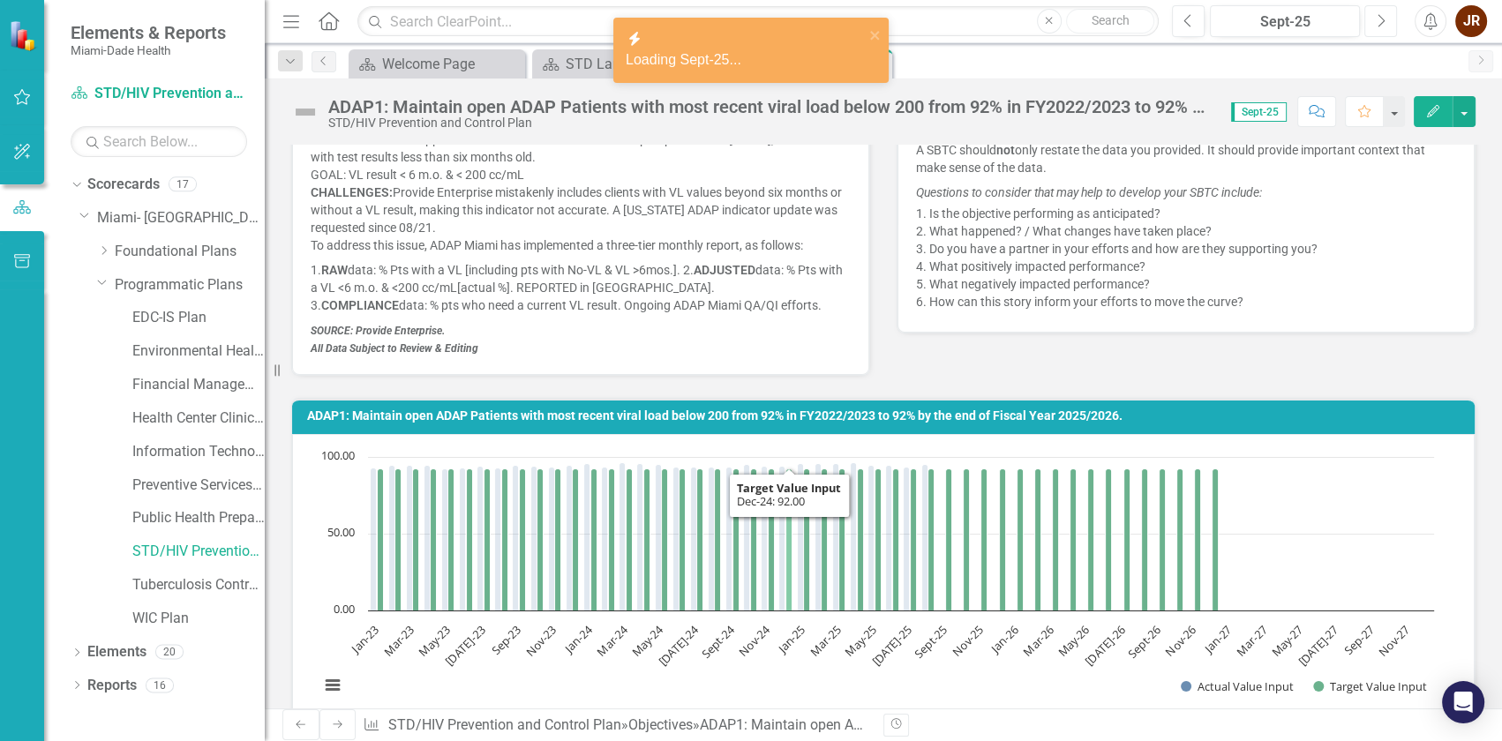
scroll to position [561, 0]
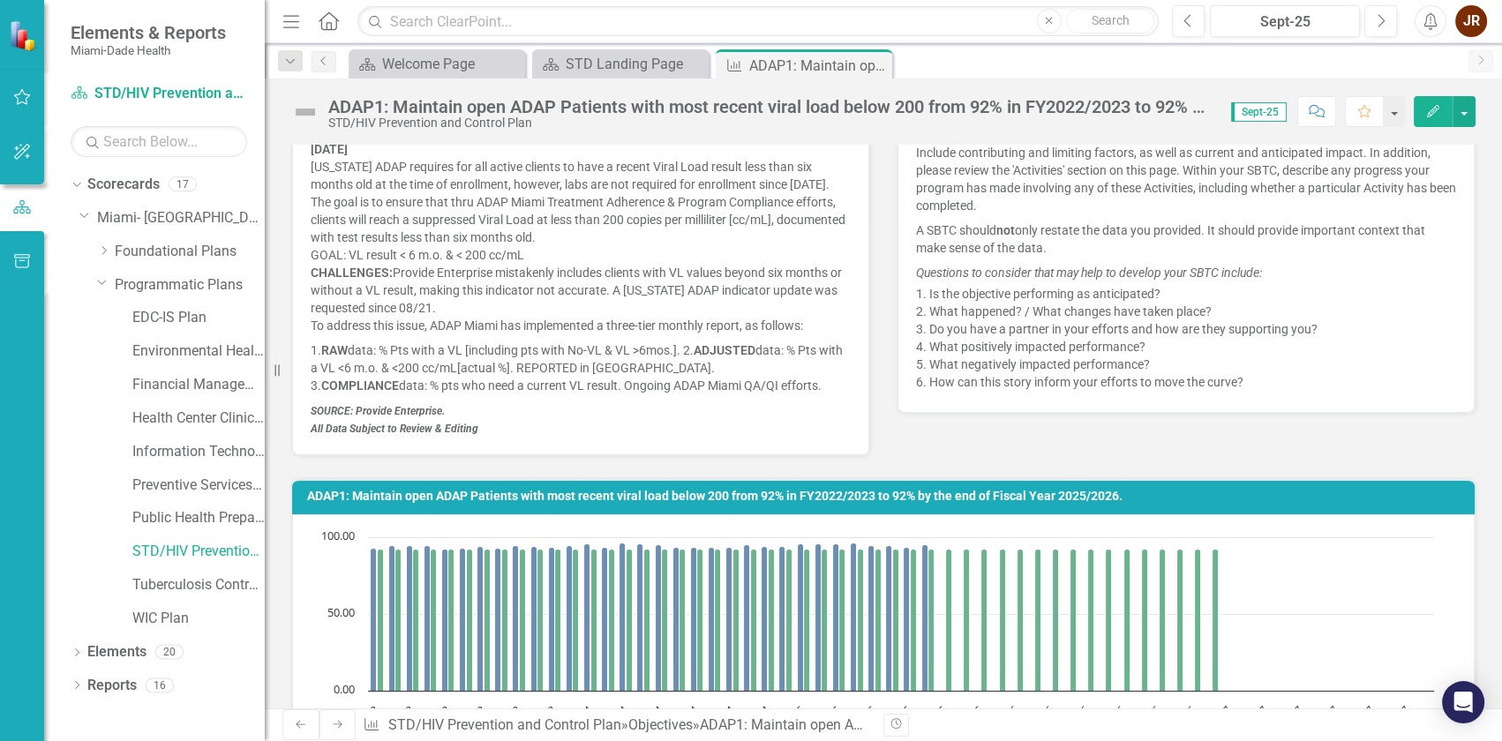
click at [544, 375] on span "1. RAW data: % Pts with a VL [including pts with No-VL & VL >6mos.]. 2. ADJUSTE…" at bounding box center [577, 359] width 532 height 32
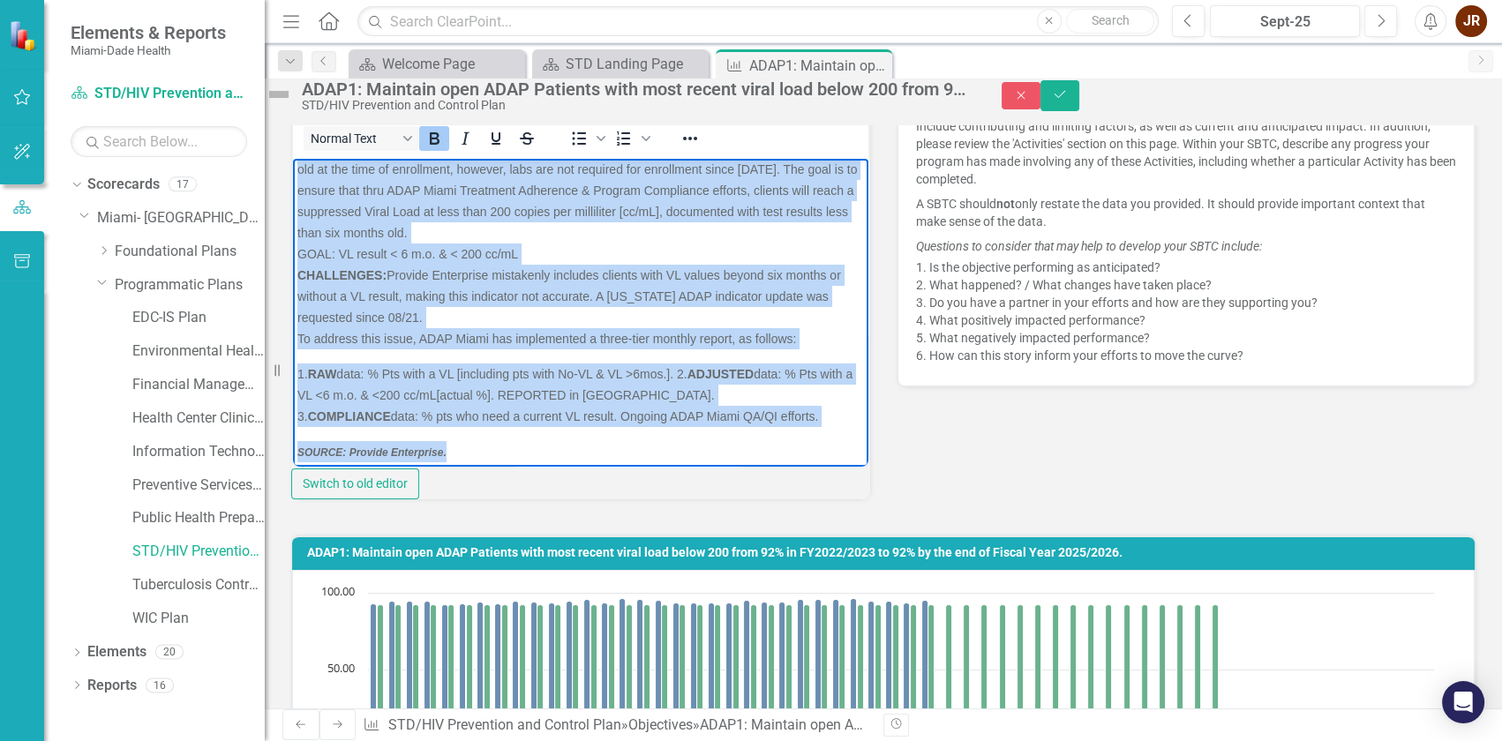
scroll to position [102, 0]
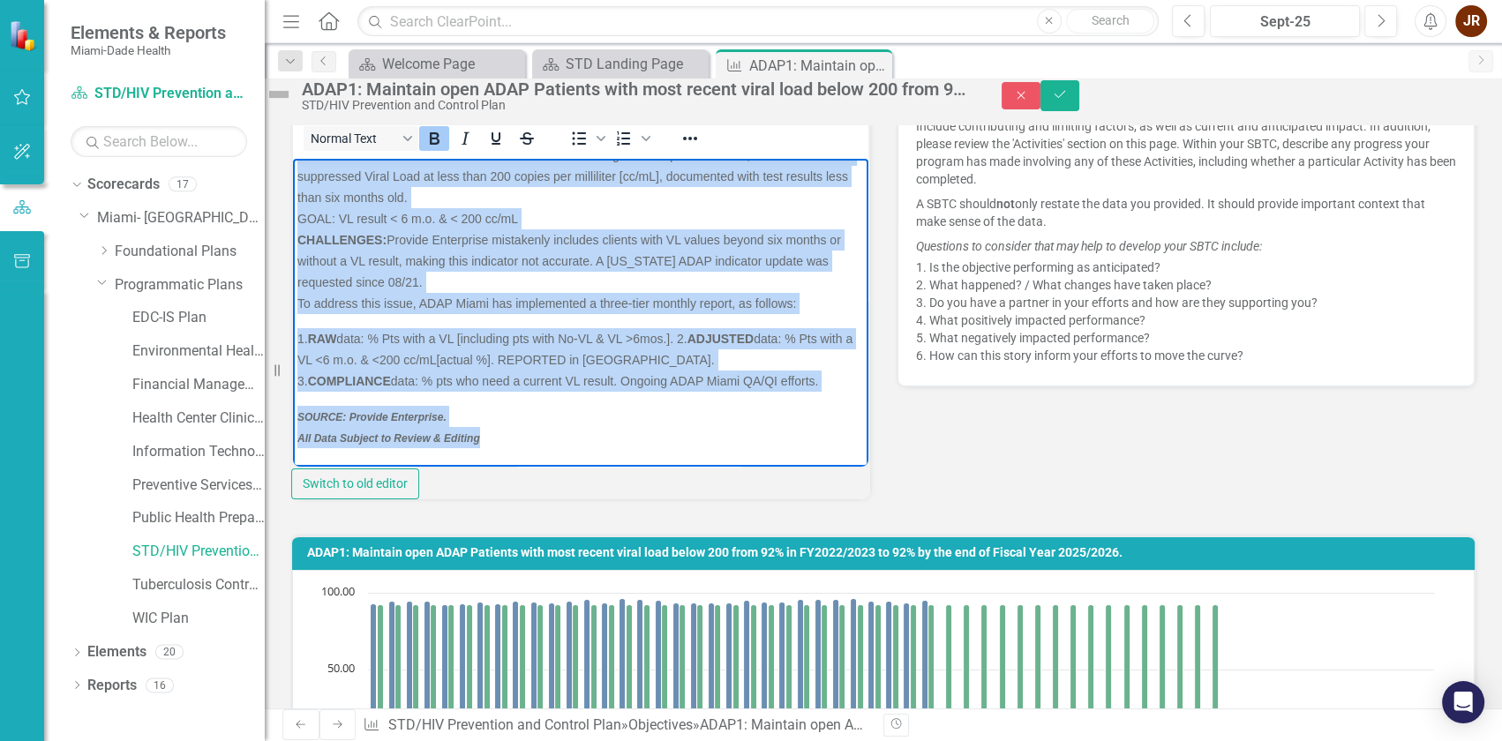
drag, startPoint x: 299, startPoint y: 171, endPoint x: 793, endPoint y: 466, distance: 575.4
click at [793, 466] on html "[DATE] [US_STATE] ADAP requires for all active clients to have a recent Viral L…" at bounding box center [580, 271] width 575 height 390
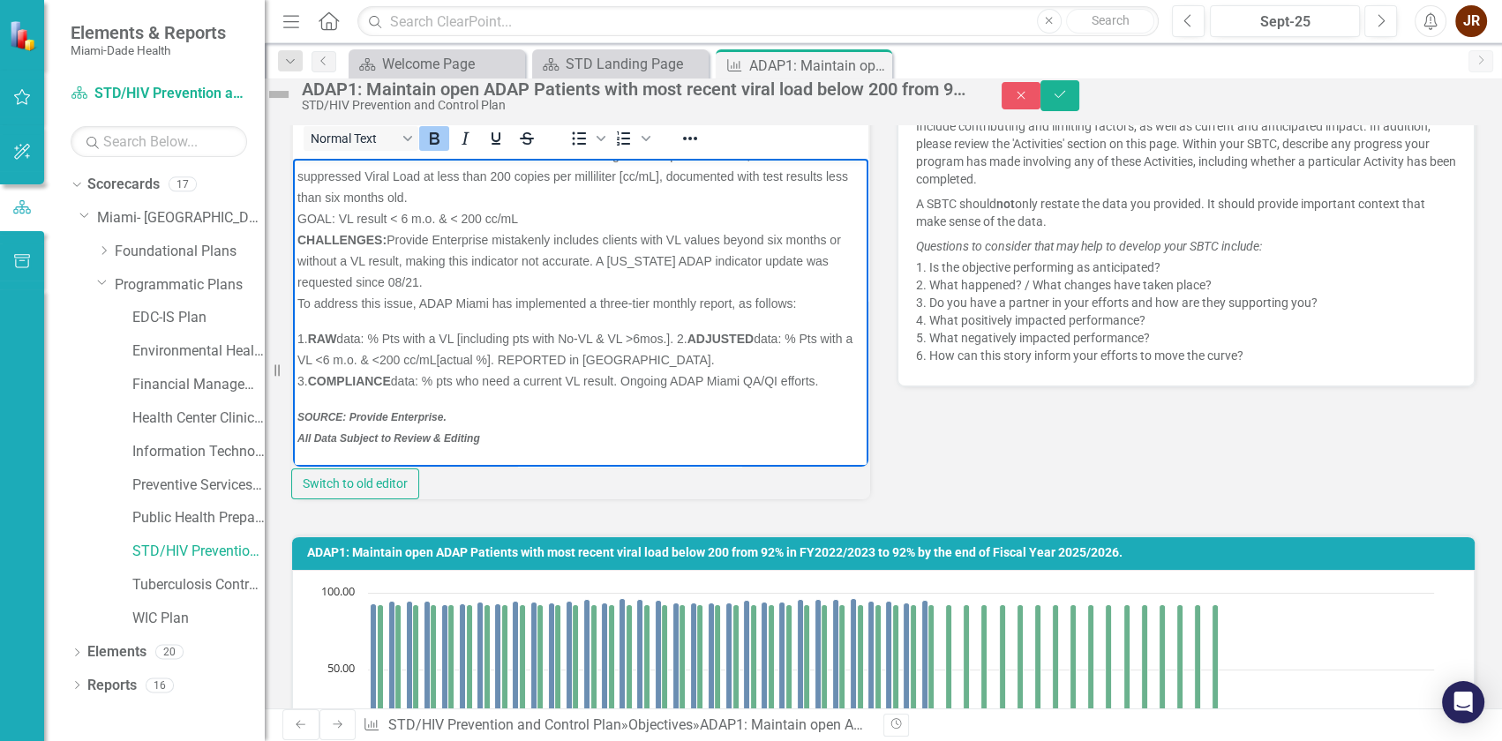
scroll to position [0, 0]
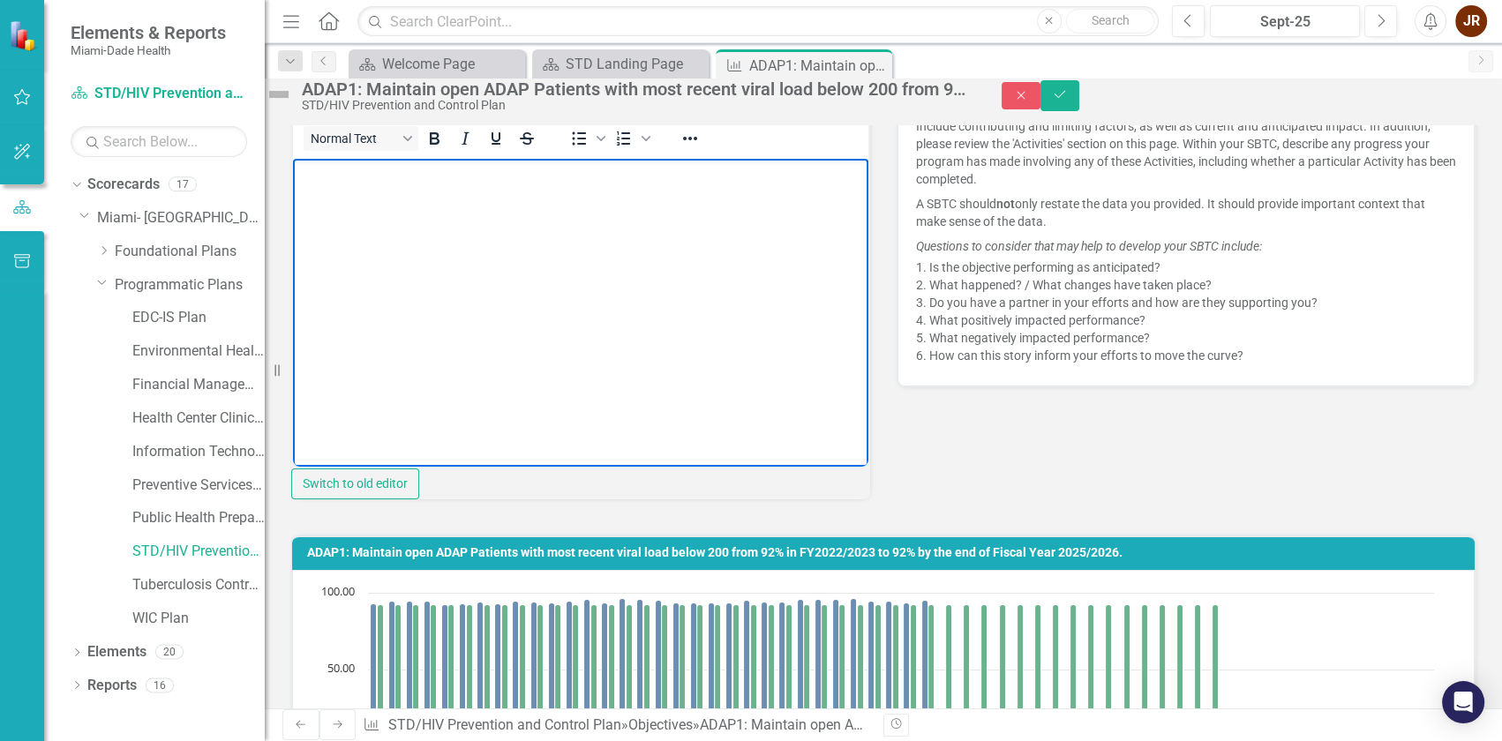
click at [895, 460] on div "Initial Value 92.00 Target Value 92.00 Unit of Measure % Reporting Frequency Ca…" at bounding box center [883, 81] width 1211 height 861
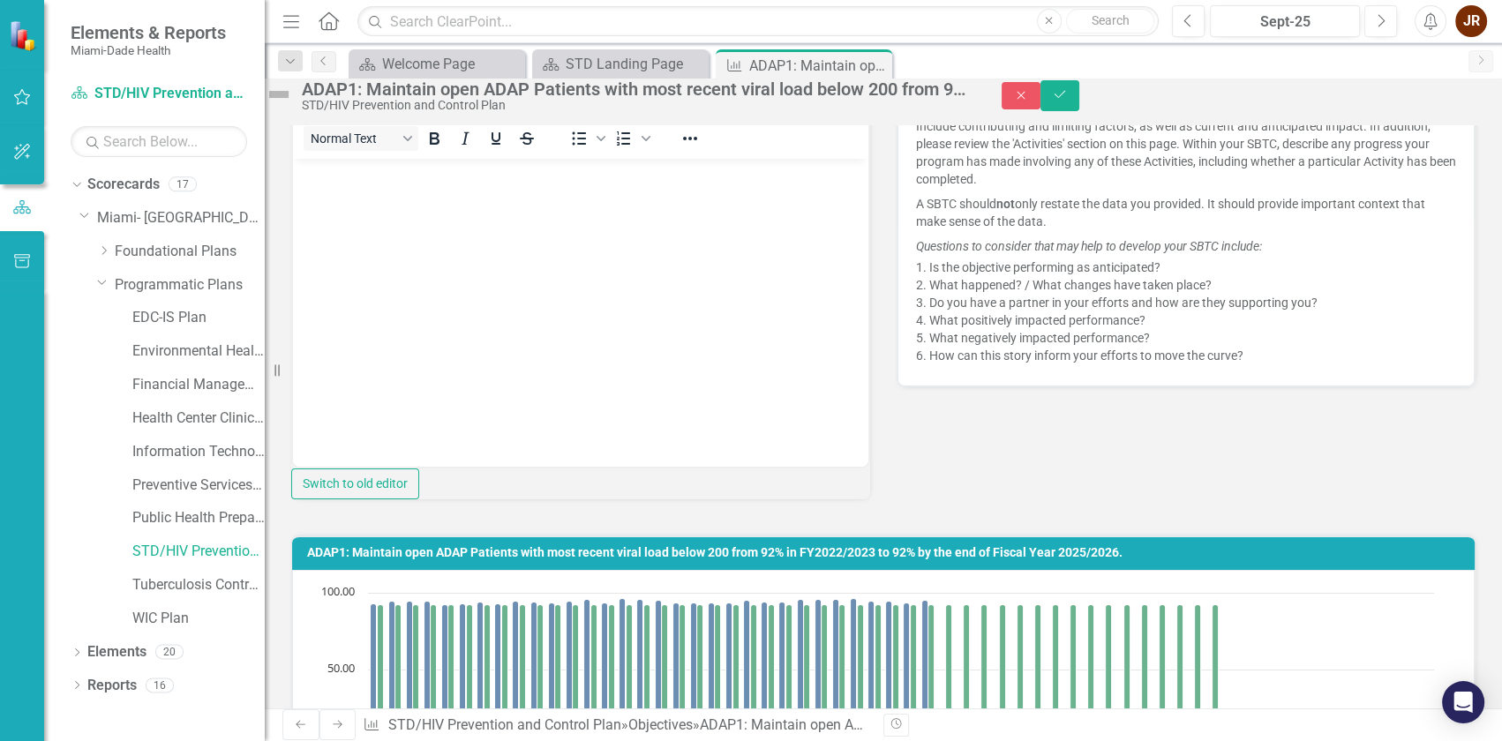
click at [1022, 479] on div "Initial Value 92.00 Target Value 92.00 Unit of Measure % Reporting Frequency Ca…" at bounding box center [883, 81] width 1211 height 861
click at [1068, 101] on icon "Save" at bounding box center [1060, 94] width 16 height 12
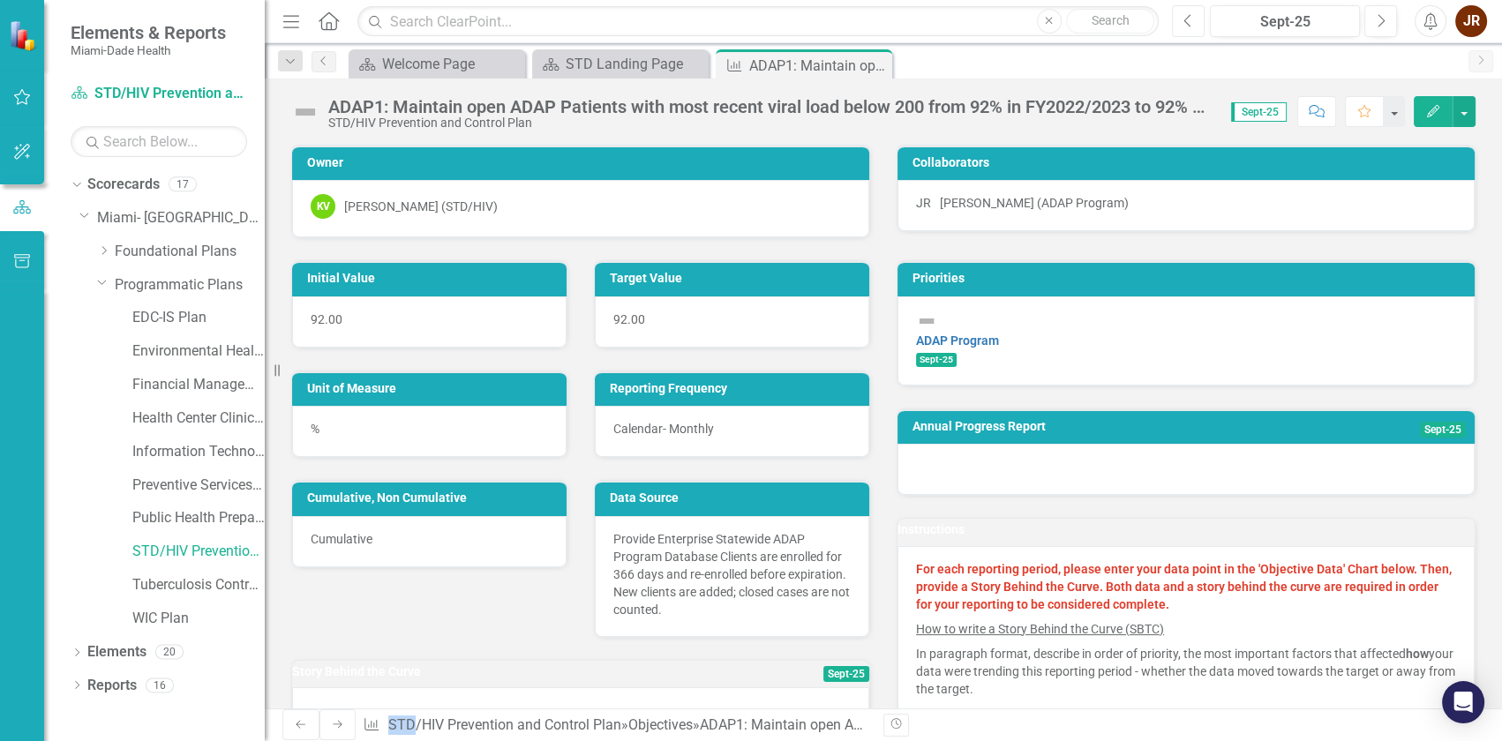
click at [1191, 22] on icon "Previous" at bounding box center [1188, 21] width 10 height 16
click at [1469, 106] on button "button" at bounding box center [1464, 111] width 23 height 31
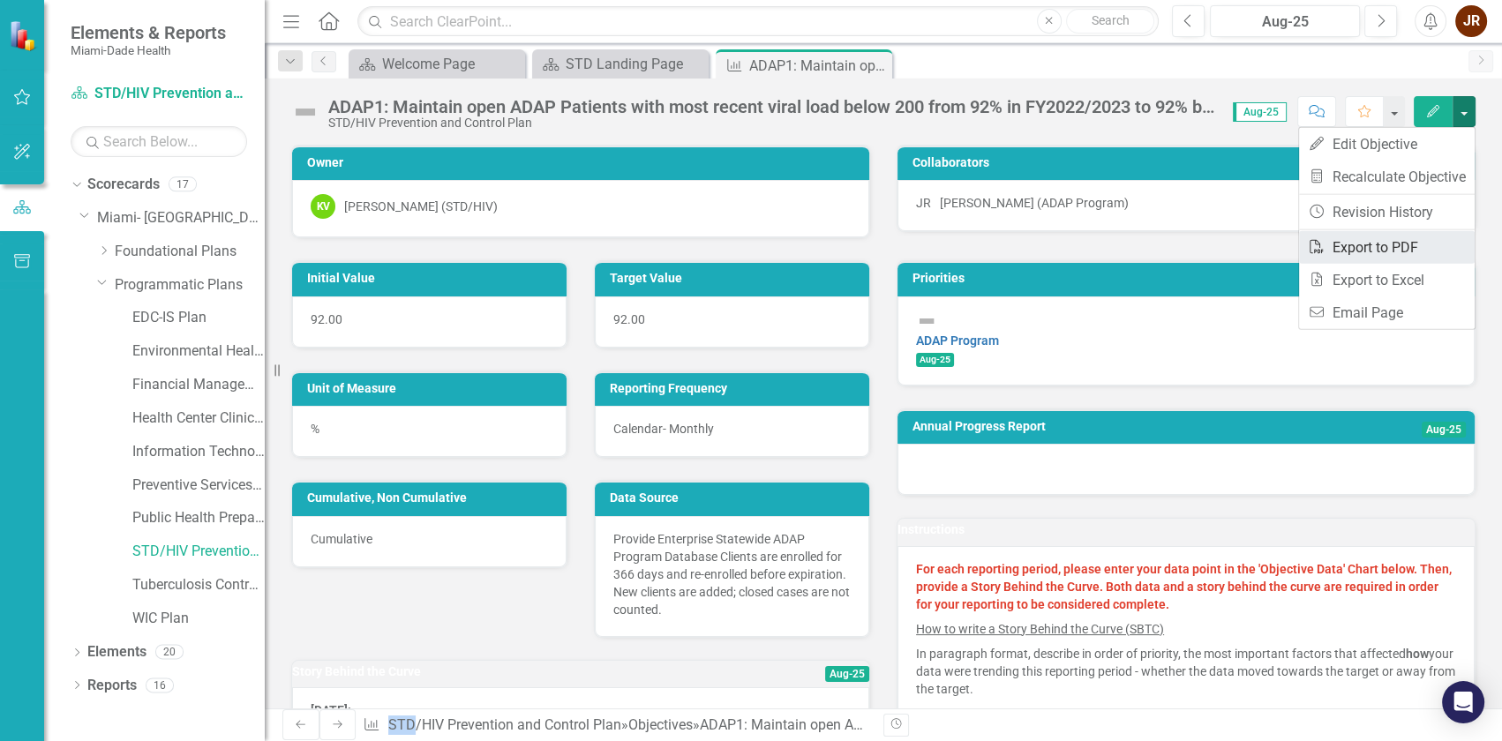
click at [1389, 247] on link "PDF Export to PDF" at bounding box center [1387, 247] width 176 height 33
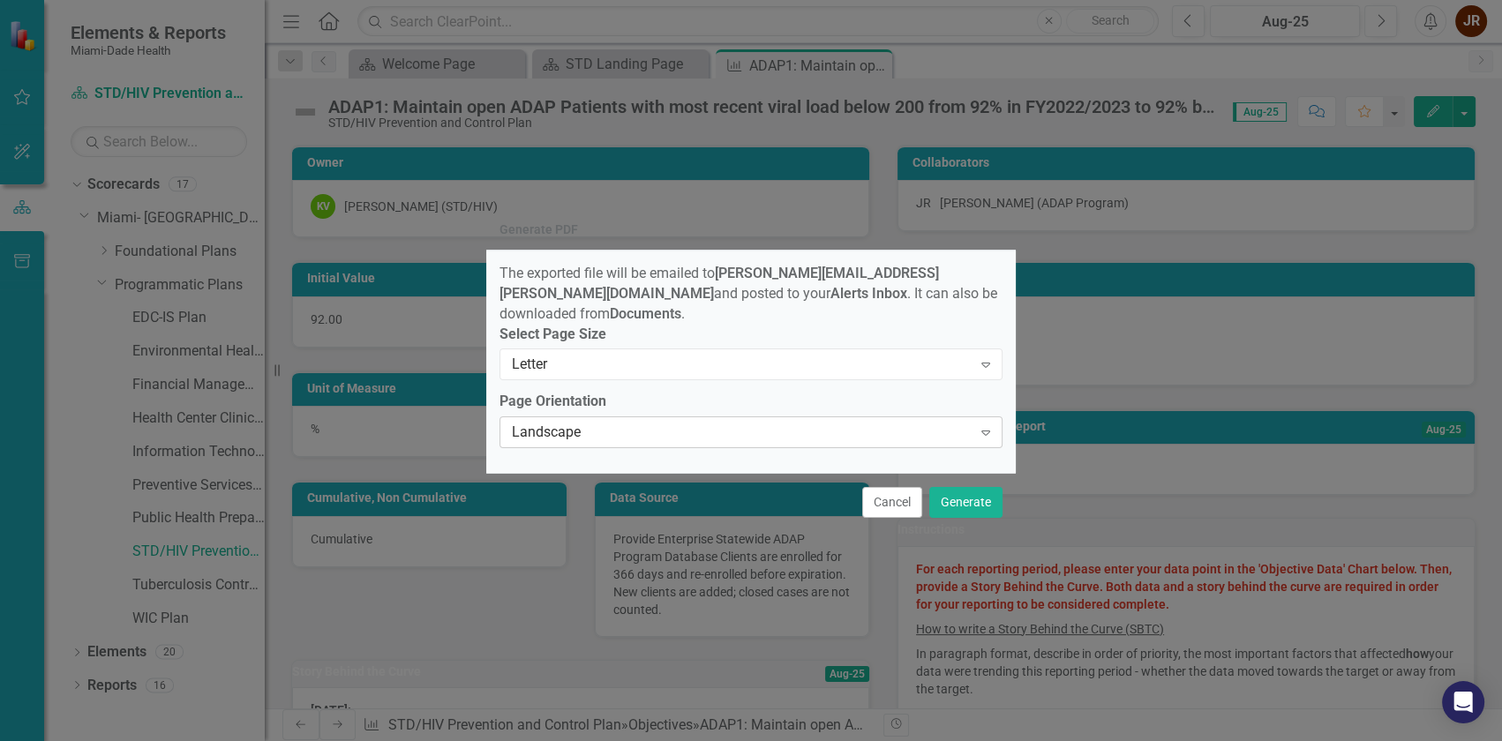
click at [988, 431] on icon "Expand" at bounding box center [986, 432] width 18 height 14
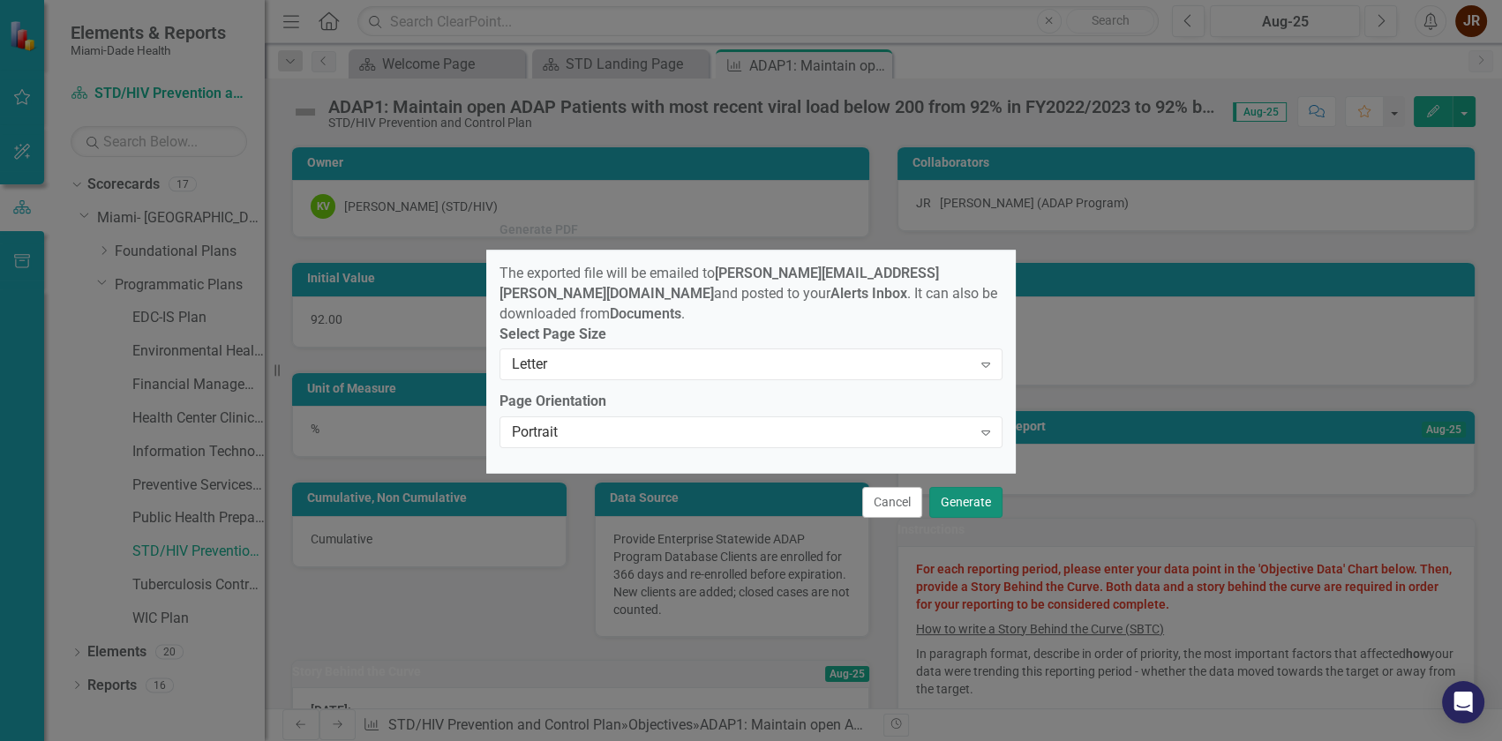
click at [969, 500] on button "Generate" at bounding box center [965, 502] width 73 height 31
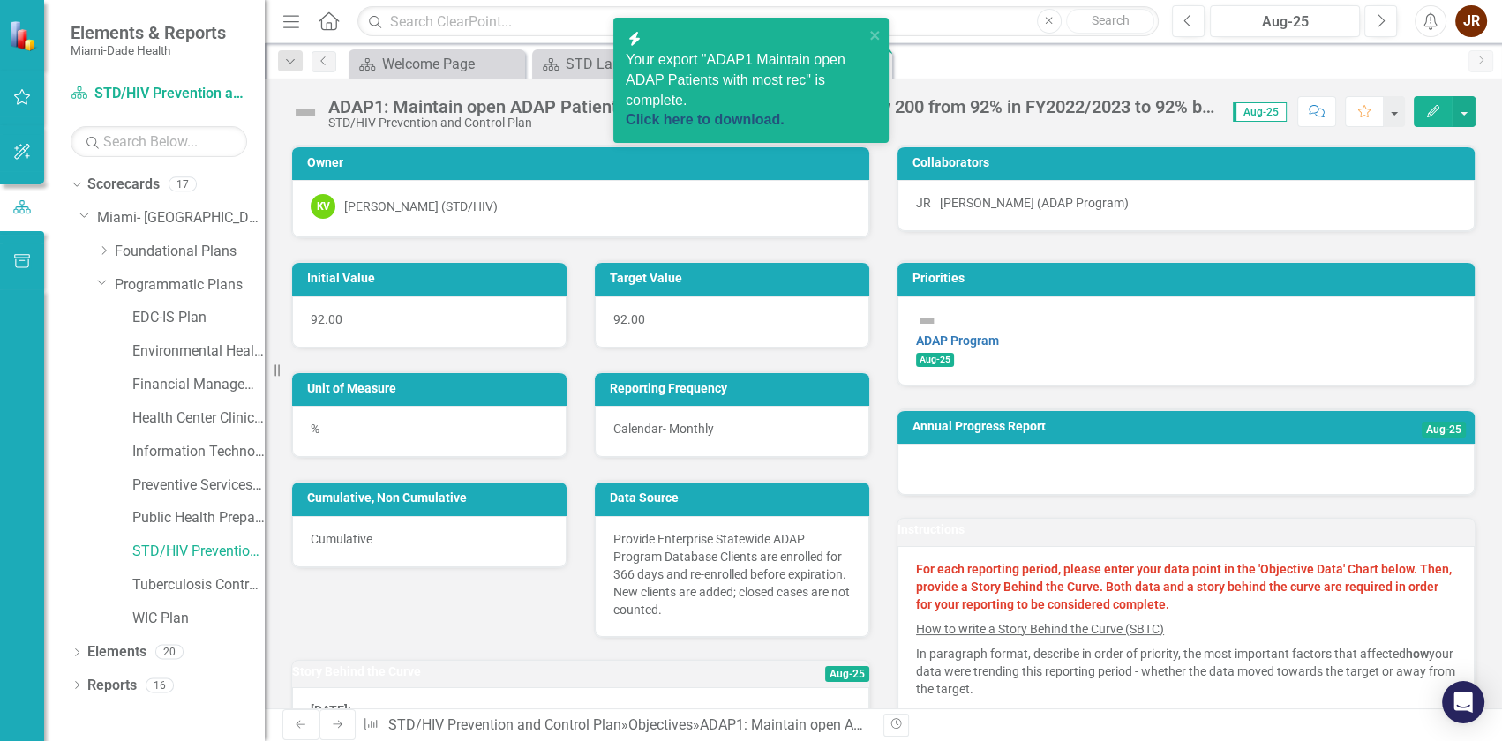
click at [693, 112] on link "Click here to download." at bounding box center [705, 119] width 159 height 15
